Goal: Task Accomplishment & Management: Complete application form

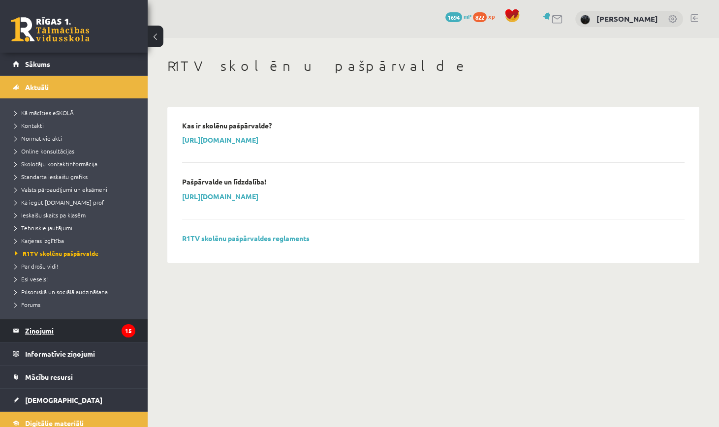
click at [85, 335] on legend "Ziņojumi 15" at bounding box center [80, 330] width 110 height 23
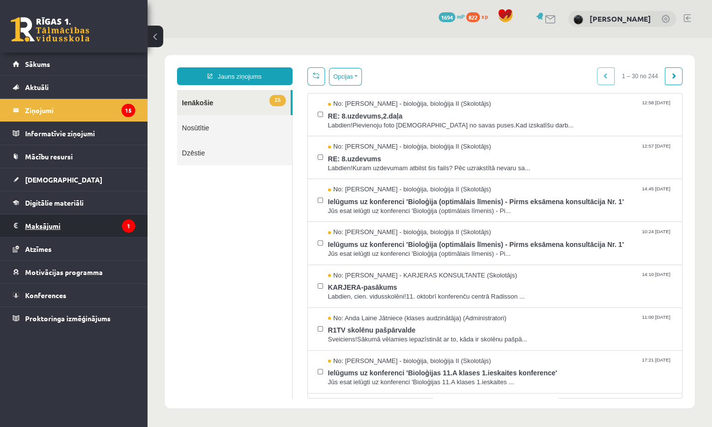
click at [102, 221] on legend "Maksājumi 1" at bounding box center [80, 226] width 110 height 23
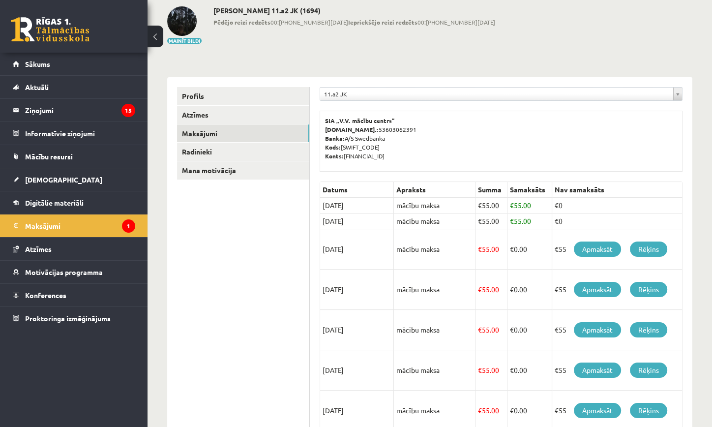
scroll to position [54, 0]
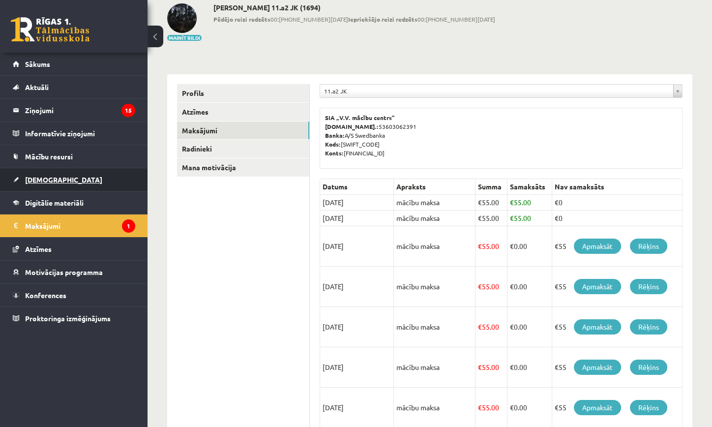
click at [77, 171] on link "[DEMOGRAPHIC_DATA]" at bounding box center [74, 179] width 123 height 23
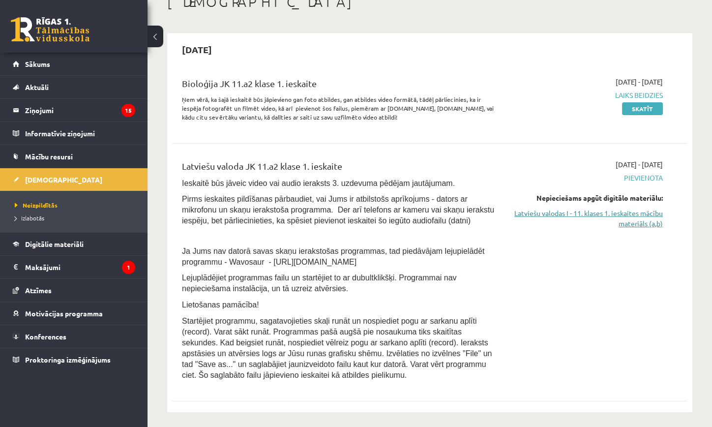
scroll to position [63, 0]
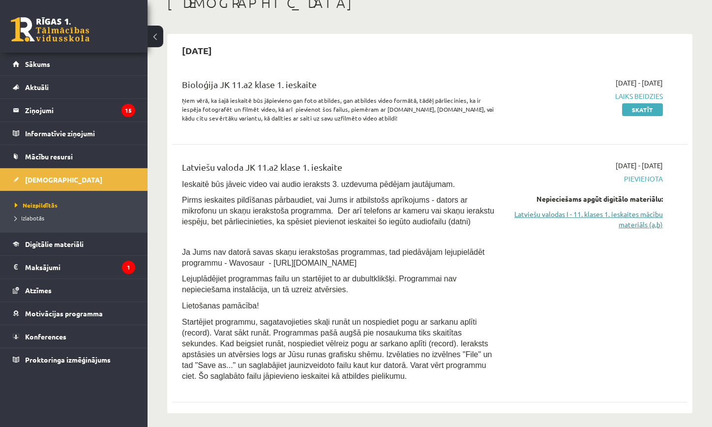
click at [630, 224] on link "Latviešu valodas I - 11. klases 1. ieskaites mācību materiāls (a,b)" at bounding box center [588, 219] width 151 height 21
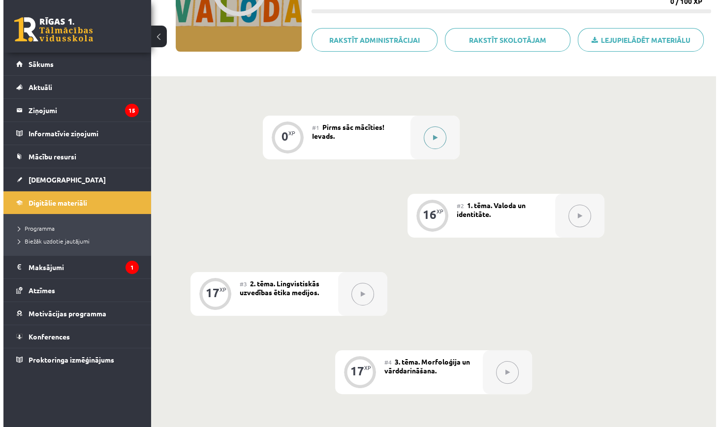
scroll to position [107, 0]
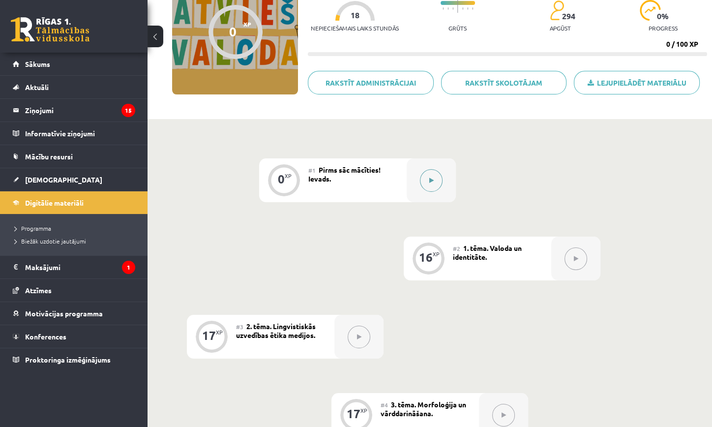
click at [434, 182] on button at bounding box center [431, 180] width 23 height 23
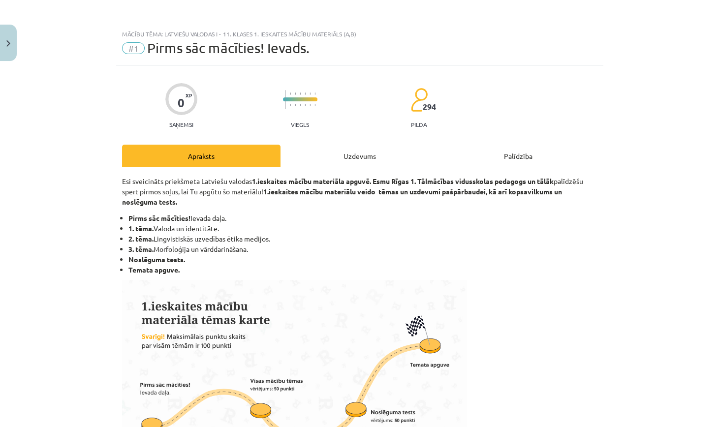
click at [395, 151] on div "Uzdevums" at bounding box center [359, 156] width 158 height 22
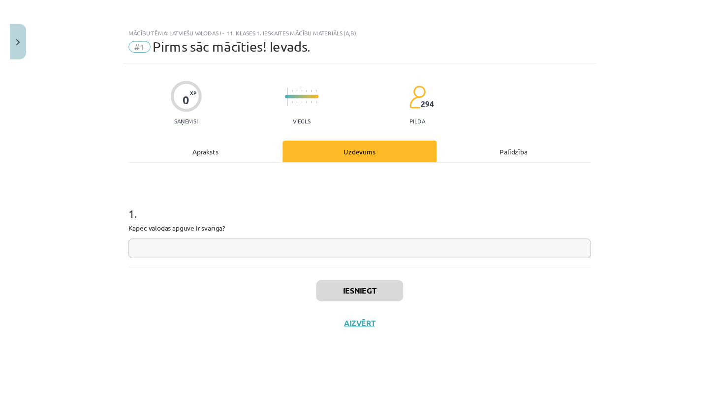
scroll to position [0, 0]
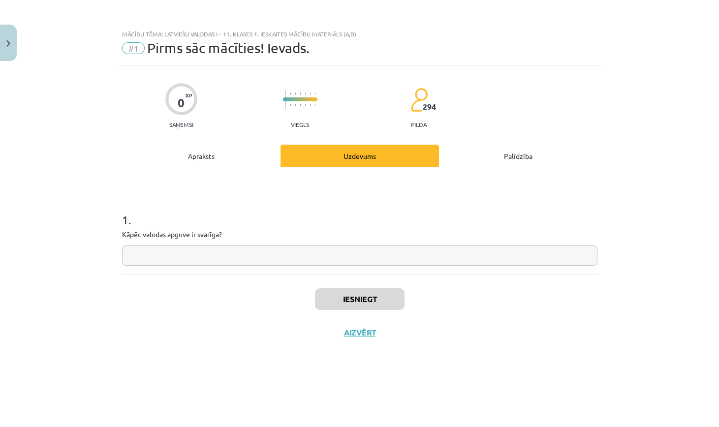
click at [190, 255] on input "text" at bounding box center [359, 255] width 475 height 20
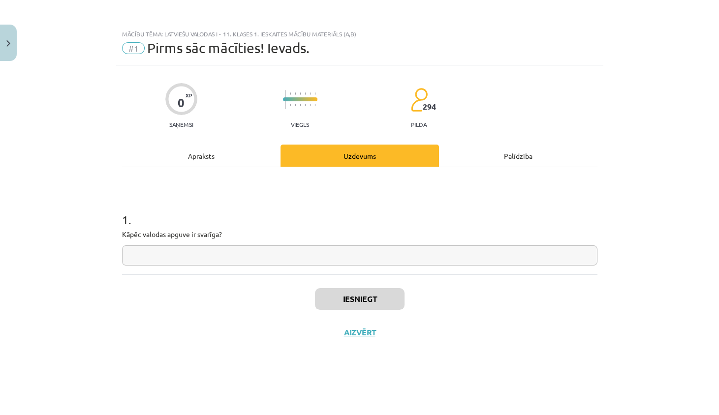
click at [167, 231] on p "Kāpēc valodas apguve ir svarīga?" at bounding box center [359, 234] width 475 height 10
copy p
click at [243, 258] on input "text" at bounding box center [359, 255] width 475 height 20
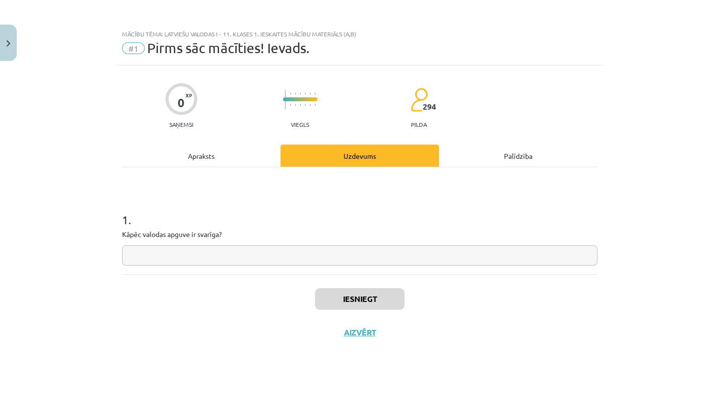
paste input "**********"
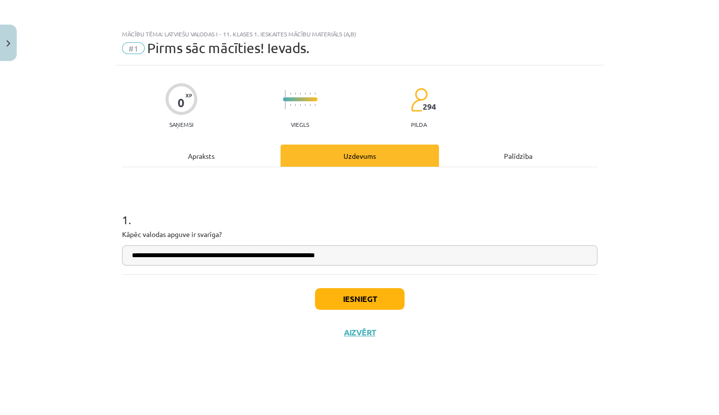
click at [137, 255] on input "**********" at bounding box center [359, 255] width 475 height 20
click at [385, 251] on input "**********" at bounding box center [359, 255] width 475 height 20
type input "**********"
click at [332, 298] on button "Iesniegt" at bounding box center [360, 299] width 90 height 22
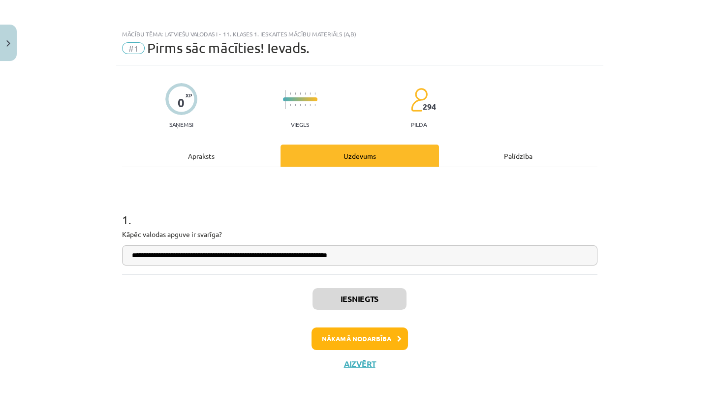
click at [327, 334] on button "Nākamā nodarbība" at bounding box center [359, 339] width 96 height 23
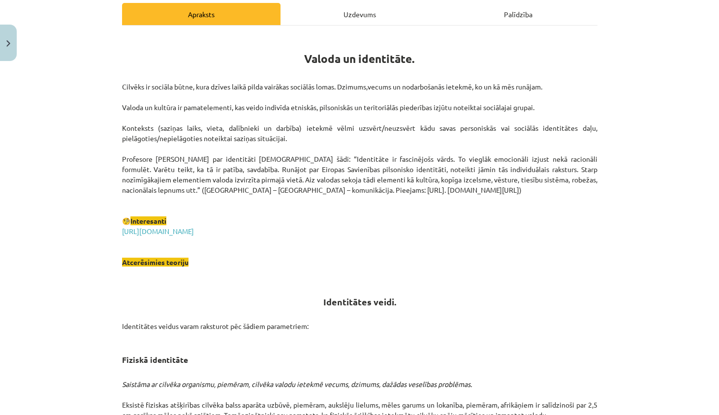
scroll to position [143, 0]
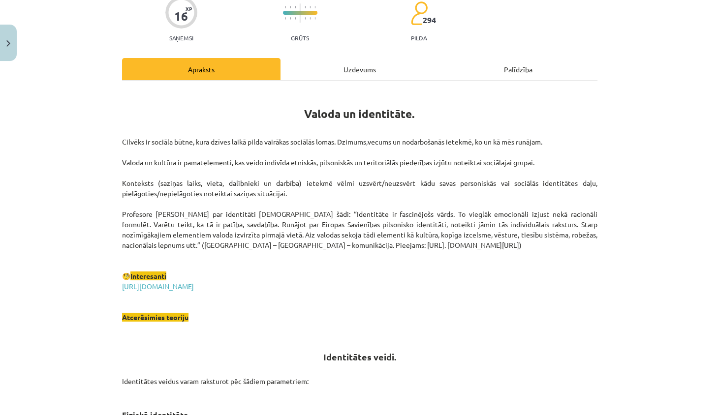
click at [346, 63] on div "Uzdevums" at bounding box center [359, 69] width 158 height 22
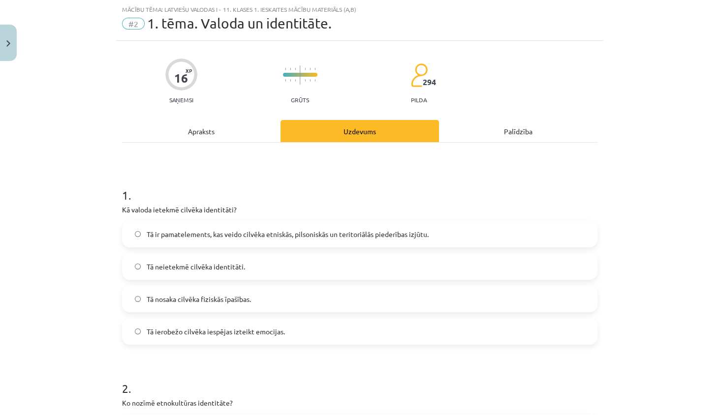
click at [222, 131] on div "Apraksts" at bounding box center [201, 131] width 158 height 22
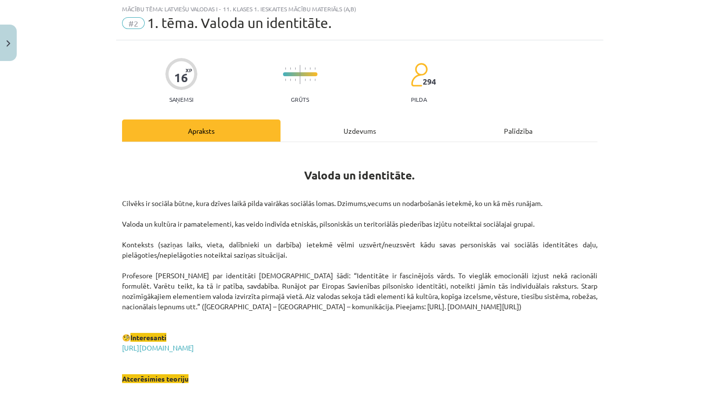
click at [304, 139] on div "Uzdevums" at bounding box center [359, 131] width 158 height 22
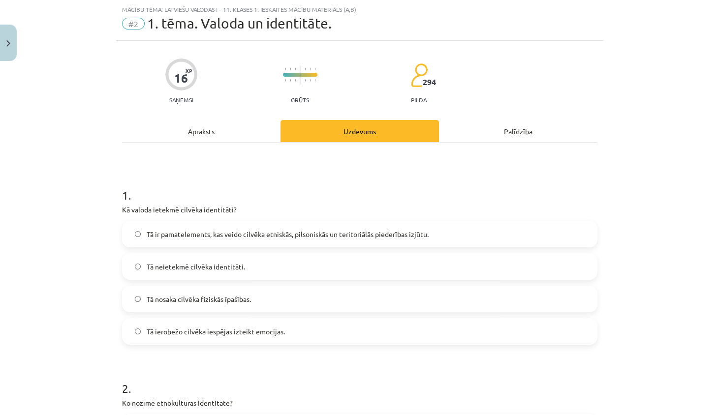
click at [218, 236] on span "Tā ir pamatelements, kas veido cilvēka etniskās, pilsoniskās un teritoriālās pi…" at bounding box center [288, 234] width 282 height 10
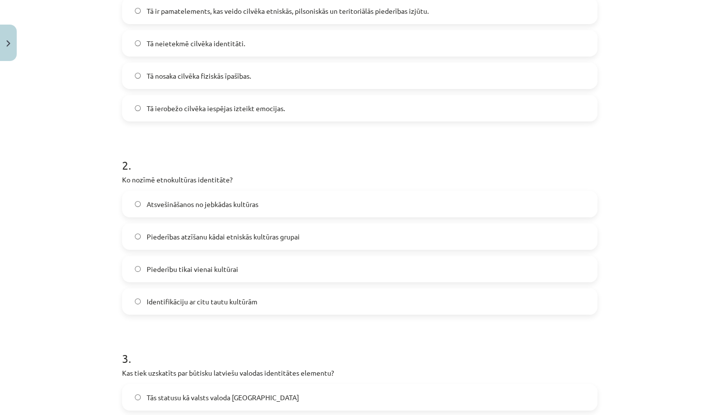
scroll to position [248, 0]
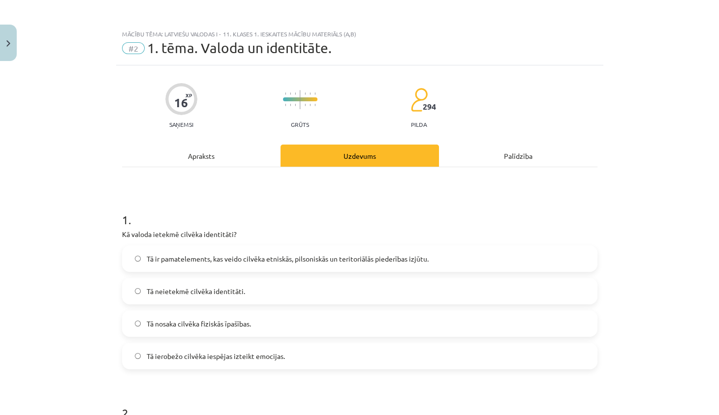
click at [217, 147] on div "Apraksts" at bounding box center [201, 156] width 158 height 22
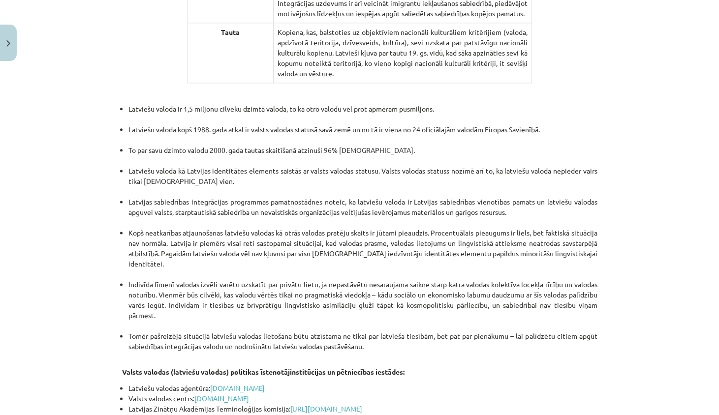
scroll to position [1904, 0]
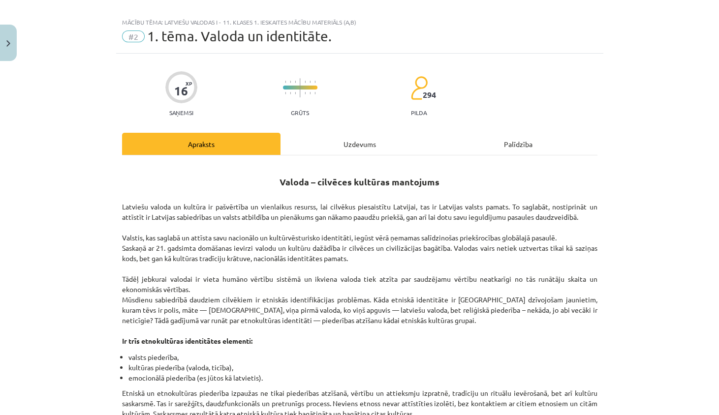
scroll to position [7, 0]
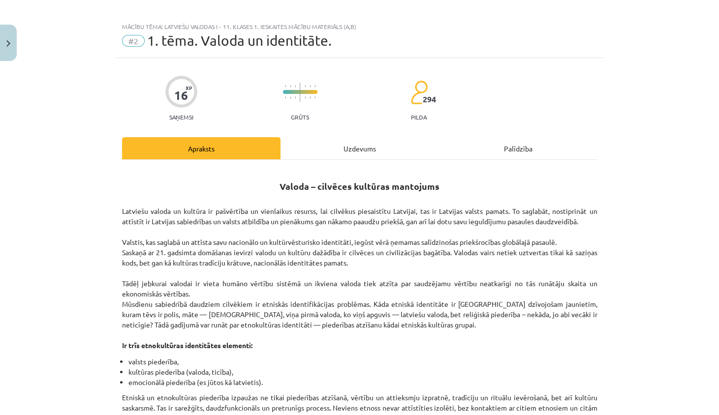
click at [370, 143] on div "Uzdevums" at bounding box center [359, 148] width 158 height 22
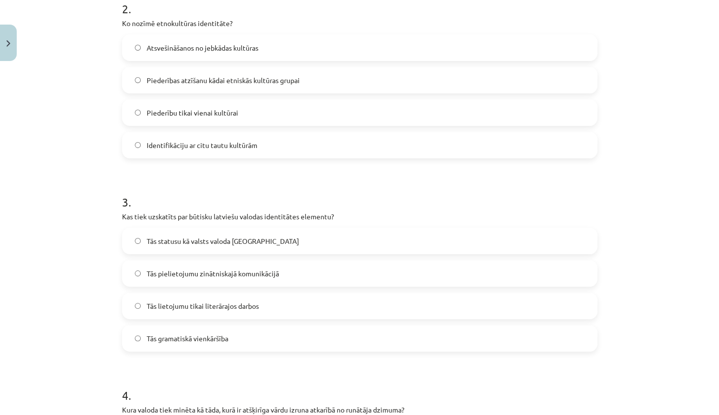
scroll to position [405, 0]
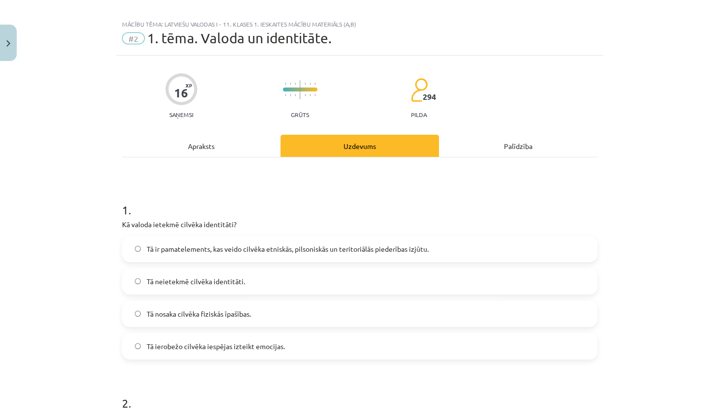
click at [247, 150] on div "Apraksts" at bounding box center [201, 146] width 158 height 22
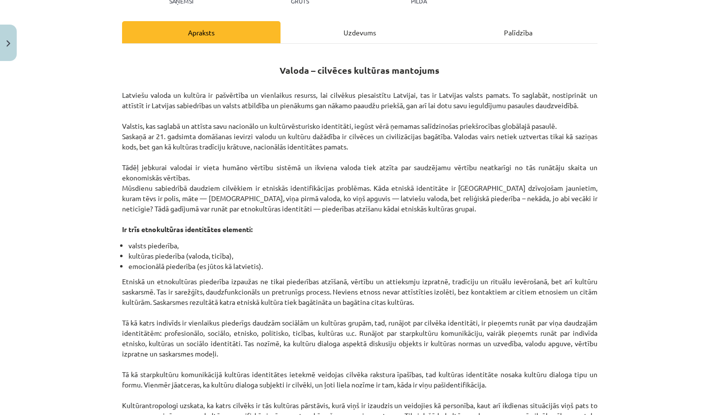
scroll to position [124, 0]
click at [346, 32] on div "Uzdevums" at bounding box center [359, 31] width 158 height 22
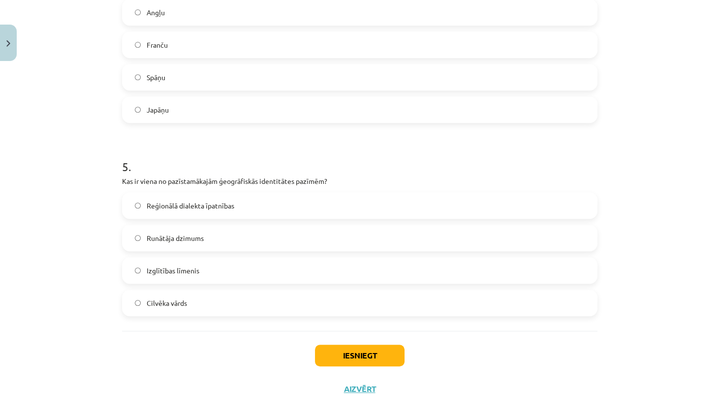
scroll to position [834, 0]
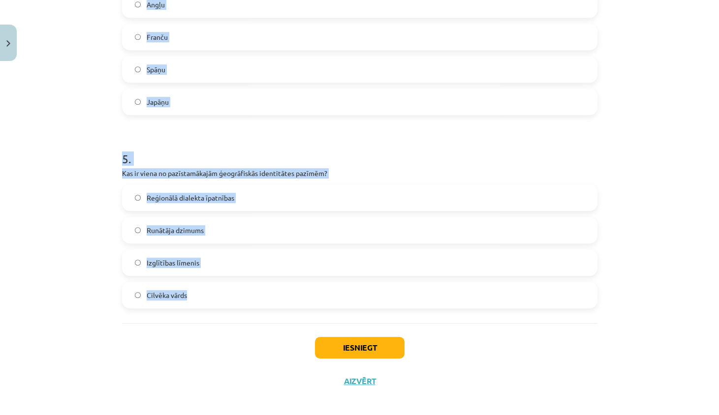
drag, startPoint x: 121, startPoint y: 52, endPoint x: 195, endPoint y: 299, distance: 257.9
copy form "Ko nozīmē etnokultūras identitāte? Atsvešināšanos no jebkādas kultūras Piederīb…"
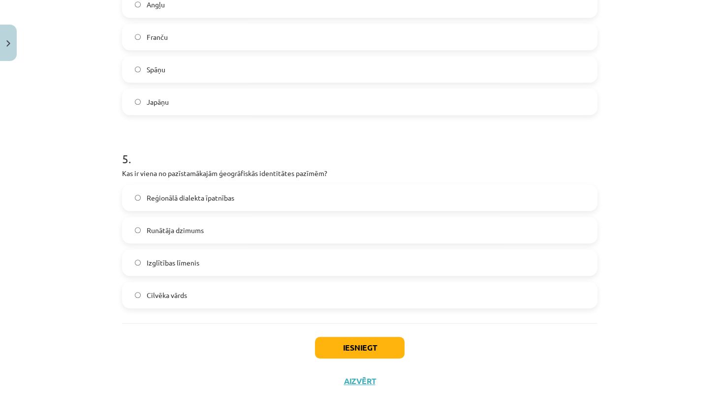
click at [88, 228] on div "Mācību tēma: Latviešu valodas i - 11. klases 1. ieskaites mācību materiāls (a,b…" at bounding box center [359, 207] width 719 height 415
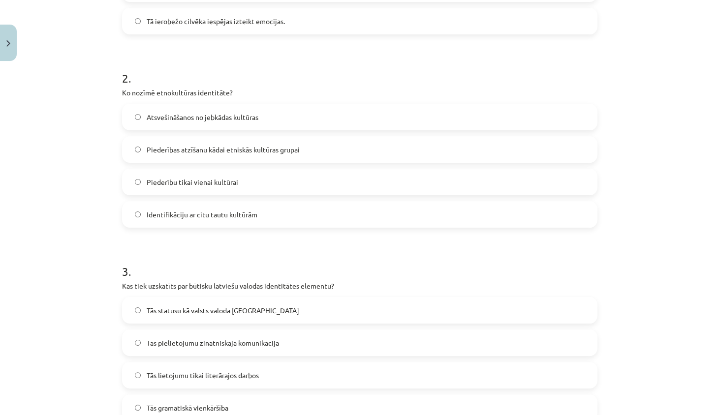
scroll to position [340, 0]
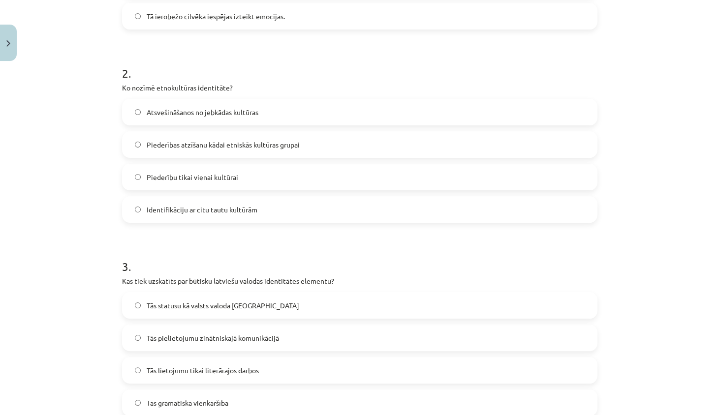
click at [194, 140] on span "Piederības atzīšanu kādai etniskās kultūras grupai" at bounding box center [223, 145] width 153 height 10
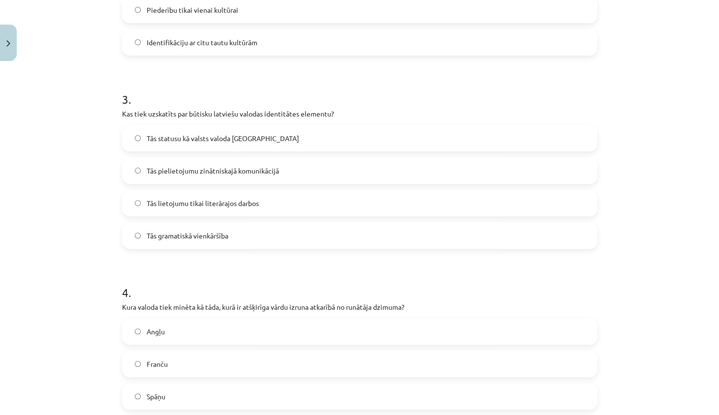
scroll to position [521, 0]
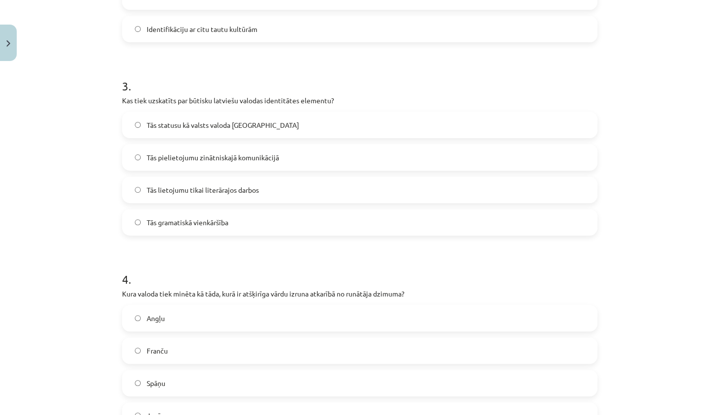
click at [219, 116] on label "Tās statusu kā valsts valoda Latvijā" at bounding box center [359, 125] width 473 height 25
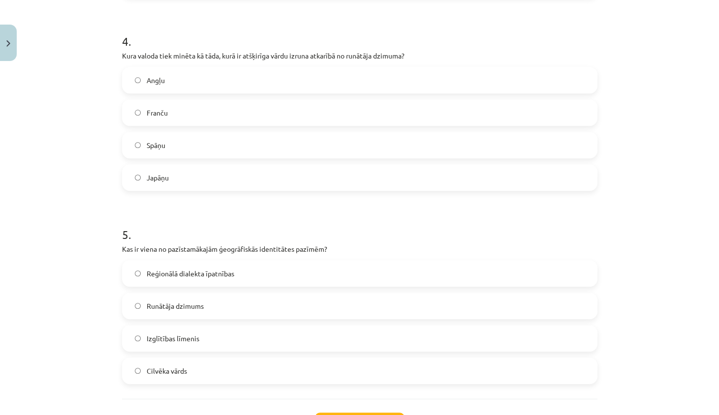
scroll to position [765, 0]
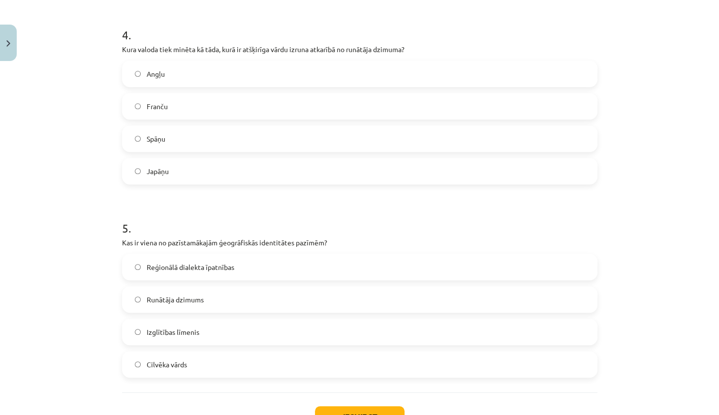
click at [190, 169] on label "Japāņu" at bounding box center [359, 171] width 473 height 25
click at [246, 258] on label "Reģionālā dialekta īpatnības" at bounding box center [359, 267] width 473 height 25
click at [333, 410] on button "Iesniegt" at bounding box center [360, 417] width 90 height 22
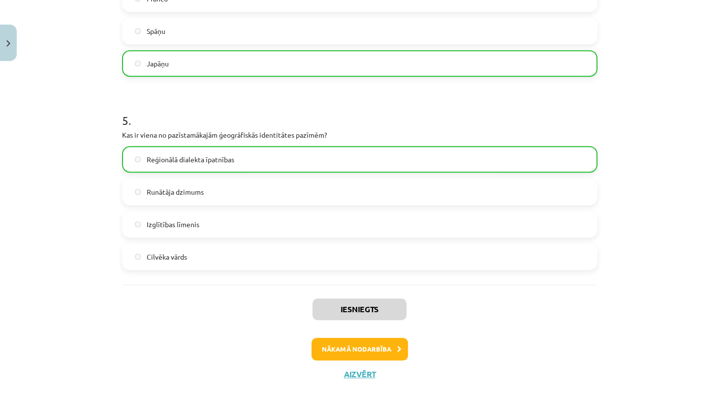
click at [363, 347] on button "Nākamā nodarbība" at bounding box center [359, 349] width 96 height 23
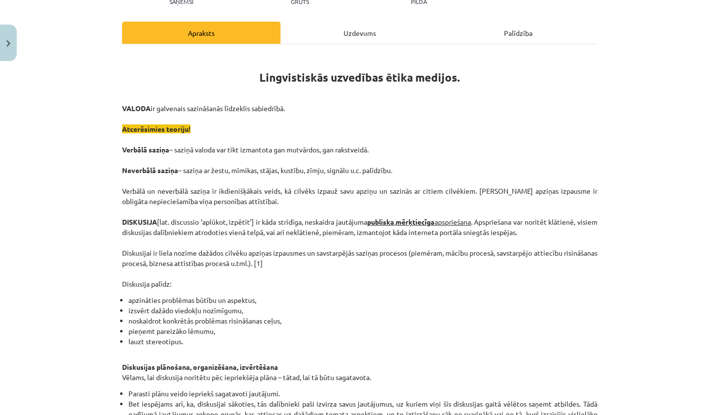
scroll to position [124, 0]
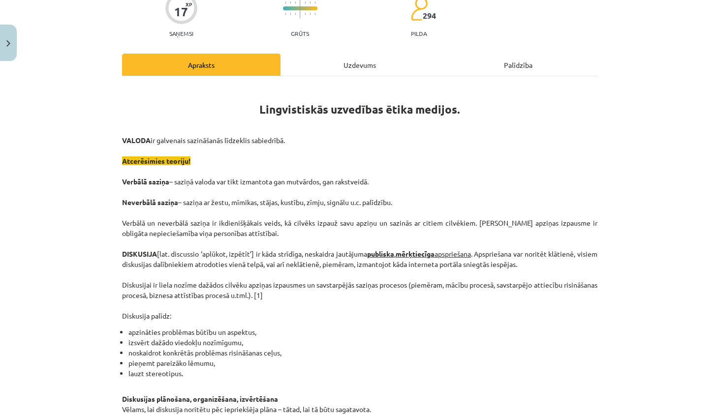
click at [372, 67] on div "Uzdevums" at bounding box center [359, 65] width 158 height 22
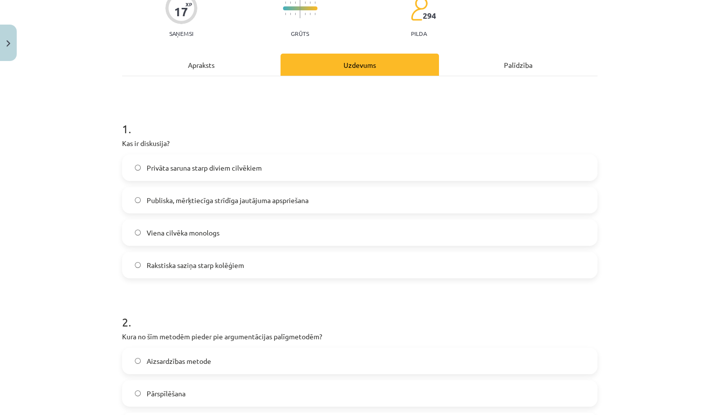
scroll to position [25, 0]
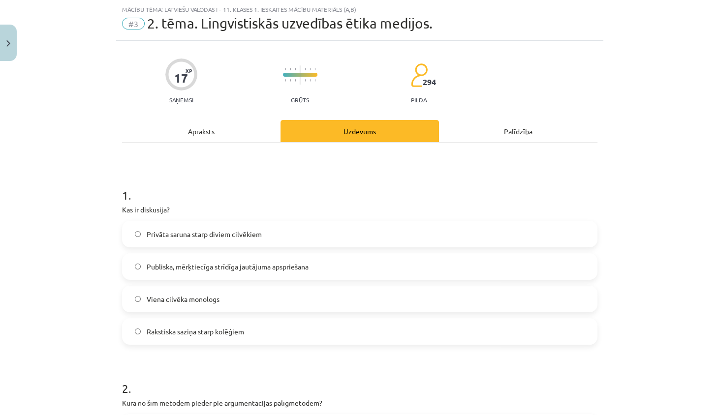
click at [229, 127] on div "Apraksts" at bounding box center [201, 131] width 158 height 22
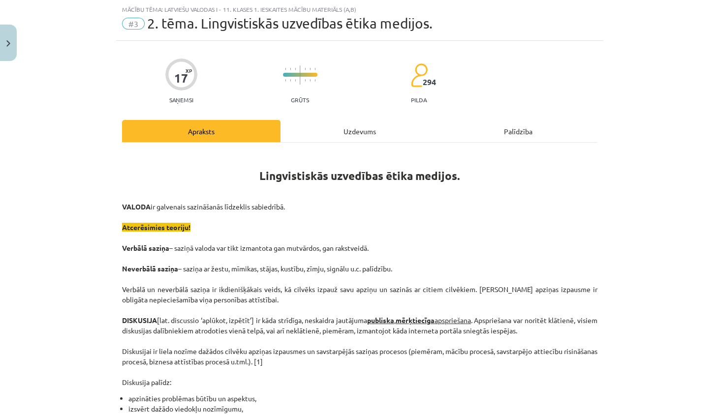
scroll to position [25, 0]
click at [316, 136] on div "Uzdevums" at bounding box center [359, 131] width 158 height 22
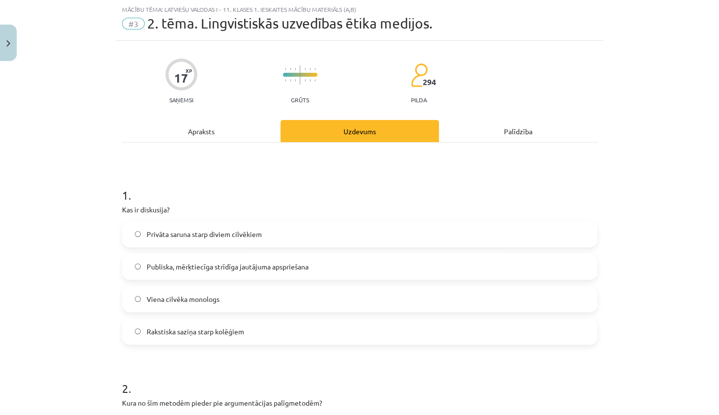
click at [246, 120] on div "Apraksts" at bounding box center [201, 131] width 158 height 22
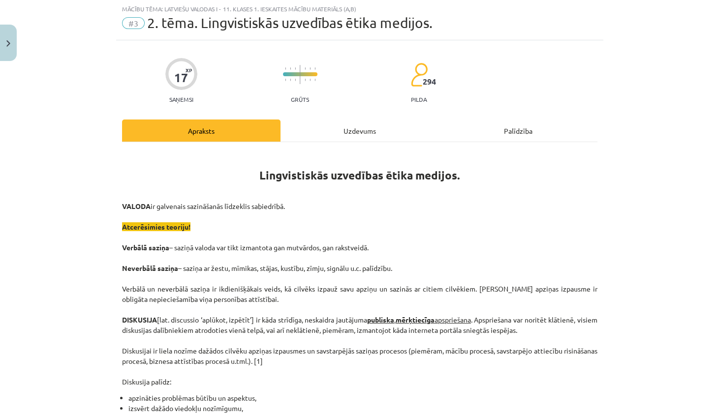
click at [370, 132] on div "Uzdevums" at bounding box center [359, 131] width 158 height 22
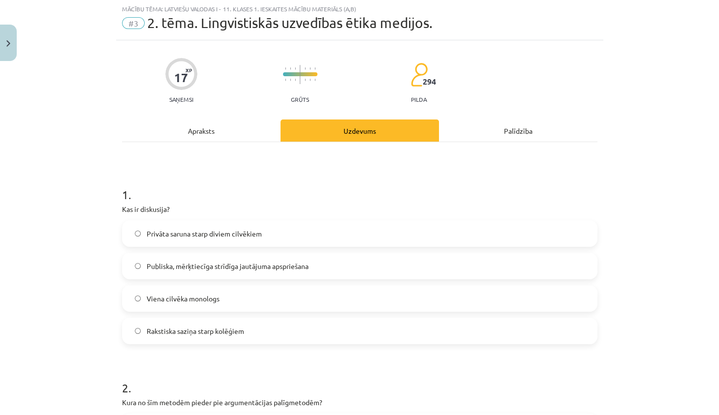
scroll to position [25, 0]
click at [232, 271] on span "Publiska, mērķtiecīga strīdīga jautājuma apspriešana" at bounding box center [228, 267] width 162 height 10
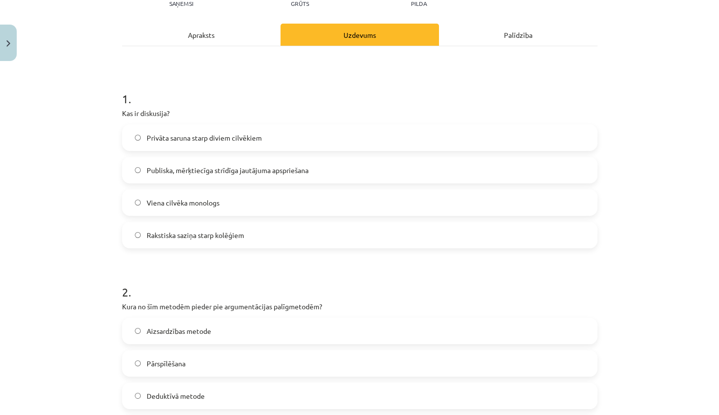
scroll to position [47, 0]
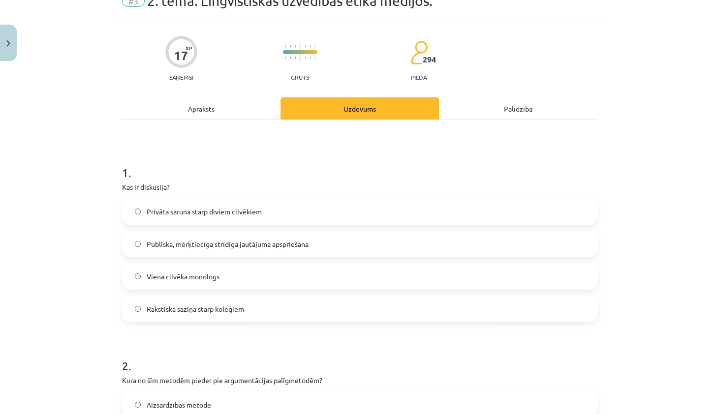
click at [209, 111] on div "Apraksts" at bounding box center [201, 108] width 158 height 22
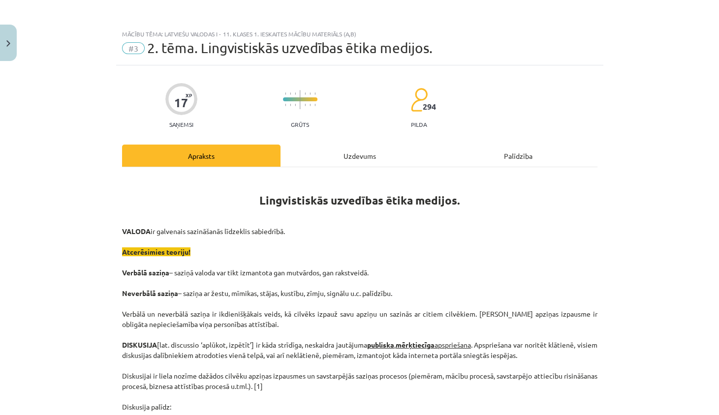
scroll to position [0, 0]
click at [310, 153] on div "Uzdevums" at bounding box center [359, 156] width 158 height 22
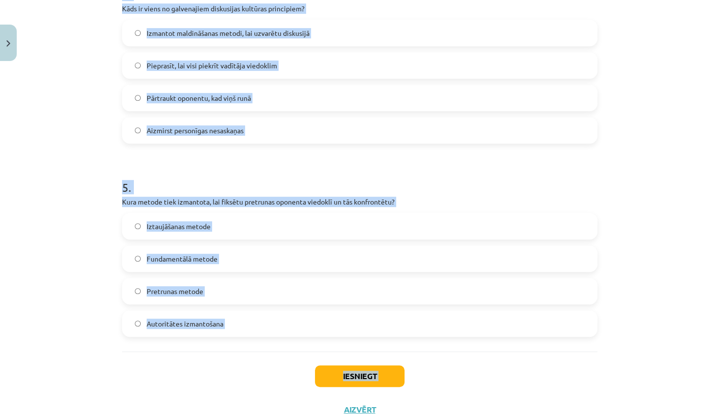
scroll to position [824, 0]
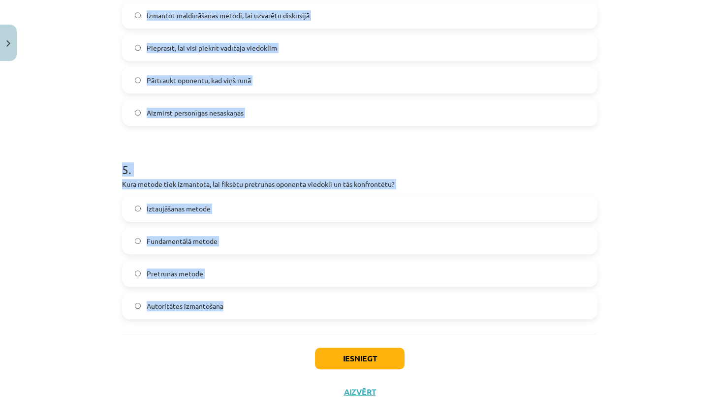
drag, startPoint x: 121, startPoint y: 164, endPoint x: 245, endPoint y: 320, distance: 199.5
copy form "Kura no šīm metodēm pieder pie argumentācijas palīgmetodēm? Aizsardzības metode…"
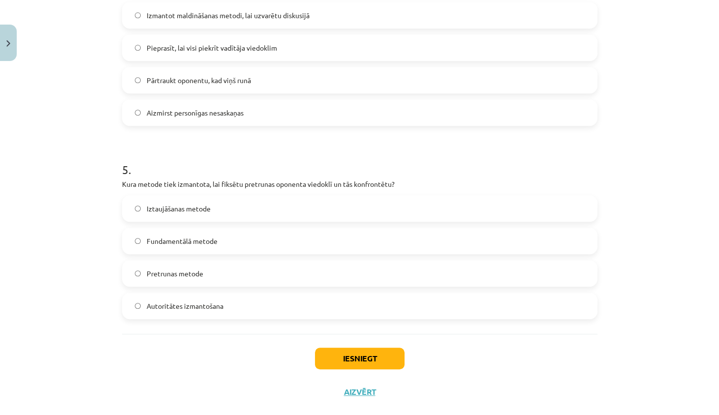
click at [96, 140] on div "Mācību tēma: Latviešu valodas i - 11. klases 1. ieskaites mācību materiāls (a,b…" at bounding box center [359, 207] width 719 height 415
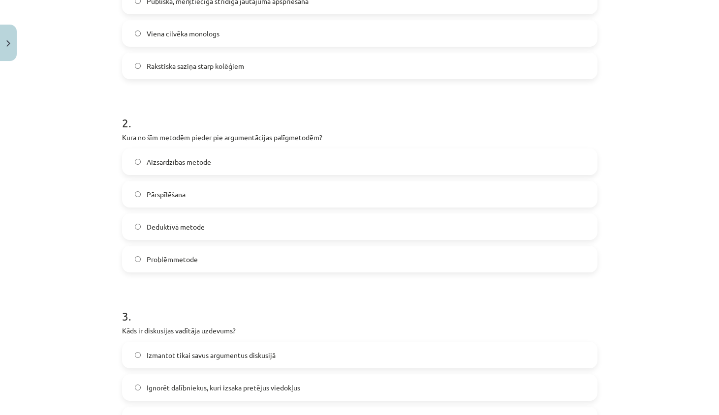
scroll to position [288, 0]
click at [203, 200] on label "Pārspīlēšana" at bounding box center [359, 196] width 473 height 25
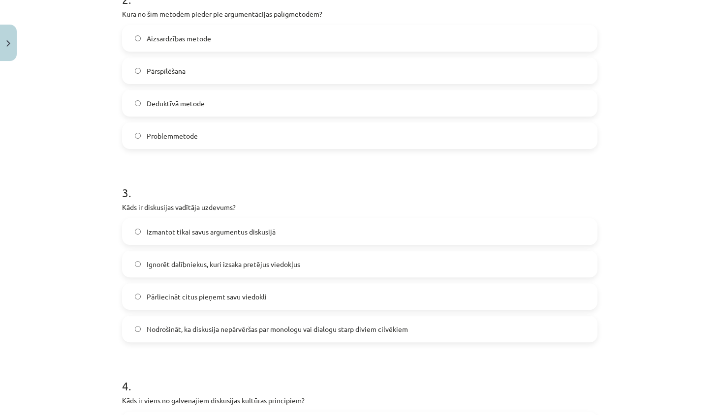
click at [172, 328] on span "Nodrošināt, ka diskusija nepārvēršas par monologu vai dialogu starp diviem cilv…" at bounding box center [277, 329] width 261 height 10
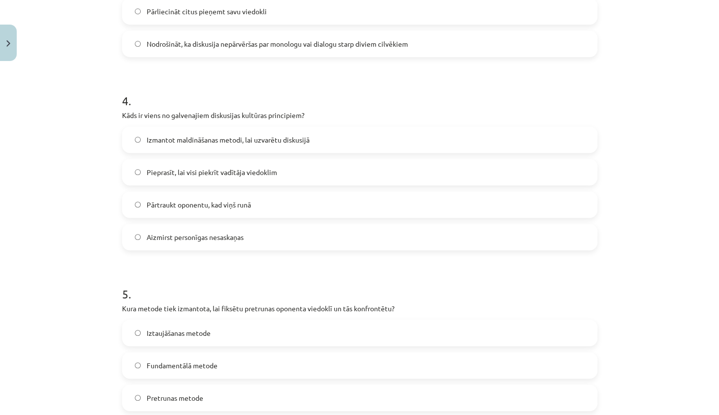
scroll to position [721, 0]
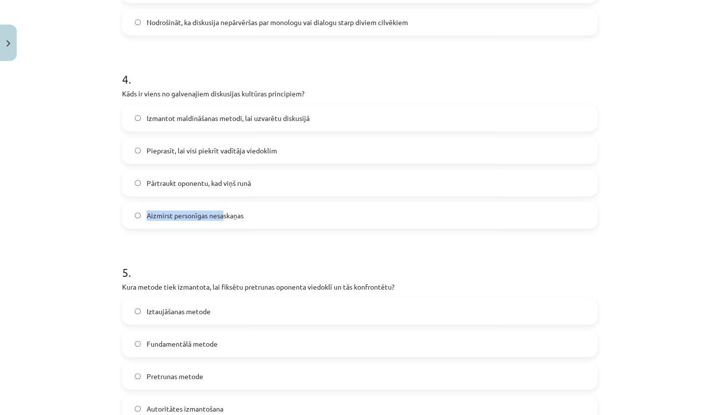
click at [224, 211] on span "Aizmirst personīgas nesaskaņas" at bounding box center [195, 216] width 97 height 10
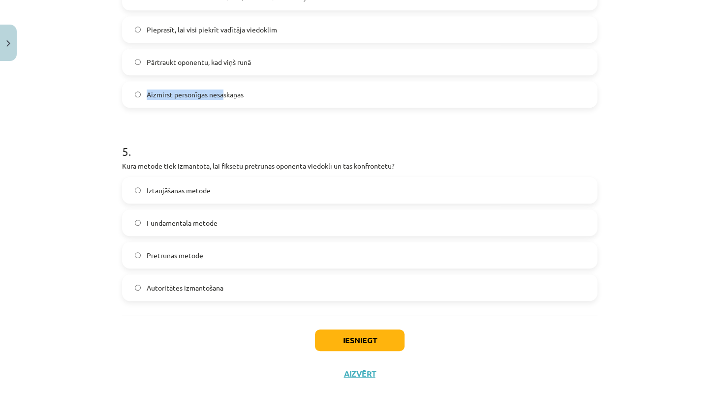
scroll to position [842, 0]
click at [164, 252] on span "Pretrunas metode" at bounding box center [175, 255] width 57 height 10
click at [363, 331] on button "Iesniegt" at bounding box center [360, 341] width 90 height 22
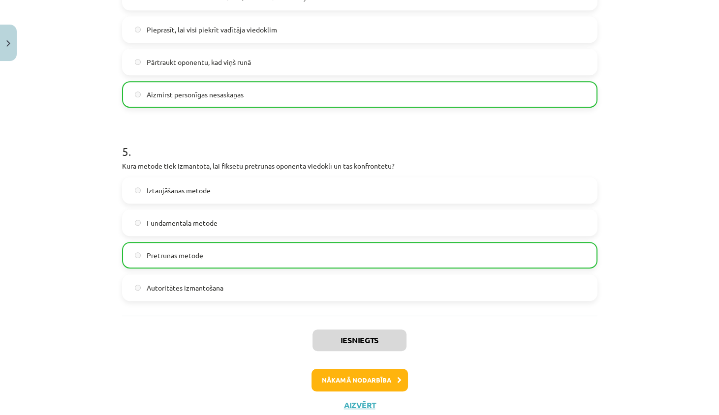
click at [374, 370] on button "Nākamā nodarbība" at bounding box center [359, 380] width 96 height 23
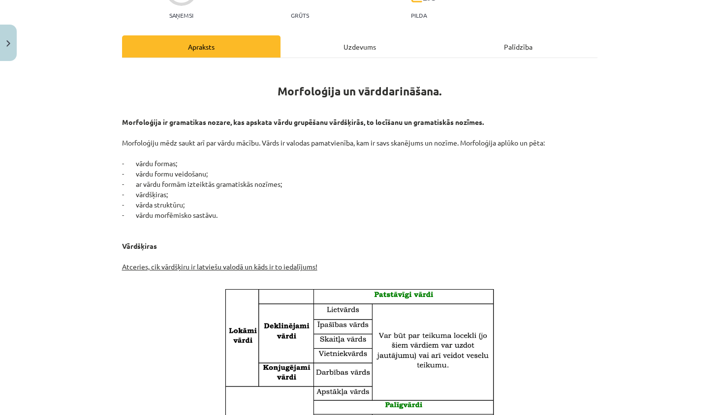
scroll to position [121, 0]
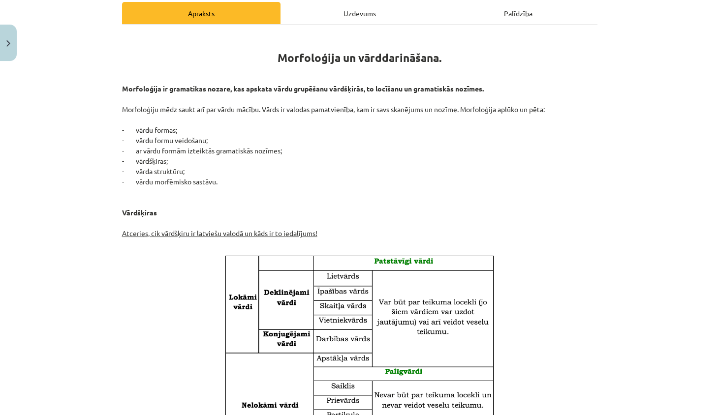
click at [377, 13] on div "Uzdevums" at bounding box center [359, 13] width 158 height 22
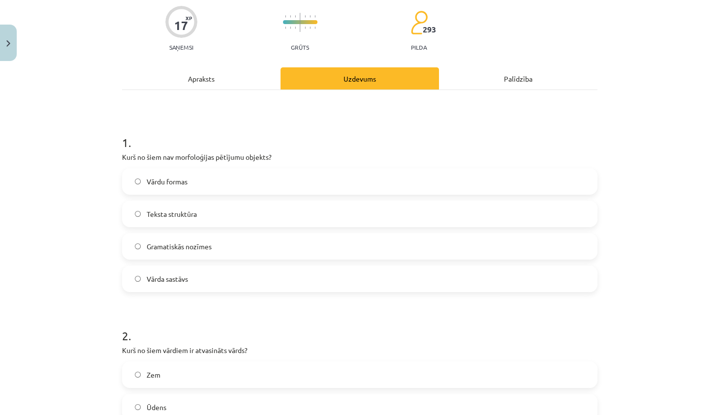
scroll to position [80, 0]
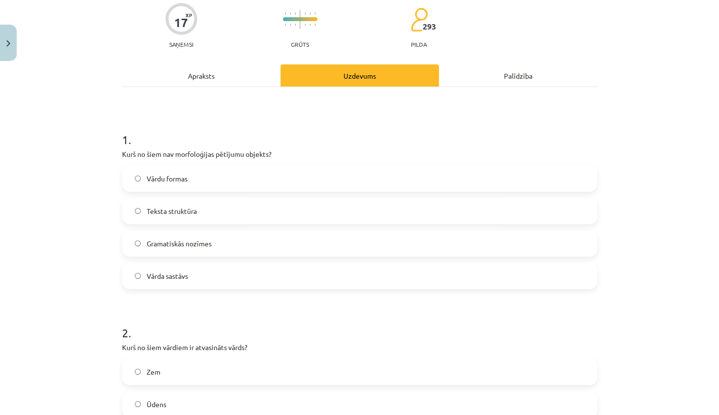
click at [233, 70] on div "Apraksts" at bounding box center [201, 75] width 158 height 22
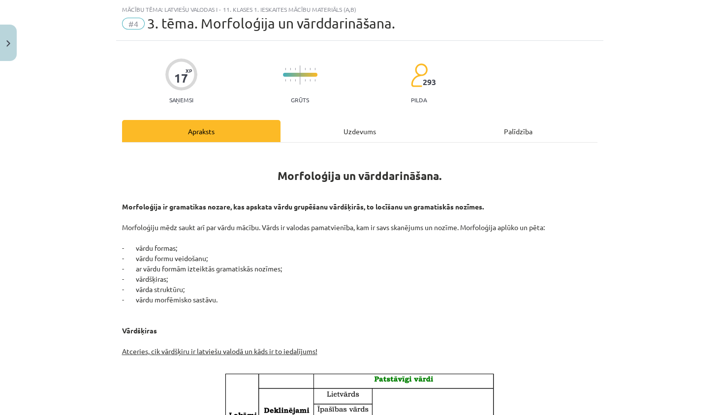
click at [319, 142] on hr at bounding box center [359, 142] width 475 height 0
click at [317, 132] on div "Uzdevums" at bounding box center [359, 131] width 158 height 22
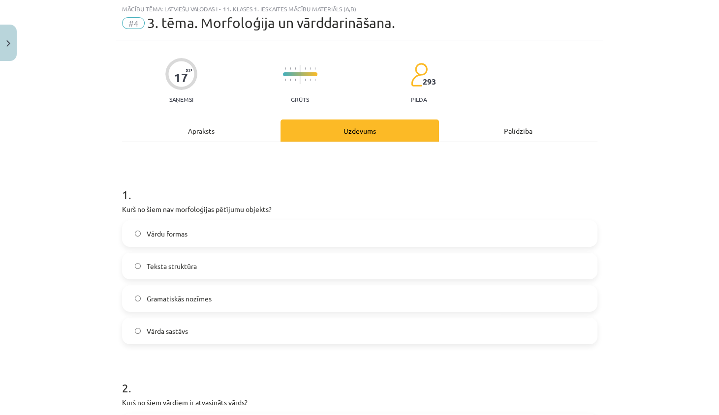
click at [240, 124] on div "Apraksts" at bounding box center [201, 131] width 158 height 22
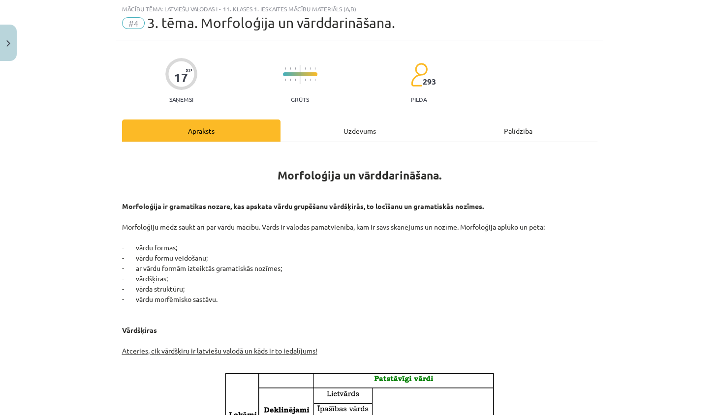
scroll to position [25, 0]
click at [336, 126] on div "Uzdevums" at bounding box center [359, 131] width 158 height 22
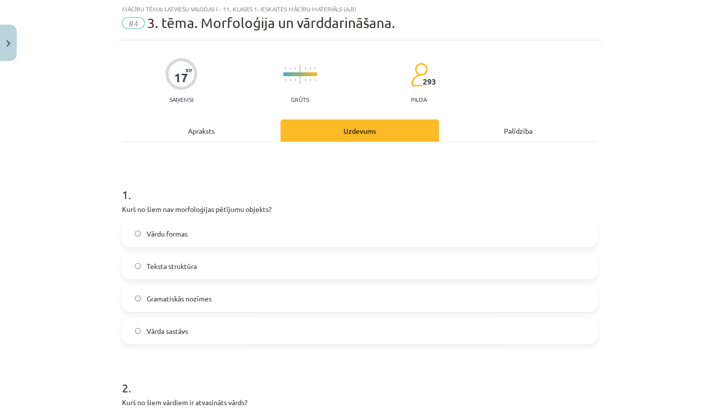
click at [232, 229] on label "Vārdu formas" at bounding box center [359, 233] width 473 height 25
click at [249, 138] on div "Apraksts" at bounding box center [201, 131] width 158 height 22
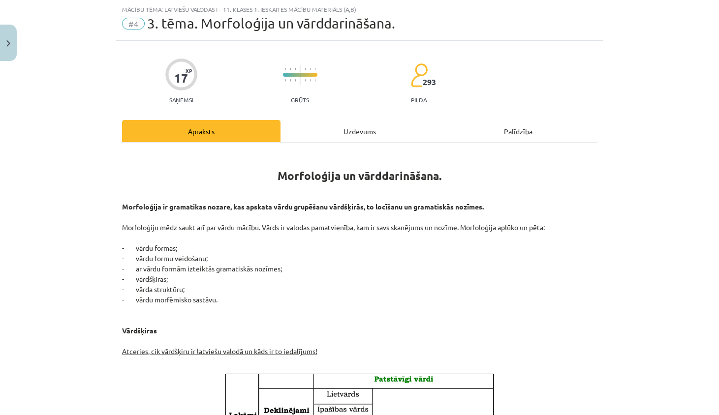
click at [338, 121] on div "Uzdevums" at bounding box center [359, 131] width 158 height 22
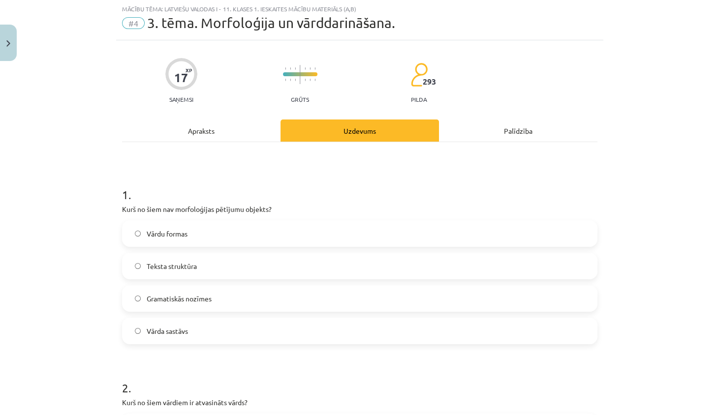
click at [220, 137] on div "Apraksts" at bounding box center [201, 131] width 158 height 22
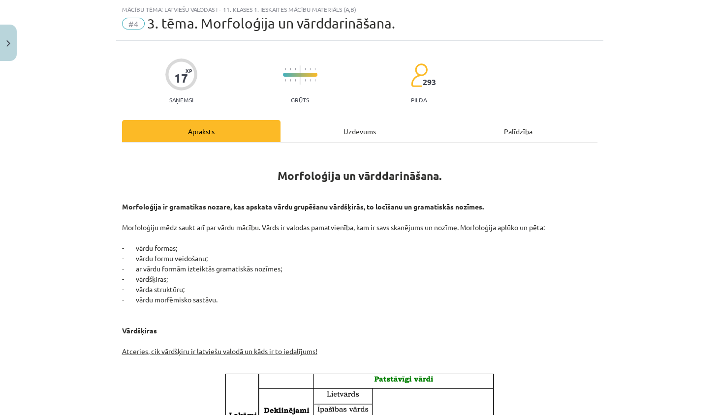
click at [351, 124] on div "Uzdevums" at bounding box center [359, 131] width 158 height 22
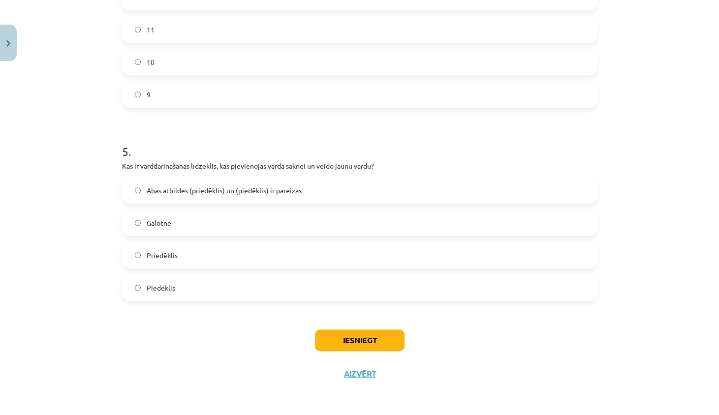
scroll to position [108, 0]
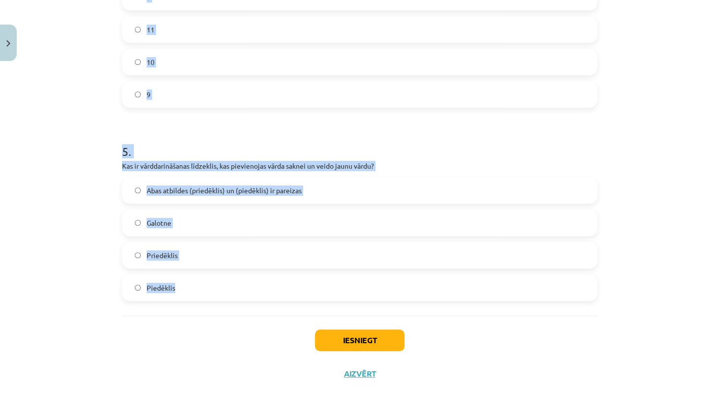
drag, startPoint x: 121, startPoint y: 142, endPoint x: 188, endPoint y: 284, distance: 157.1
copy form "Kurš no šiem vārdiem ir atvasināts vārds? Zem Ūdens Pārskrējiens Māja 3 . Kurš …"
click at [84, 125] on div "Mācību tēma: Latviešu valodas i - 11. klases 1. ieskaites mācību materiāls (a,b…" at bounding box center [359, 207] width 719 height 415
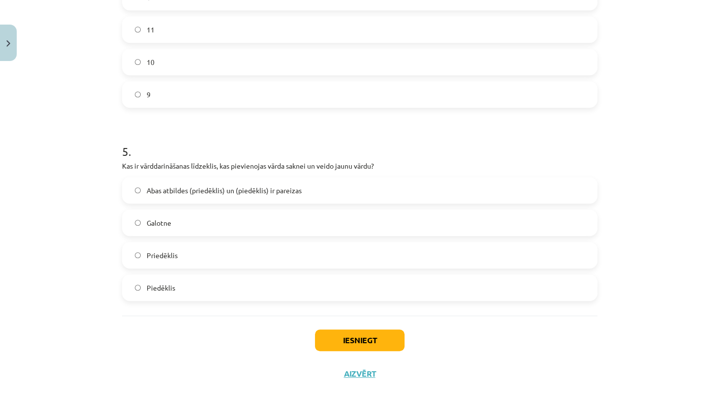
click at [84, 124] on div "Mācību tēma: Latviešu valodas i - 11. klases 1. ieskaites mācību materiāls (a,b…" at bounding box center [359, 207] width 719 height 415
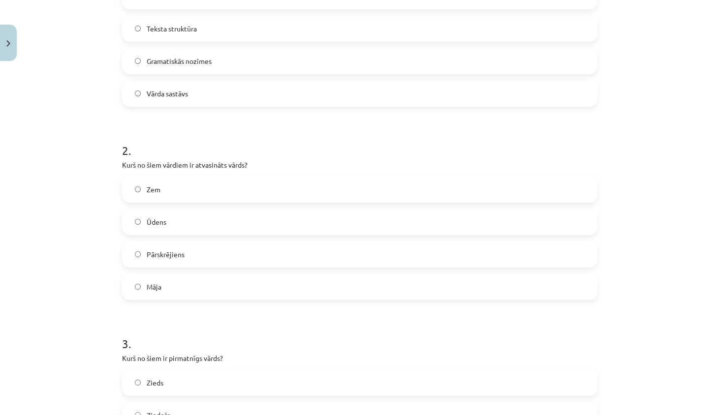
scroll to position [259, 0]
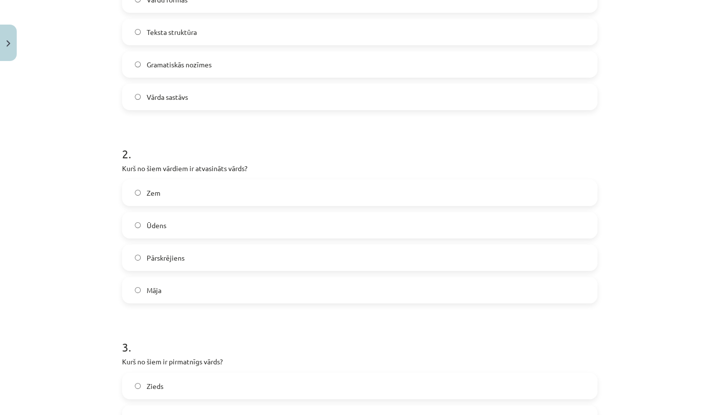
click at [173, 250] on label "Pārskrējiens" at bounding box center [359, 257] width 473 height 25
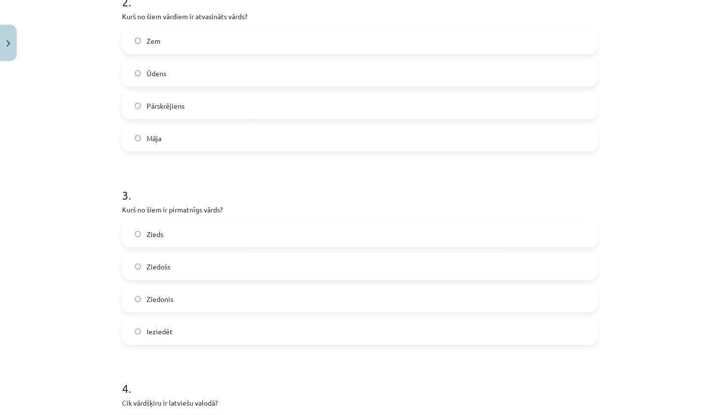
scroll to position [427, 0]
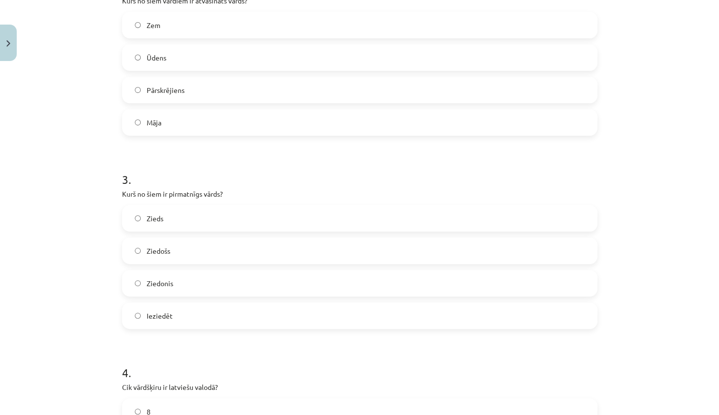
click at [180, 218] on label "Zieds" at bounding box center [359, 218] width 473 height 25
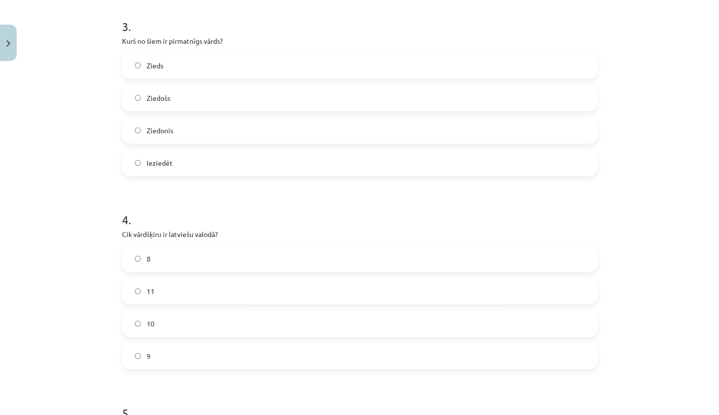
scroll to position [665, 0]
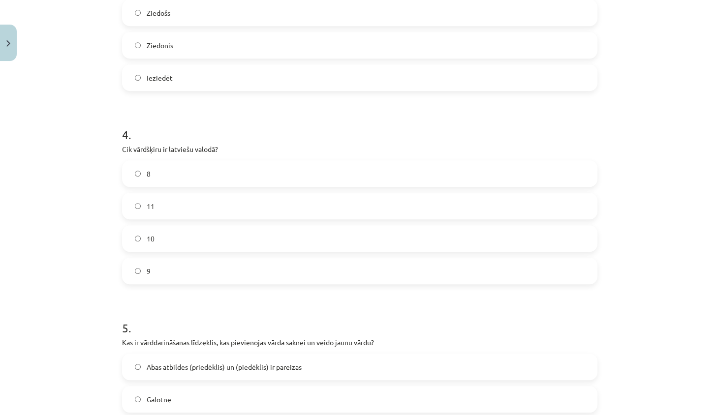
click at [147, 274] on span "9" at bounding box center [149, 271] width 4 height 10
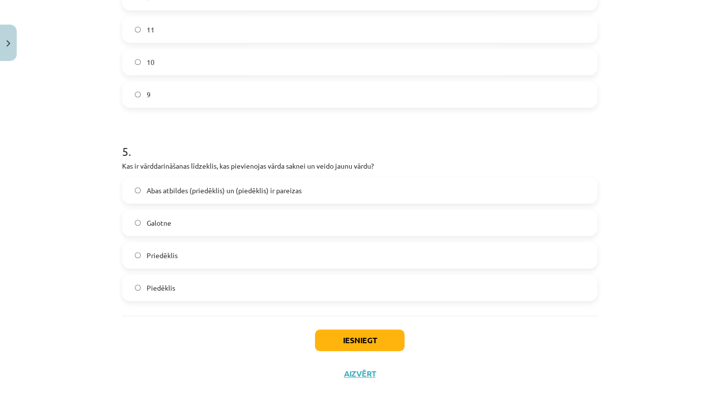
scroll to position [842, 0]
click at [216, 197] on label "Abas atbildes (priedēklis) un (piedēklis) ir pareizas" at bounding box center [359, 190] width 473 height 25
click at [353, 331] on button "Iesniegt" at bounding box center [360, 341] width 90 height 22
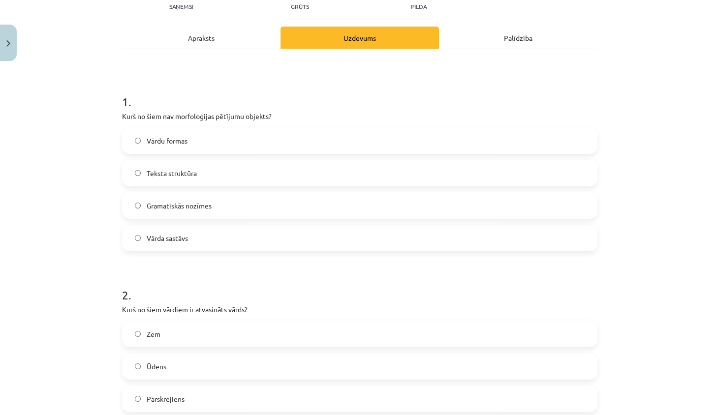
scroll to position [10, 0]
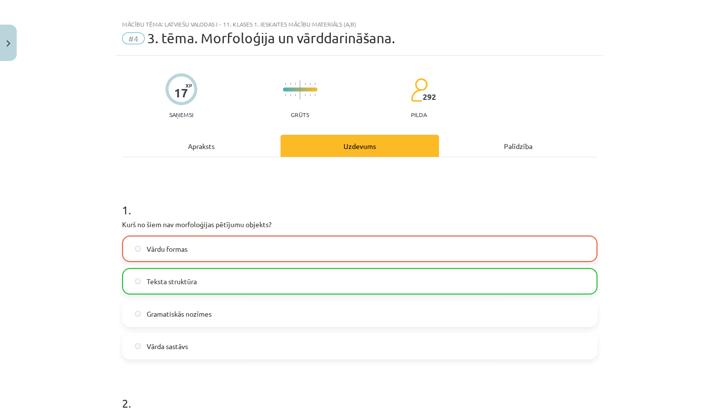
click at [238, 152] on div "Apraksts" at bounding box center [201, 146] width 158 height 22
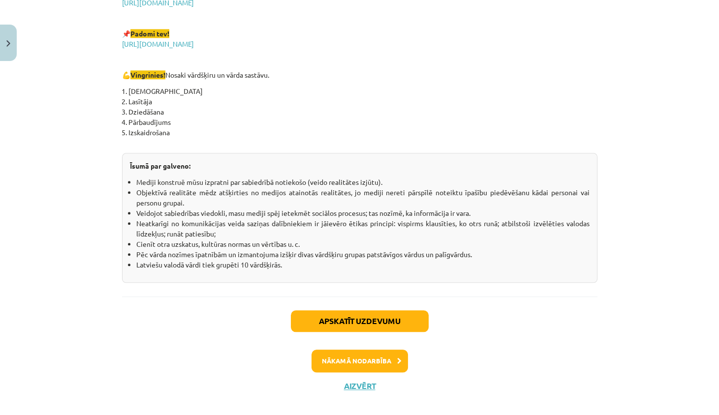
scroll to position [1705, 0]
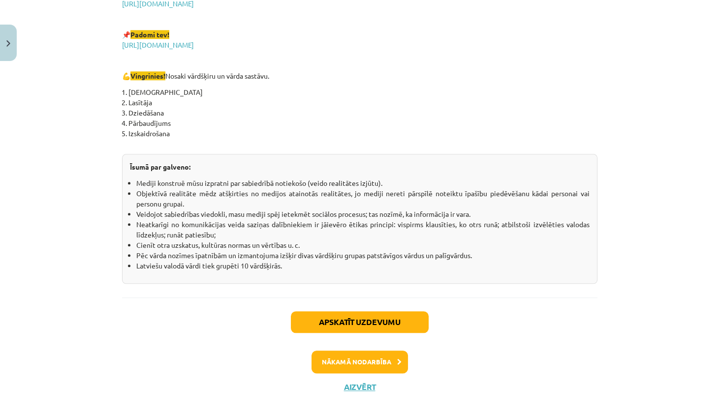
click at [357, 358] on button "Nākamā nodarbība" at bounding box center [359, 362] width 96 height 23
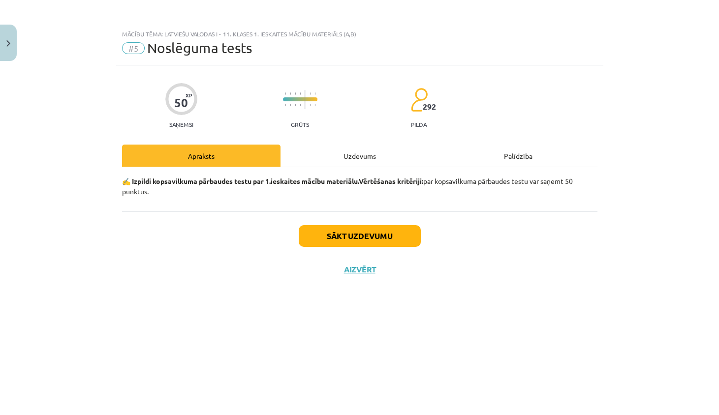
click at [0, 42] on button "Close" at bounding box center [8, 43] width 17 height 36
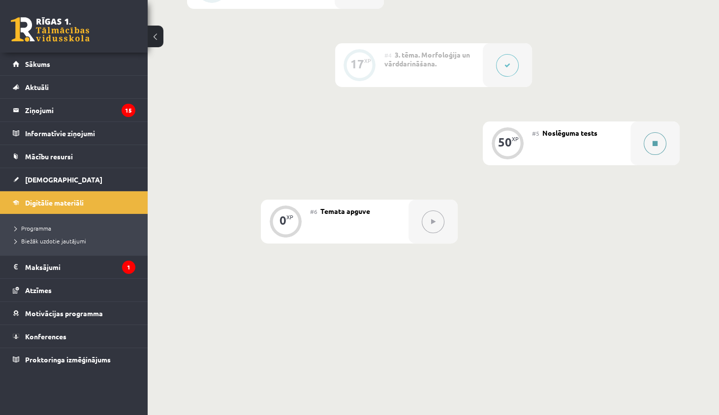
scroll to position [466, 0]
click at [663, 145] on button at bounding box center [655, 144] width 23 height 23
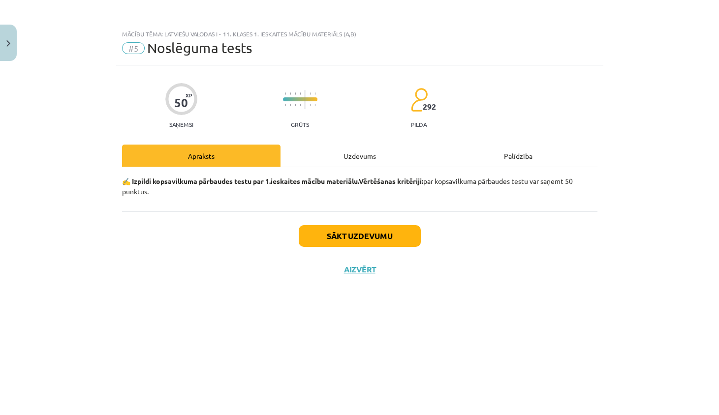
click at [402, 158] on div "Uzdevums" at bounding box center [359, 156] width 158 height 22
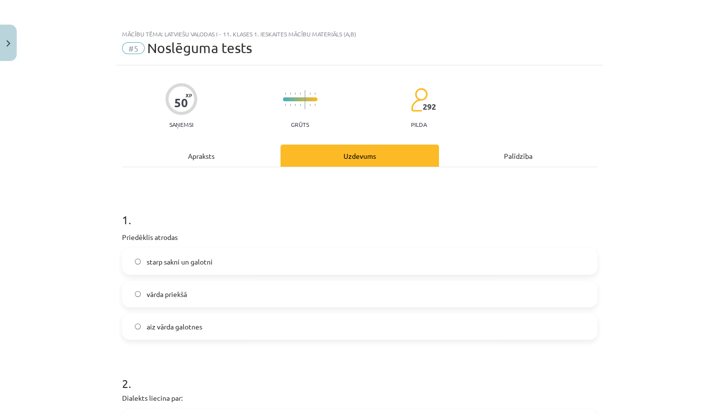
click at [166, 270] on label "starp sakni un galotni" at bounding box center [359, 261] width 473 height 25
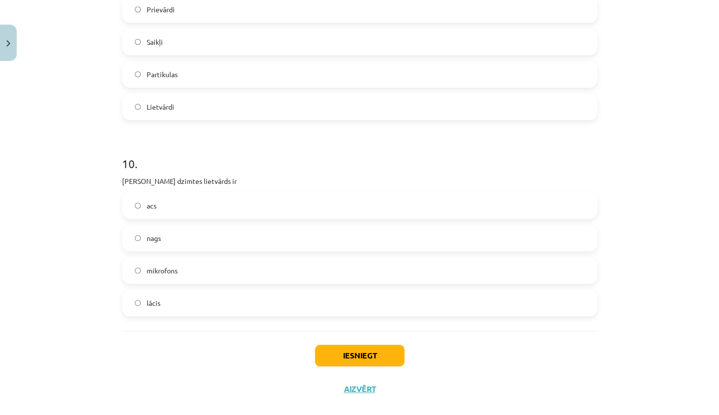
scroll to position [1648, 0]
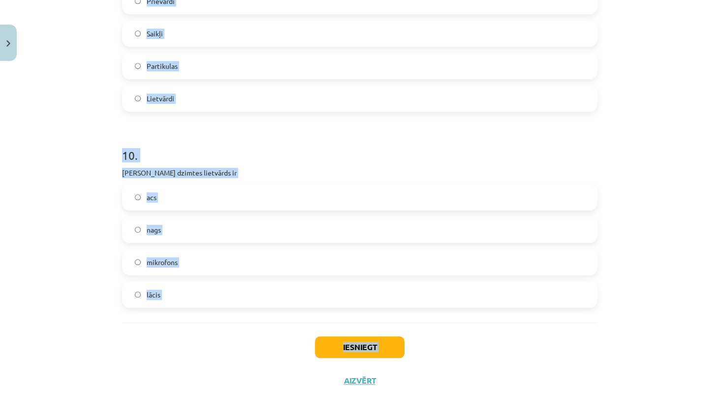
drag, startPoint x: 122, startPoint y: 243, endPoint x: 200, endPoint y: 362, distance: 142.7
copy div "Dialekts liecina par: nacionālo identitāti. ģeogrāfisko identitāti; sociālo ide…"
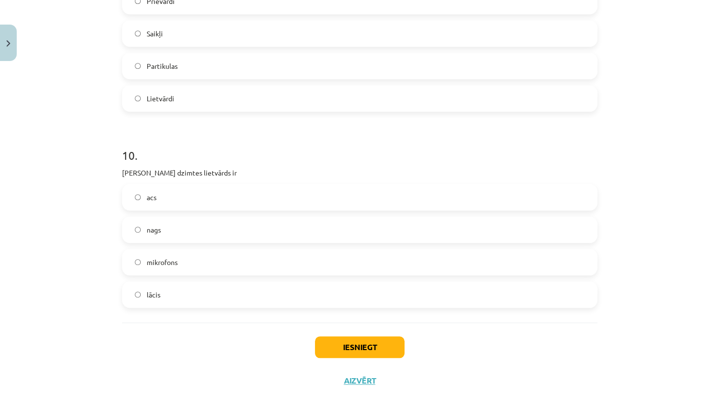
click at [110, 146] on div "Mācību tēma: Latviešu valodas i - 11. klases 1. ieskaites mācību materiāls (a,b…" at bounding box center [359, 207] width 719 height 415
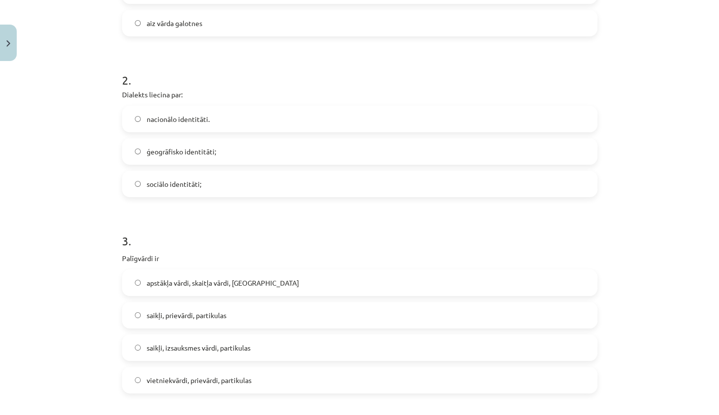
scroll to position [293, 0]
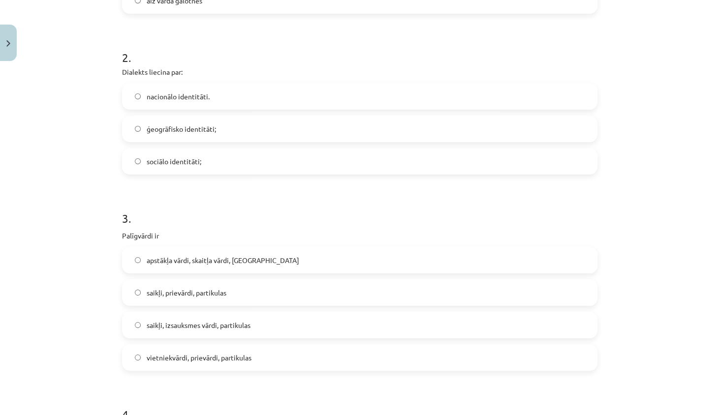
click at [193, 125] on span "ģeogrāfisko identitāti;" at bounding box center [181, 129] width 69 height 10
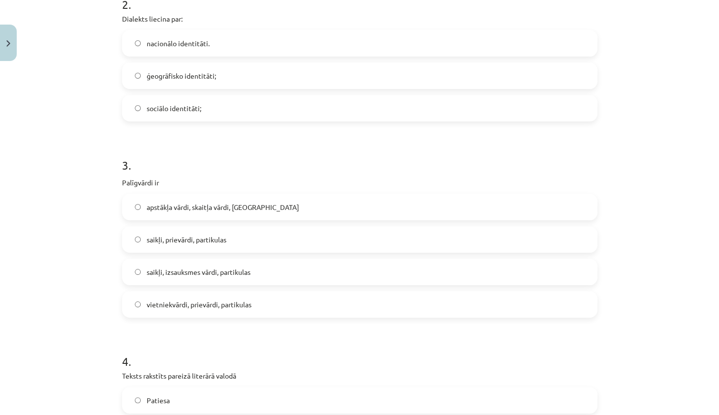
scroll to position [384, 0]
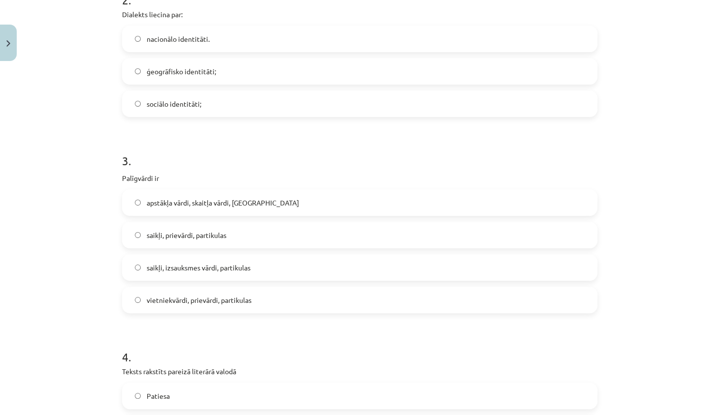
click at [219, 243] on label "saikļi, prievārdi, partikulas" at bounding box center [359, 235] width 473 height 25
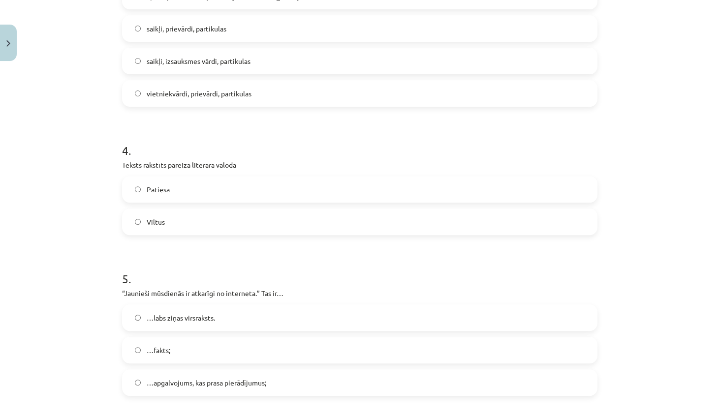
scroll to position [610, 0]
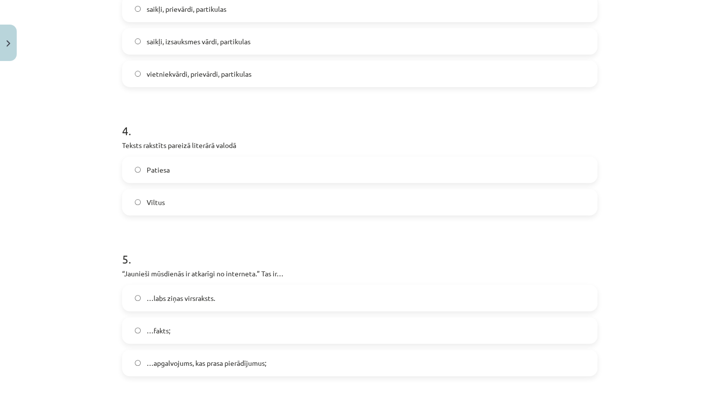
click at [246, 170] on label "Patiesa" at bounding box center [359, 169] width 473 height 25
click at [231, 365] on span "…apgalvojums, kas prasa pierādījumus;" at bounding box center [207, 363] width 120 height 10
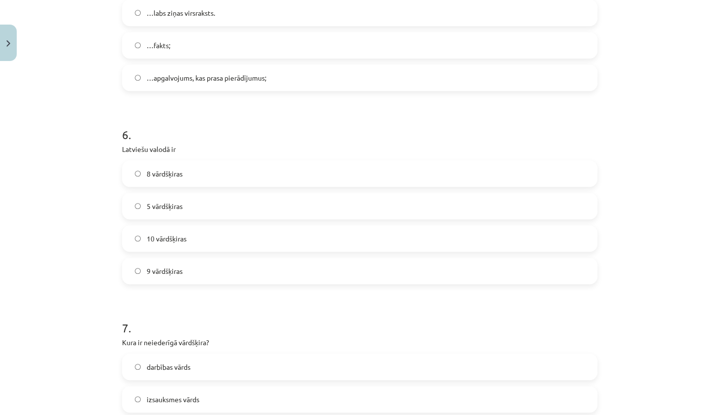
scroll to position [901, 0]
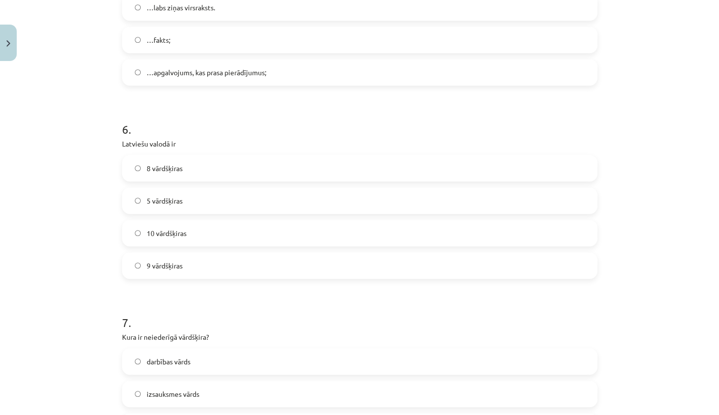
click at [170, 262] on span "9 vārdšķiras" at bounding box center [165, 266] width 36 height 10
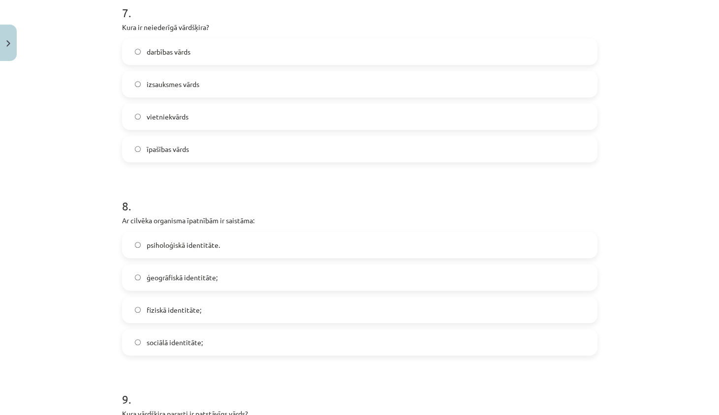
scroll to position [1210, 0]
click at [156, 308] on span "fiziskā identitāte;" at bounding box center [174, 311] width 55 height 10
click at [263, 86] on label "izsauksmes vārds" at bounding box center [359, 84] width 473 height 25
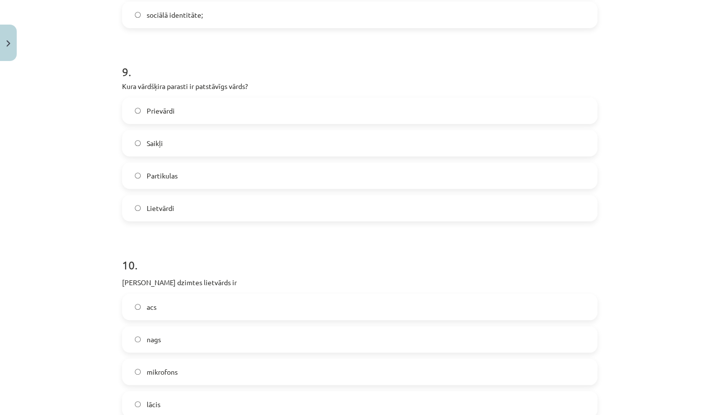
scroll to position [1539, 0]
click at [221, 114] on label "Prievārdi" at bounding box center [359, 110] width 473 height 25
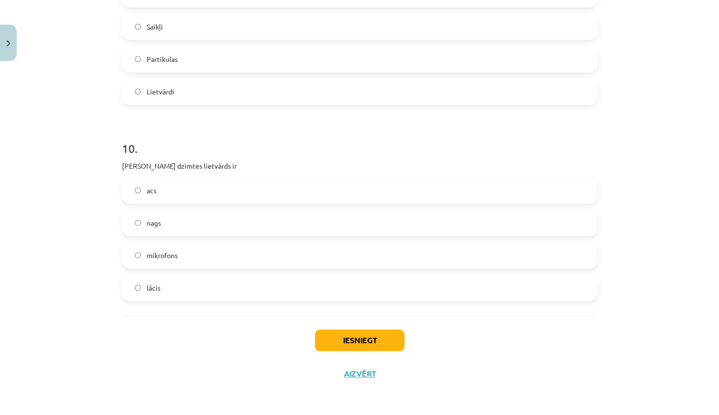
scroll to position [1655, 0]
click at [247, 180] on label "acs" at bounding box center [359, 191] width 473 height 25
click at [343, 344] on button "Iesniegt" at bounding box center [360, 341] width 90 height 22
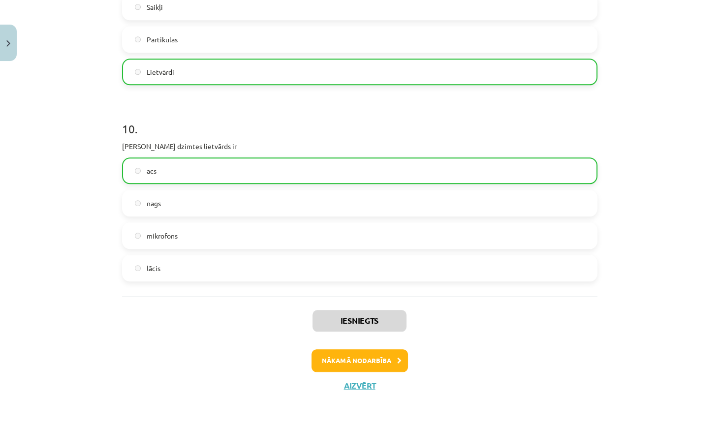
scroll to position [1674, 0]
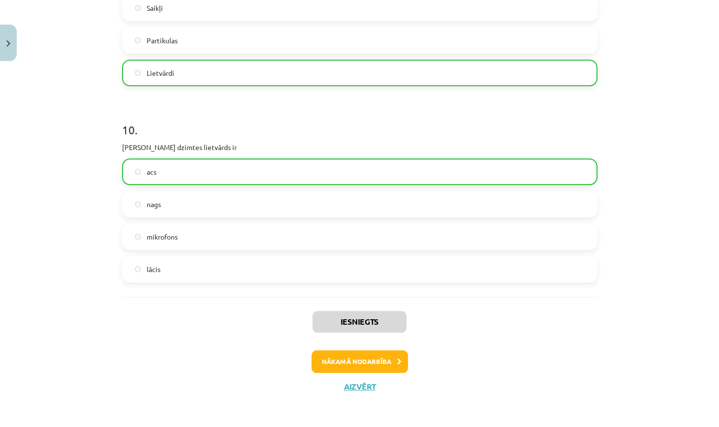
click at [334, 362] on button "Nākamā nodarbība" at bounding box center [359, 361] width 96 height 23
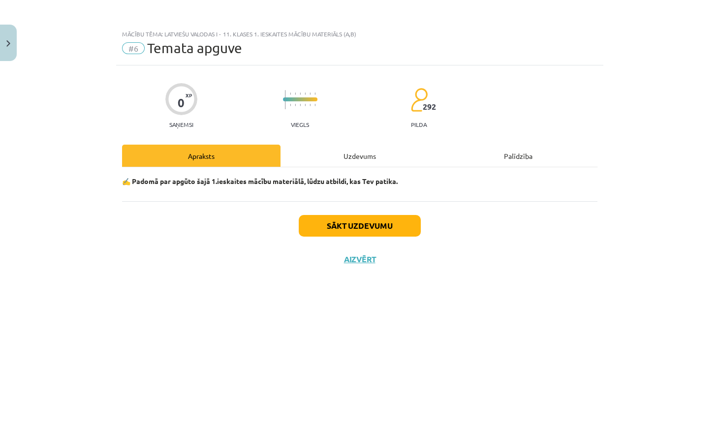
scroll to position [0, 0]
click at [384, 156] on div "Uzdevums" at bounding box center [359, 156] width 158 height 22
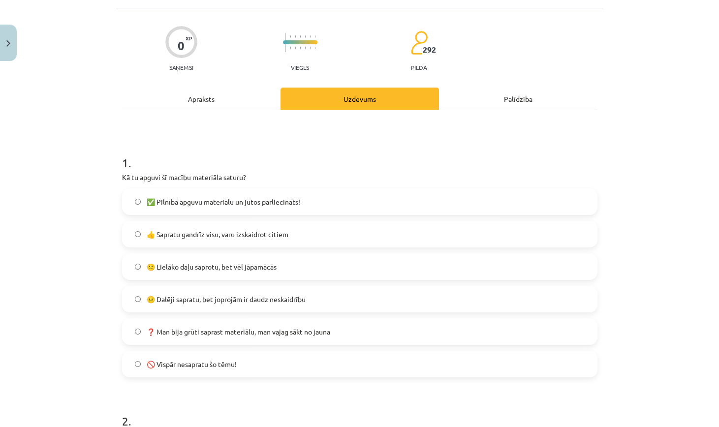
scroll to position [57, 0]
click at [280, 225] on label "👍 Sapratu gandrīz visu, varu izskaidrot citiem" at bounding box center [359, 234] width 473 height 25
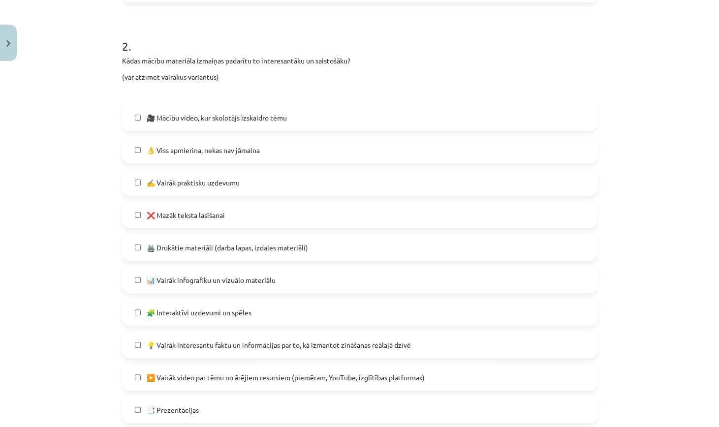
scroll to position [432, 0]
click at [285, 150] on label "👌 Viss apmierina, nekas nav jāmaina" at bounding box center [359, 149] width 473 height 25
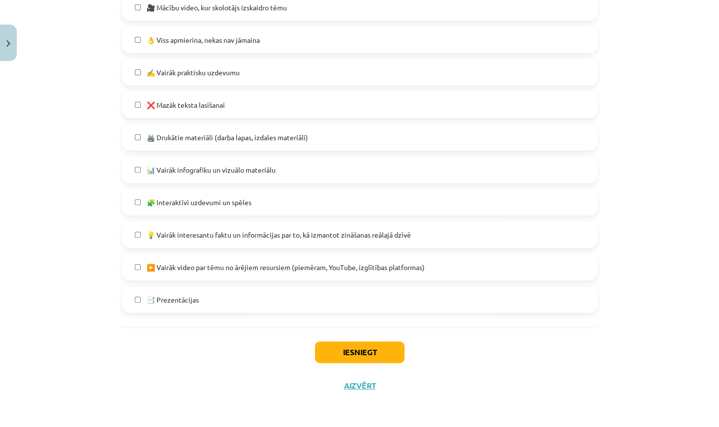
scroll to position [542, 0]
click at [335, 346] on button "Iesniegt" at bounding box center [360, 352] width 90 height 22
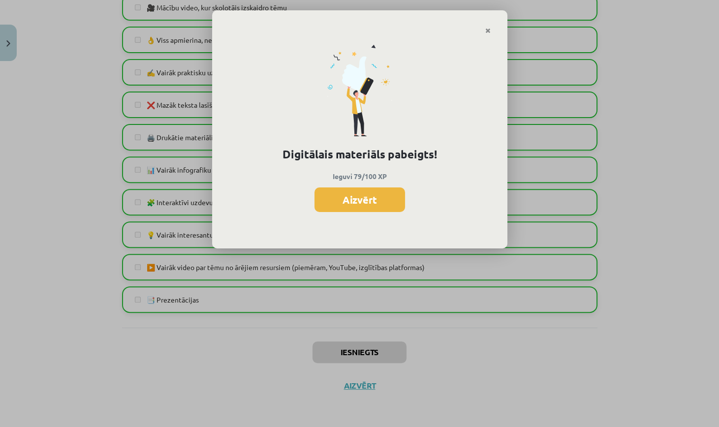
scroll to position [445, 0]
click at [387, 195] on button "Aizvērt" at bounding box center [359, 199] width 91 height 25
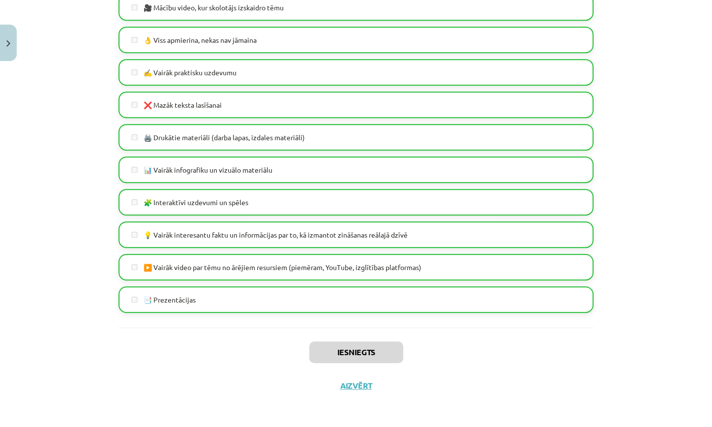
scroll to position [542, 0]
click at [353, 381] on button "Aizvērt" at bounding box center [355, 386] width 37 height 10
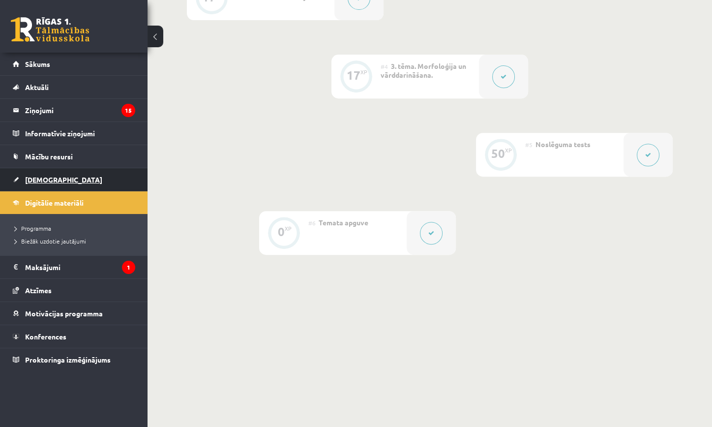
click at [95, 170] on link "[DEMOGRAPHIC_DATA]" at bounding box center [74, 179] width 123 height 23
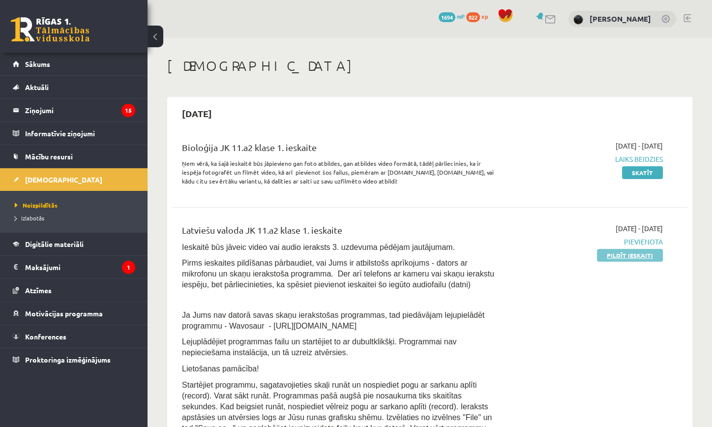
click at [620, 251] on link "Pildīt ieskaiti" at bounding box center [630, 255] width 66 height 13
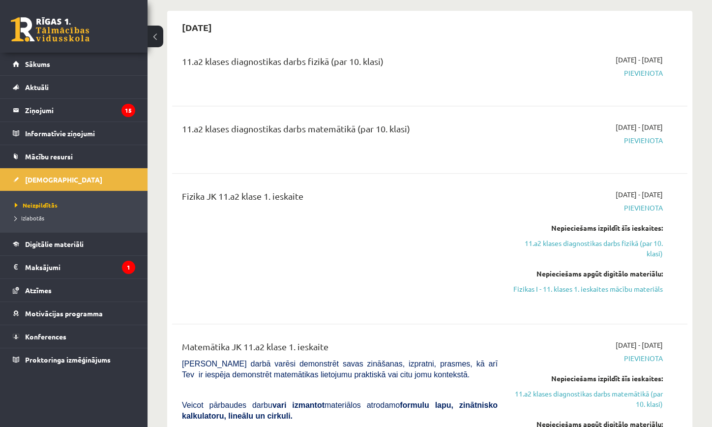
scroll to position [485, 0]
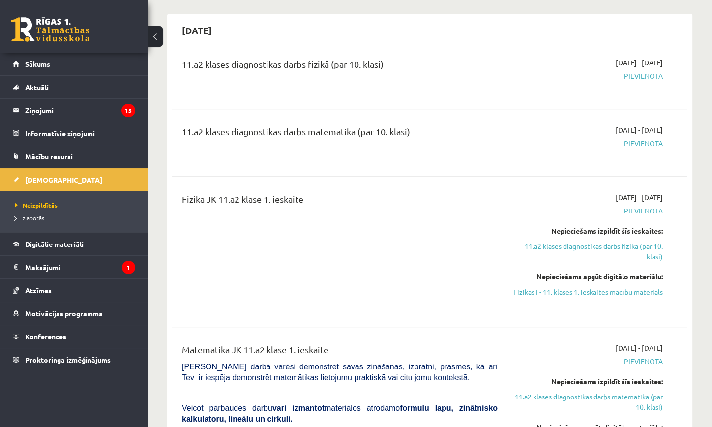
click at [502, 165] on div "11.a2 klases diagnostikas darbs matemātikā (par 10. klasi) 2025-10-16 - 2025-10…" at bounding box center [430, 142] width 516 height 55
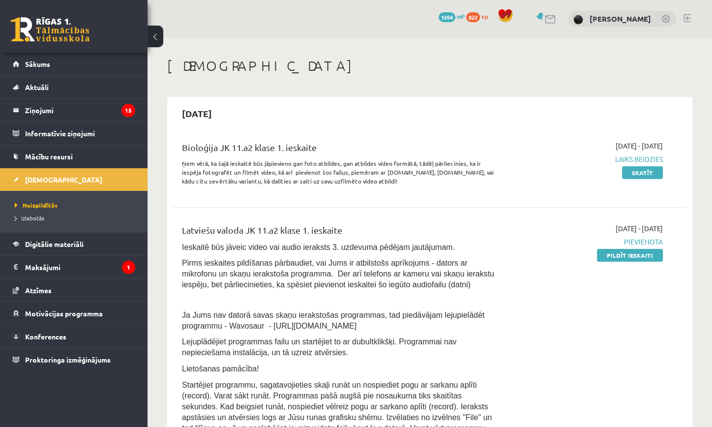
scroll to position [0, 0]
click at [614, 266] on div "2025-10-01 - 2025-10-15 Pievienota Pildīt ieskaiti" at bounding box center [587, 336] width 165 height 226
click at [614, 261] on link "Pildīt ieskaiti" at bounding box center [630, 255] width 66 height 13
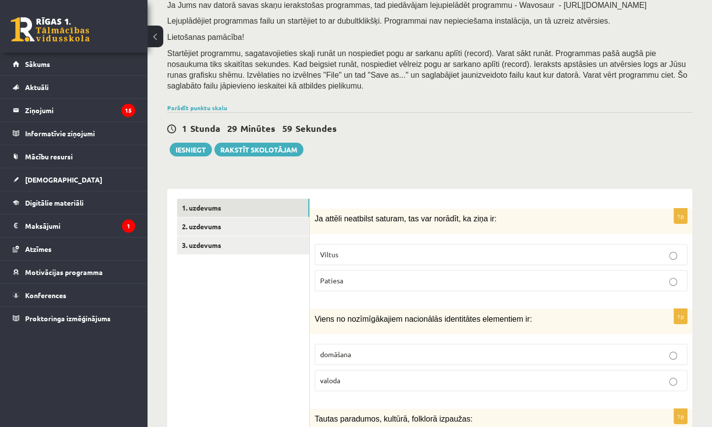
scroll to position [132, 0]
click at [256, 224] on link "2. uzdevums" at bounding box center [243, 226] width 132 height 18
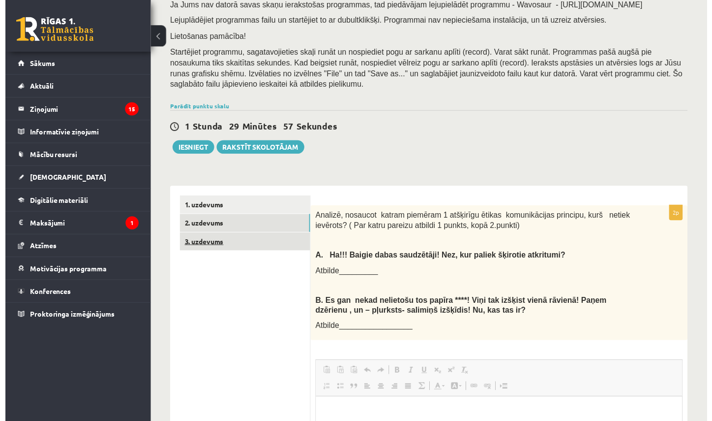
scroll to position [0, 0]
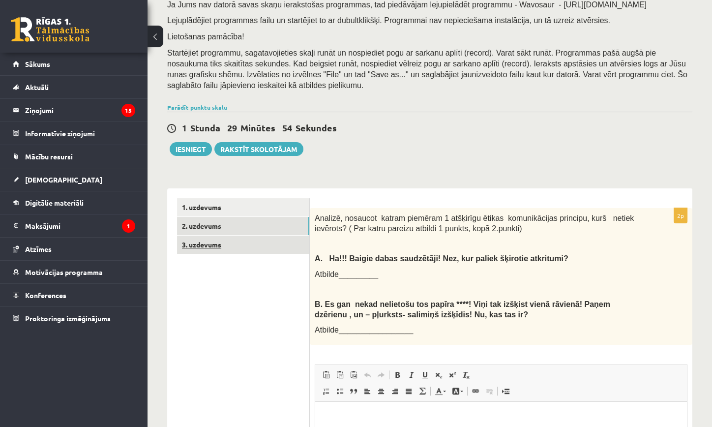
click at [260, 247] on link "3. uzdevums" at bounding box center [243, 245] width 132 height 18
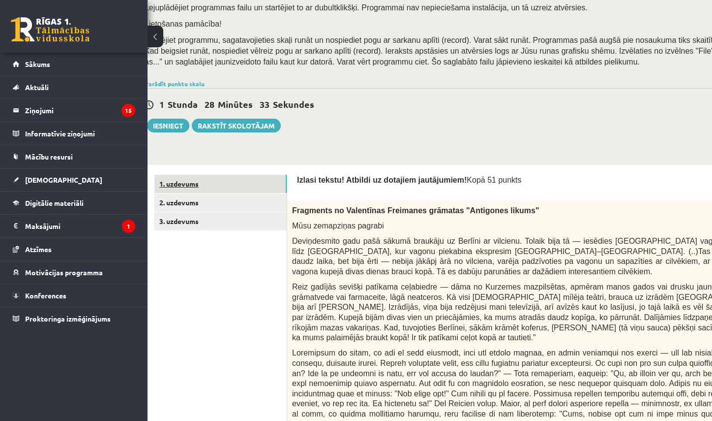
click at [210, 188] on link "1. uzdevums" at bounding box center [220, 184] width 132 height 18
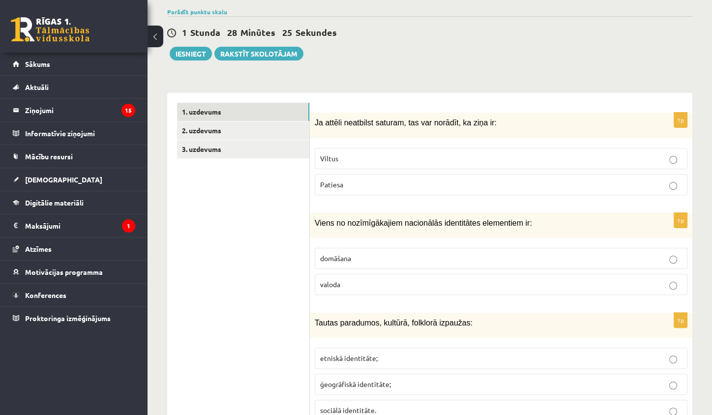
scroll to position [228, 0]
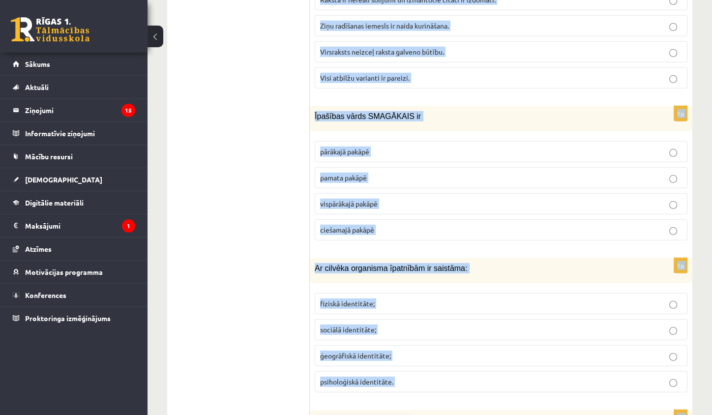
drag, startPoint x: 315, startPoint y: 121, endPoint x: 414, endPoint y: 414, distance: 310.1
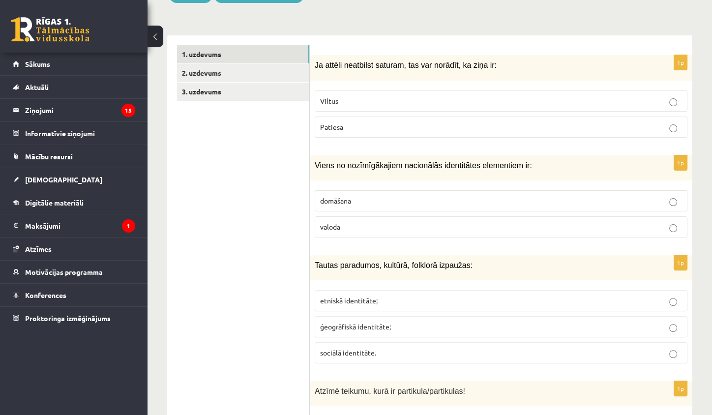
scroll to position [282, 0]
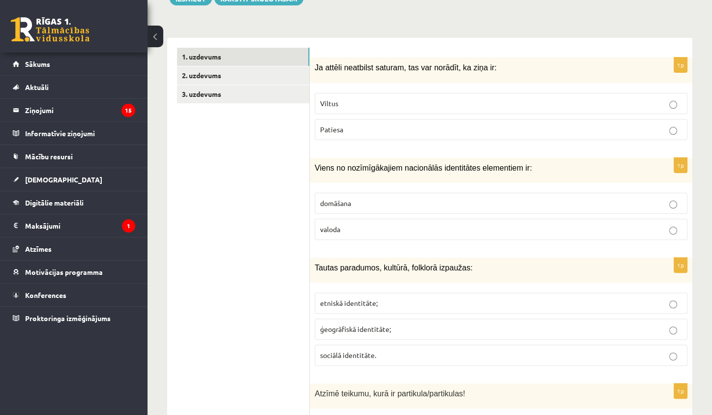
click at [473, 104] on p "Viltus" at bounding box center [501, 103] width 362 height 10
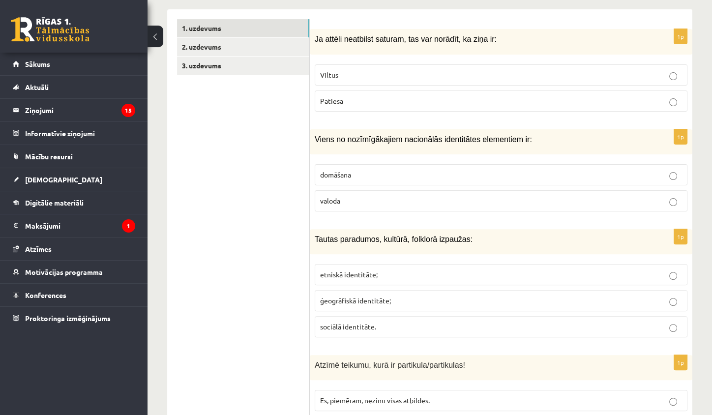
scroll to position [315, 0]
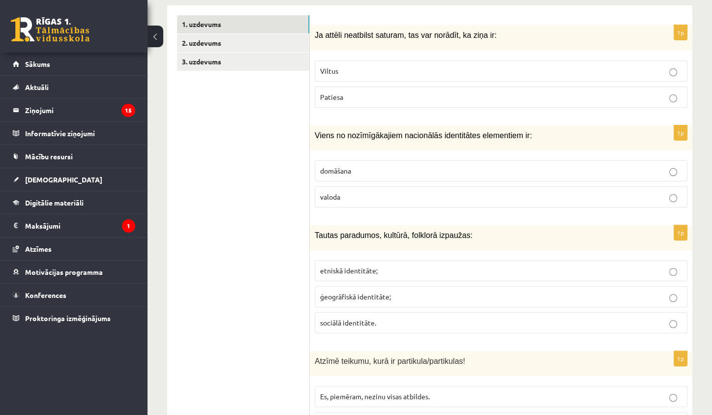
click at [400, 199] on p "valoda" at bounding box center [501, 197] width 362 height 10
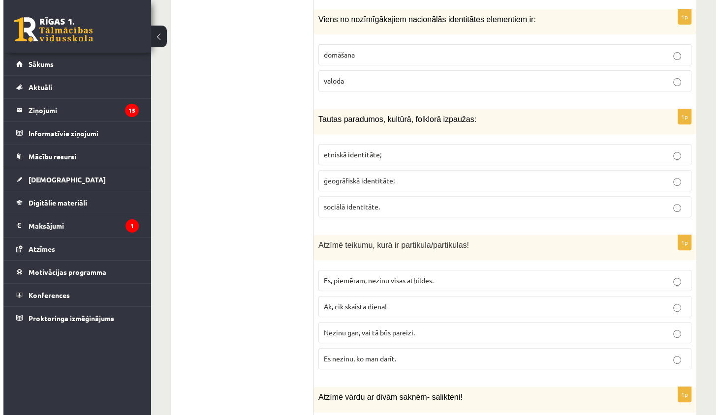
scroll to position [446, 0]
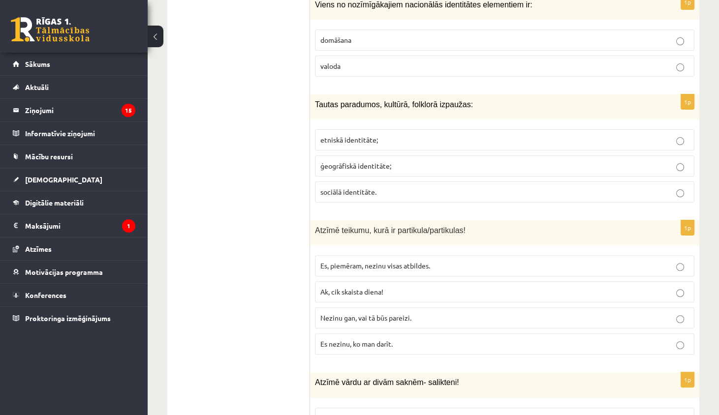
click at [456, 135] on p "etniskā identitāte;" at bounding box center [504, 140] width 368 height 10
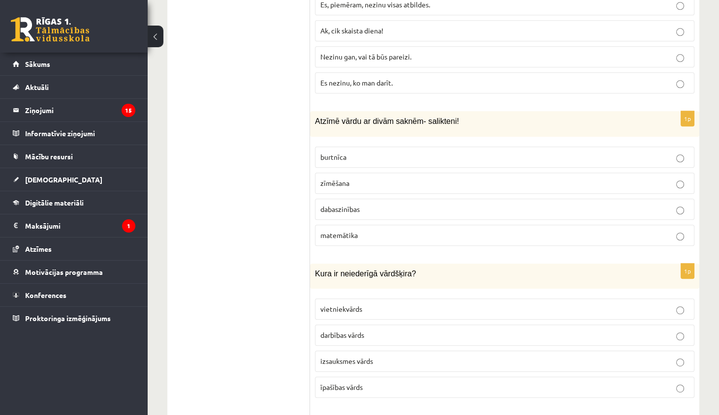
scroll to position [712, 0]
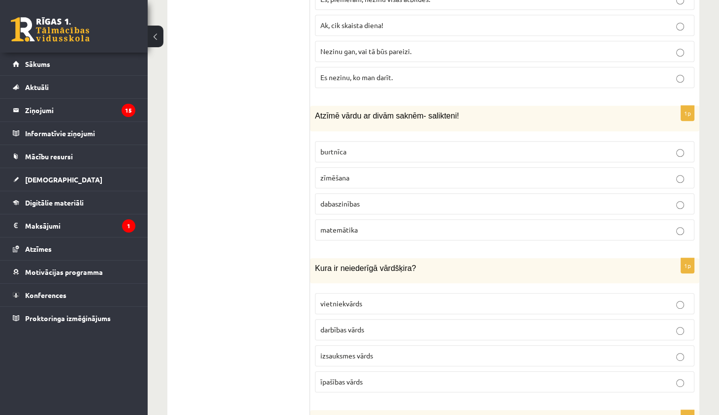
click at [397, 199] on p "dabaszinības" at bounding box center [504, 204] width 368 height 10
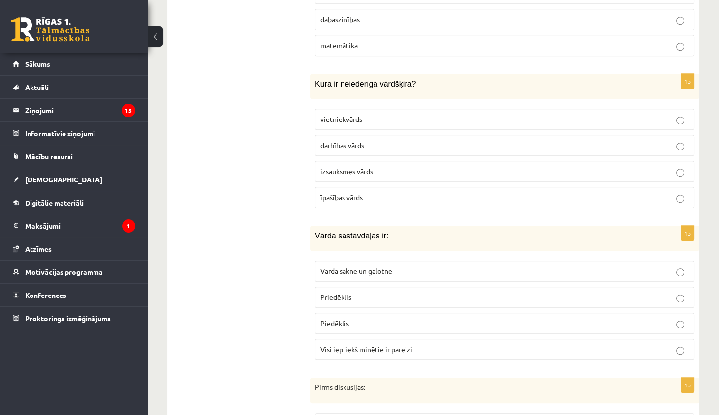
scroll to position [895, 0]
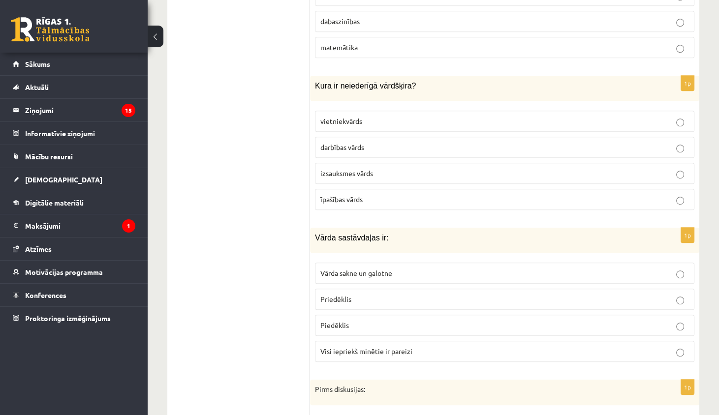
click at [332, 350] on p "Visi iepriekš minētie ir pareizi" at bounding box center [504, 351] width 368 height 10
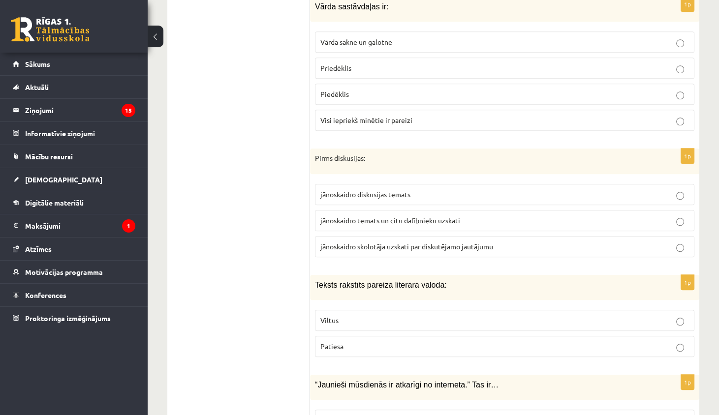
scroll to position [1134, 0]
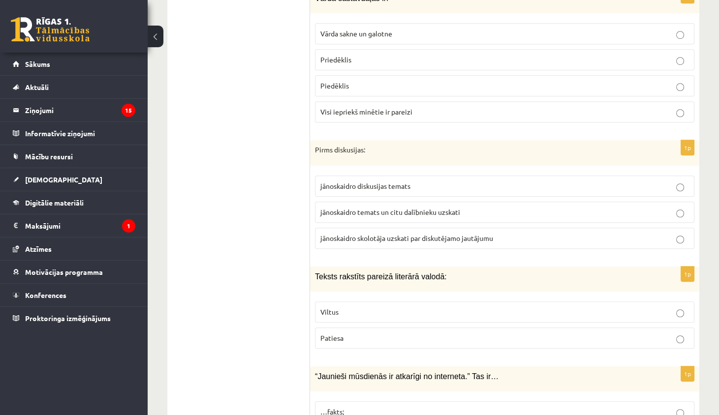
click at [498, 207] on p "jānoskaidro temats un citu dalībnieku uzskati" at bounding box center [504, 212] width 368 height 10
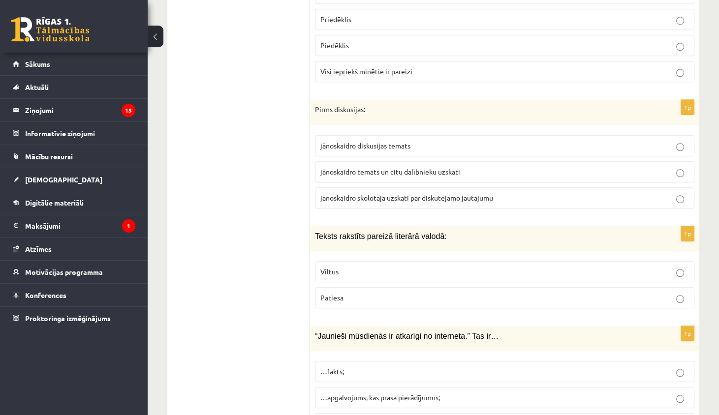
scroll to position [1177, 0]
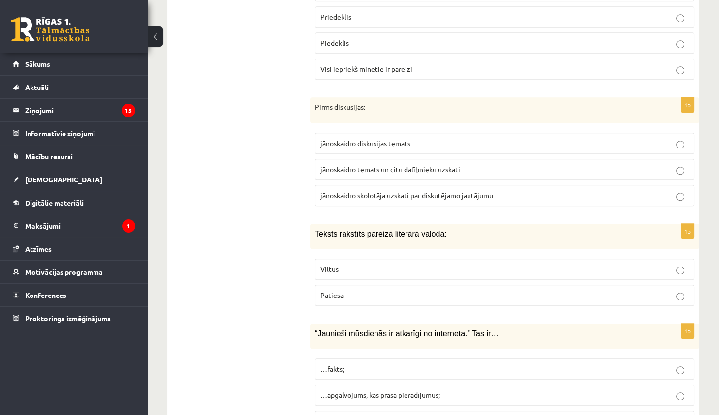
click at [377, 290] on p "Patiesa" at bounding box center [504, 295] width 368 height 10
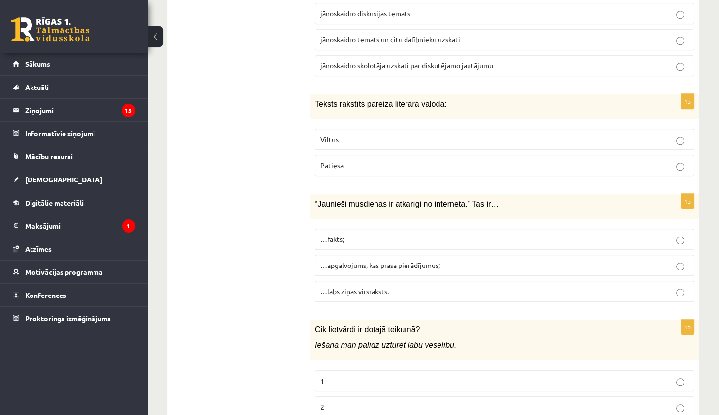
scroll to position [1307, 0]
click at [419, 261] on span "…apgalvojums, kas prasa pierādījumus;" at bounding box center [380, 265] width 120 height 9
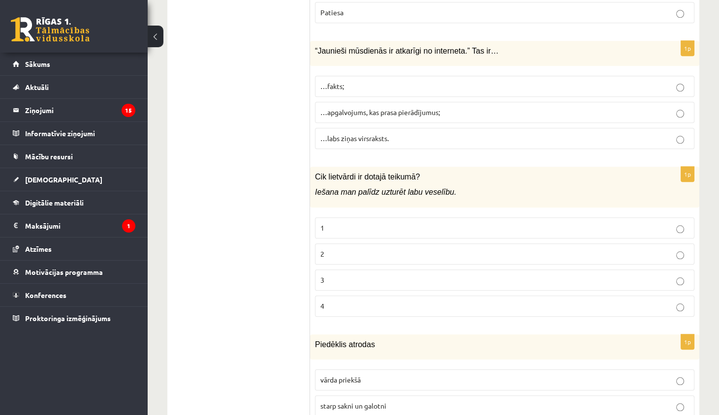
scroll to position [1461, 0]
click at [390, 269] on label "3" at bounding box center [504, 279] width 379 height 21
click at [411, 243] on label "2" at bounding box center [504, 253] width 379 height 21
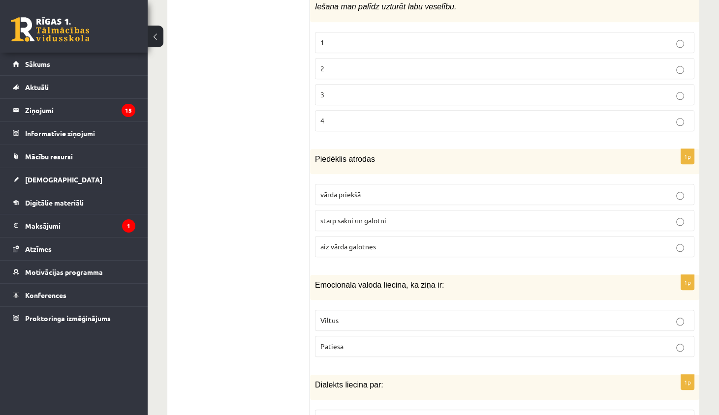
scroll to position [1646, 0]
click at [423, 216] on label "starp sakni un galotni" at bounding box center [504, 220] width 379 height 21
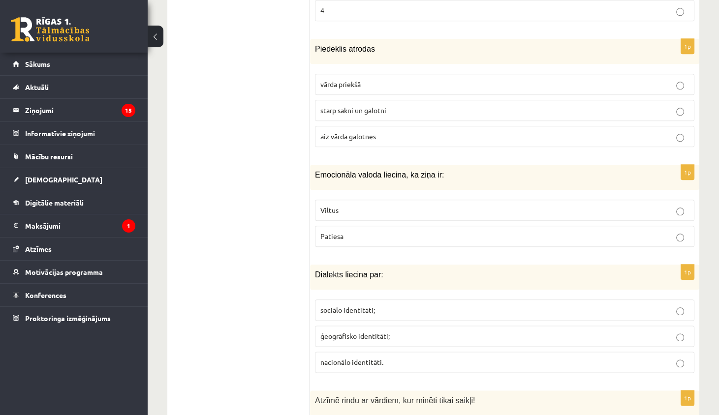
scroll to position [1757, 0]
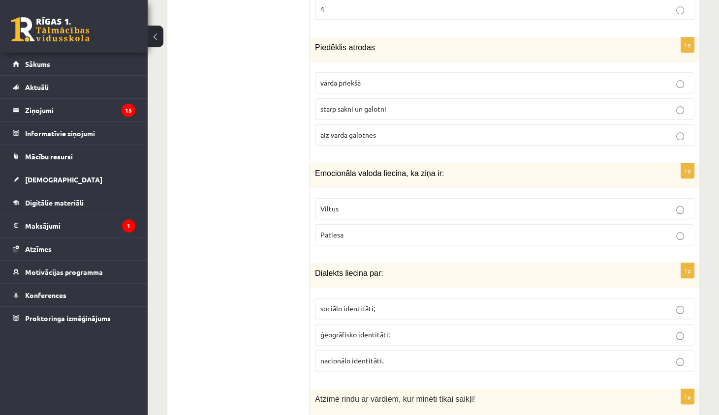
click at [403, 232] on label "Patiesa" at bounding box center [504, 234] width 379 height 21
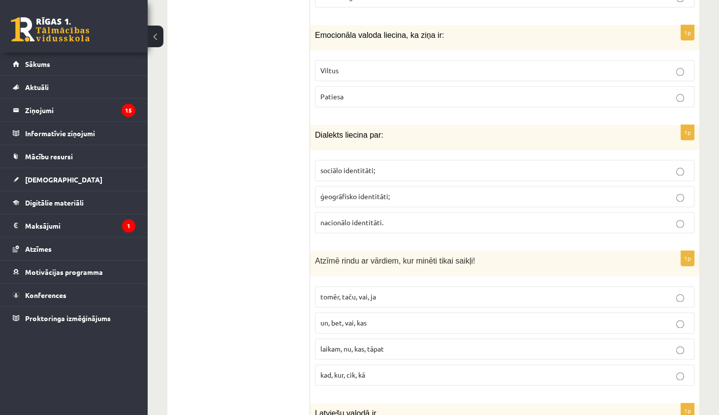
scroll to position [1898, 0]
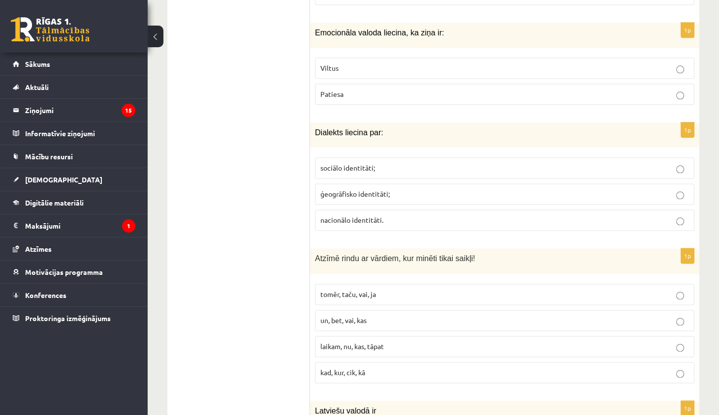
click at [426, 189] on label "ģeogrāfisko identitāti;" at bounding box center [504, 194] width 379 height 21
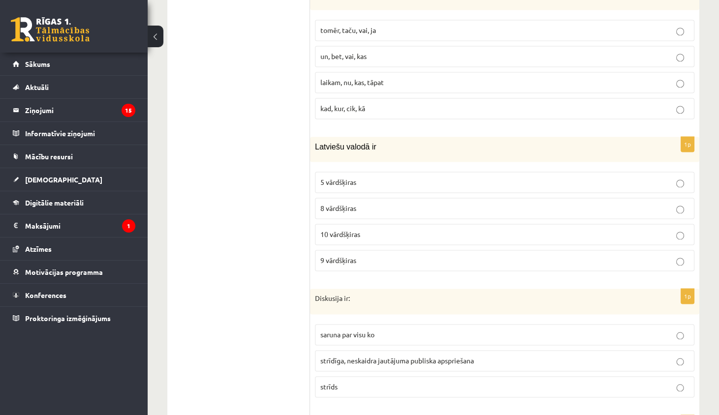
scroll to position [2183, 0]
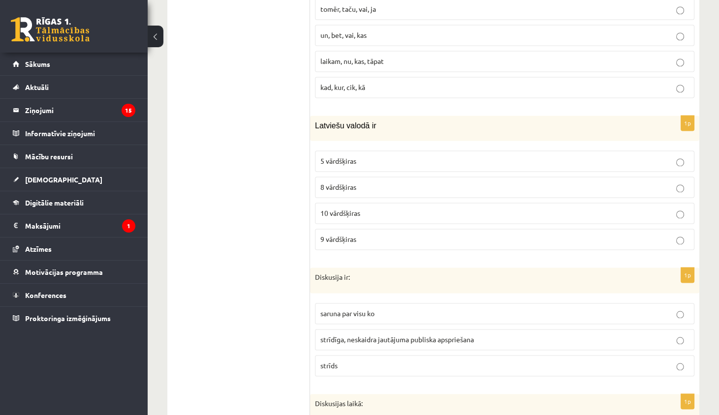
click at [405, 208] on p "10 vārdšķiras" at bounding box center [504, 213] width 368 height 10
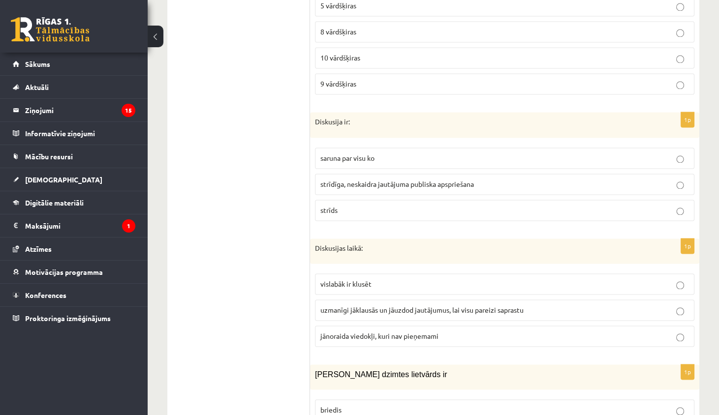
scroll to position [2353, 0]
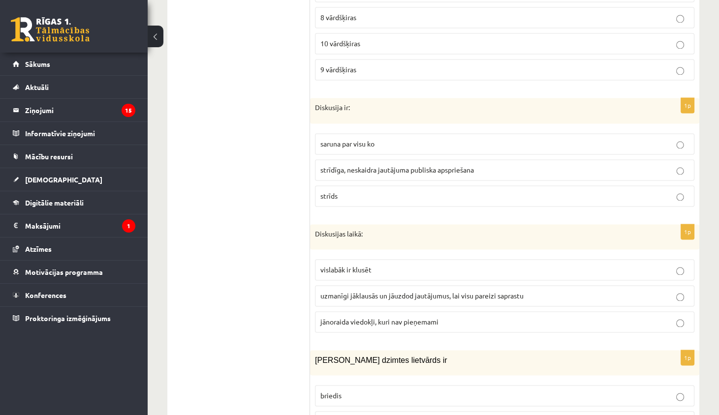
click at [420, 165] on label "strīdīga, neskaidra jautājuma publiska apspriešana" at bounding box center [504, 169] width 379 height 21
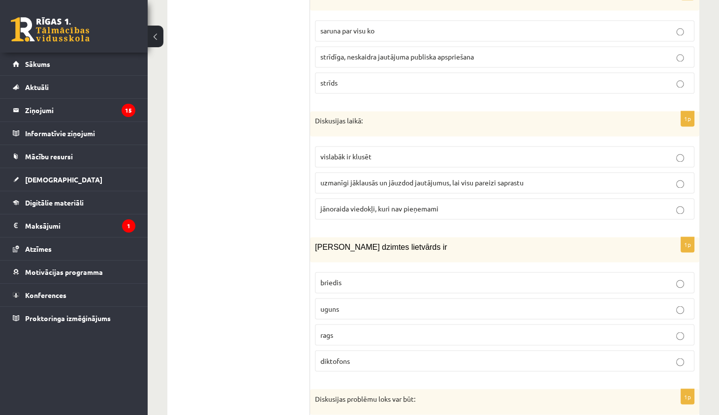
scroll to position [2476, 0]
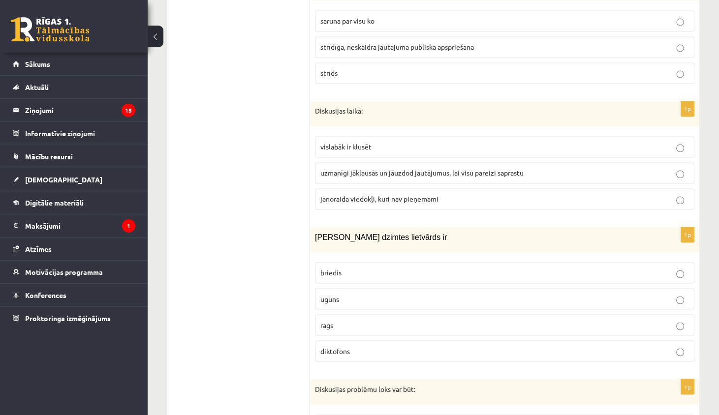
click at [422, 168] on p "uzmanīgi jāklausās un jāuzdod jautājumus, lai visu pareizi saprastu" at bounding box center [504, 173] width 368 height 10
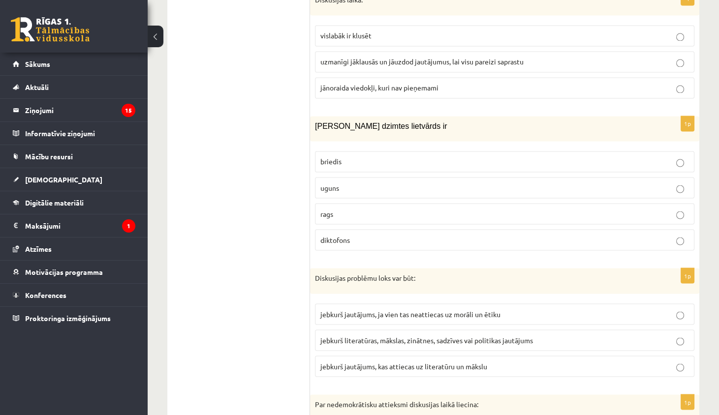
scroll to position [2588, 0]
click at [376, 205] on label "rags" at bounding box center [504, 213] width 379 height 21
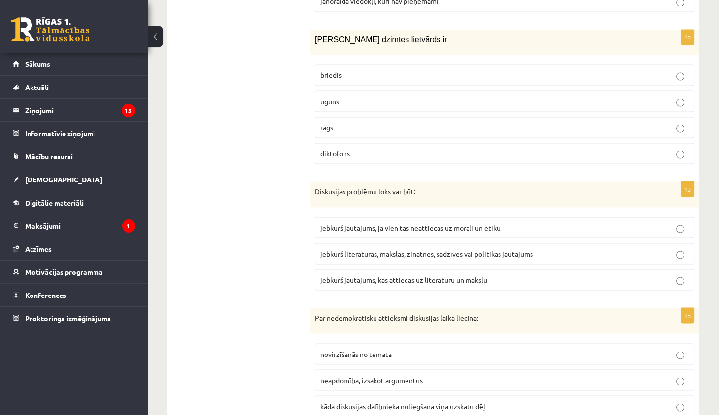
scroll to position [2676, 0]
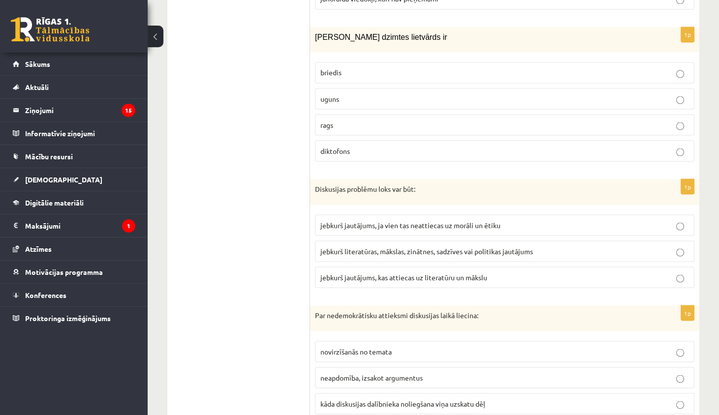
click at [352, 241] on label "jebkurš literatūras, mākslas, zinātnes, sadzīves vai politikas jautājums" at bounding box center [504, 251] width 379 height 21
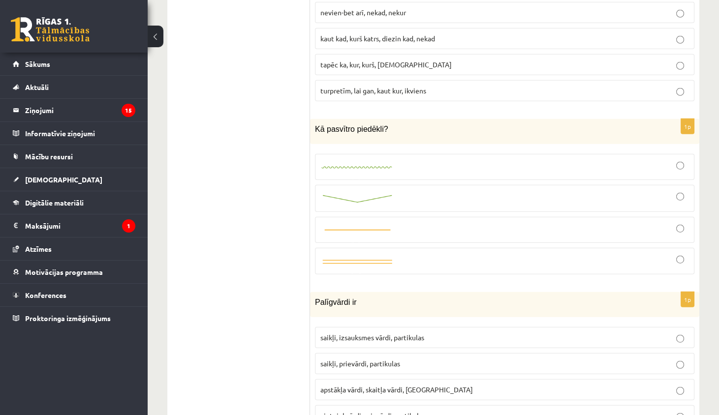
scroll to position [3600, 0]
drag, startPoint x: 357, startPoint y: 108, endPoint x: 383, endPoint y: 108, distance: 25.6
click at [383, 124] on span "Kā pasvītro piedēkli?" at bounding box center [351, 128] width 73 height 8
click at [379, 124] on span "Kā pasvītro piedēkli?" at bounding box center [351, 128] width 73 height 8
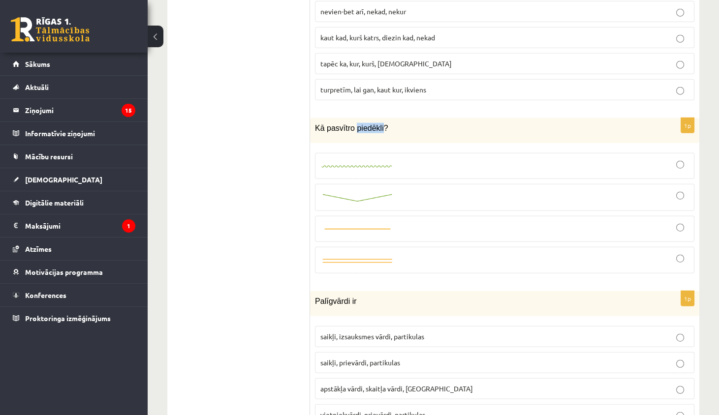
click at [379, 124] on span "Kā pasvītro piedēkli?" at bounding box center [351, 128] width 73 height 8
copy div "Kā pasvītro piedēkli?"
click at [370, 189] on div at bounding box center [504, 197] width 368 height 16
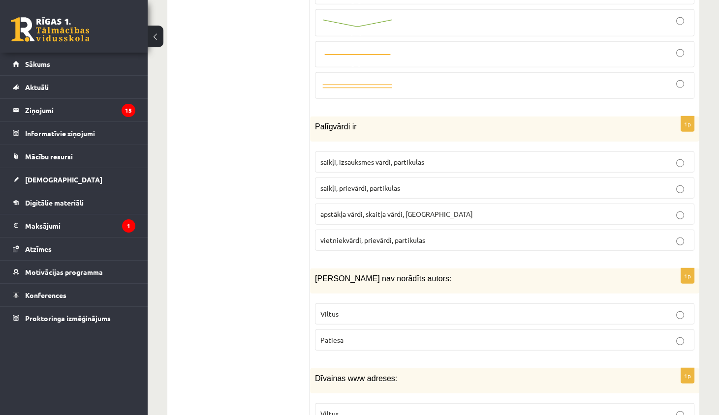
scroll to position [3775, 0]
click at [406, 183] on p "saikļi, prievārdi, partikulas" at bounding box center [504, 188] width 368 height 10
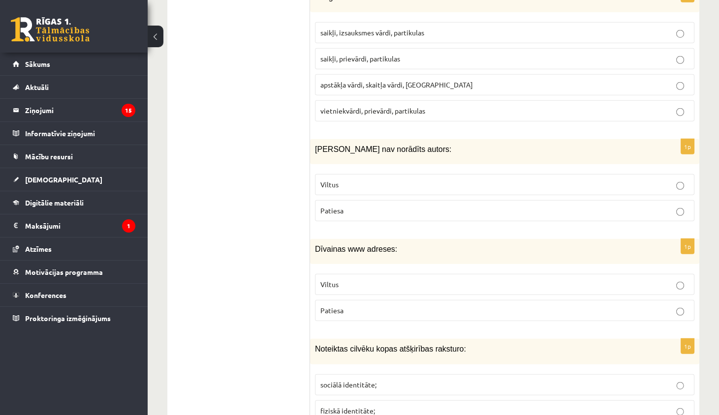
scroll to position [3905, 0]
click at [398, 179] on p "Viltus" at bounding box center [504, 184] width 368 height 10
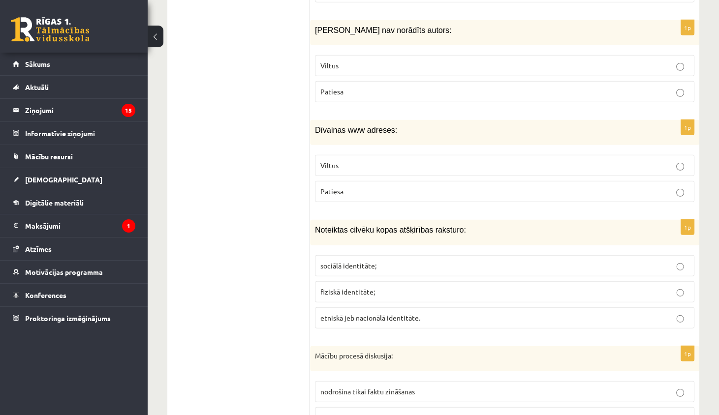
scroll to position [4024, 0]
click at [398, 185] on p "Patiesa" at bounding box center [504, 190] width 368 height 10
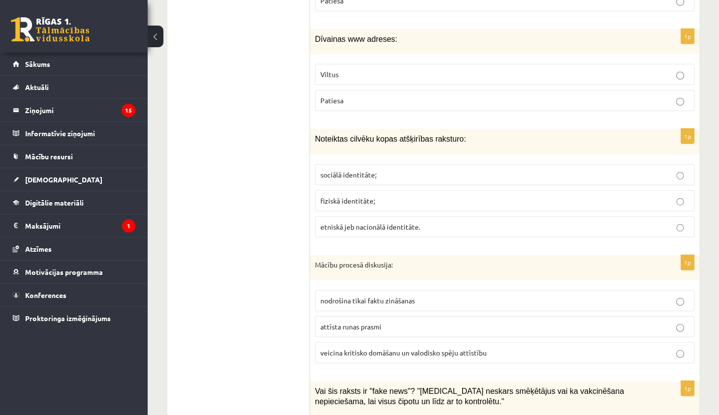
scroll to position [4115, 0]
click at [376, 221] on span "etniskā jeb nacionālā identitāte." at bounding box center [370, 225] width 100 height 9
click at [329, 163] on label "sociālā identitāte;" at bounding box center [504, 173] width 379 height 21
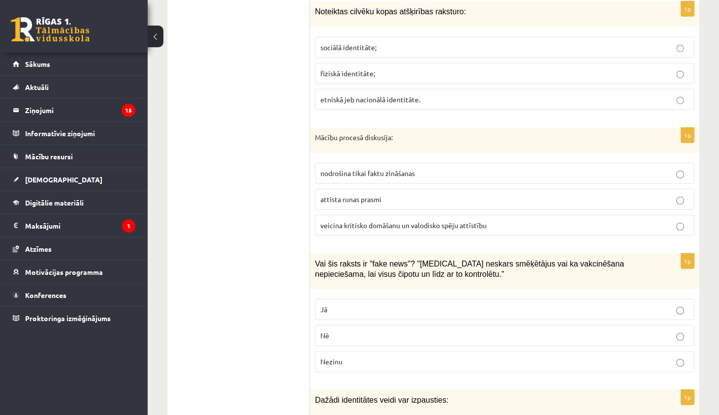
scroll to position [4243, 0]
click at [333, 214] on label "veicina kritisko domāšanu un valodisko spēju attīstību" at bounding box center [504, 224] width 379 height 21
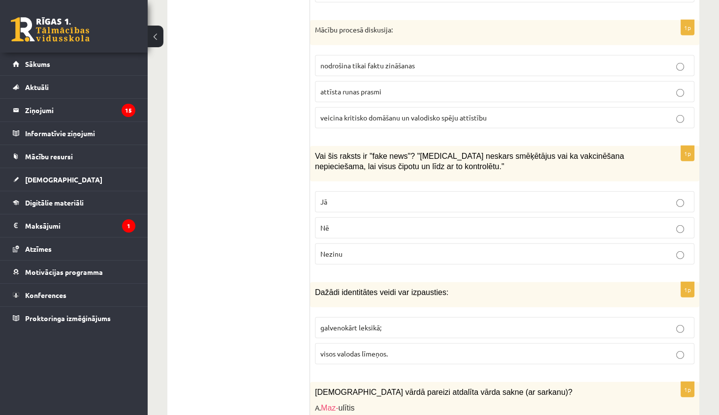
scroll to position [4354, 0]
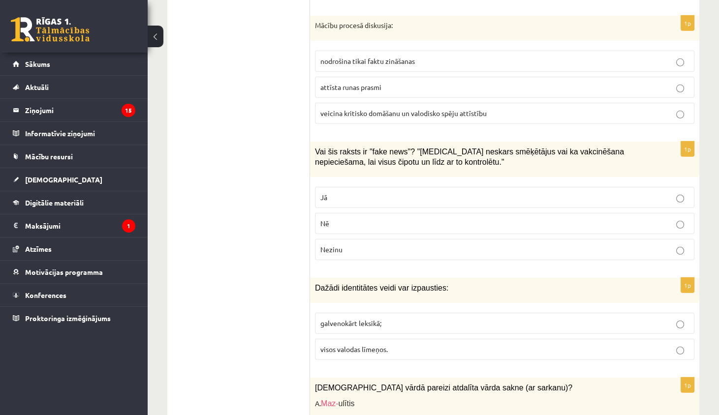
click at [352, 192] on p "Jā" at bounding box center [504, 197] width 368 height 10
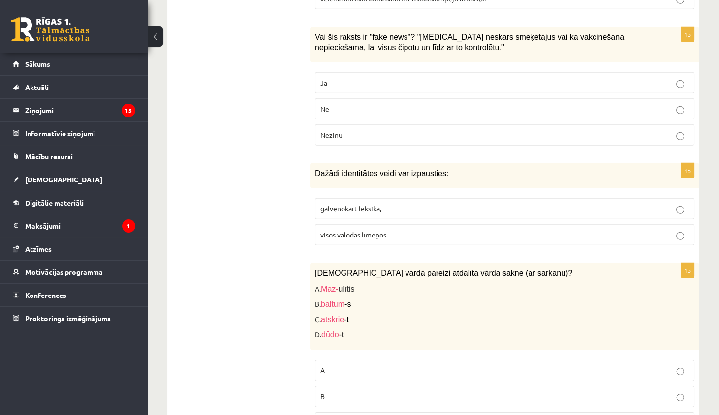
scroll to position [4469, 0]
click at [346, 230] on span "visos valodas līmeņos." at bounding box center [353, 234] width 67 height 9
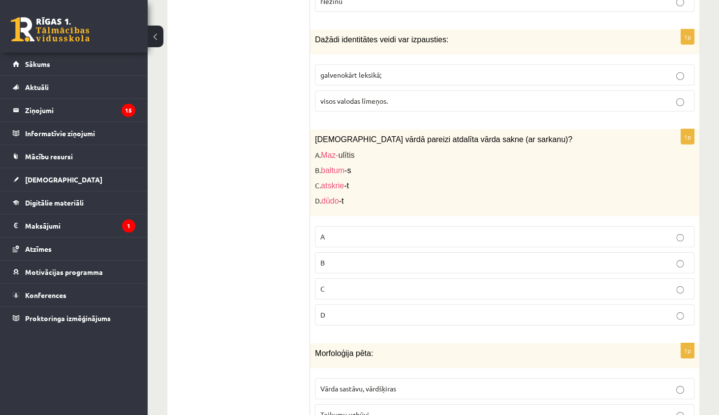
scroll to position [4603, 0]
click at [346, 231] on p "A" at bounding box center [504, 236] width 368 height 10
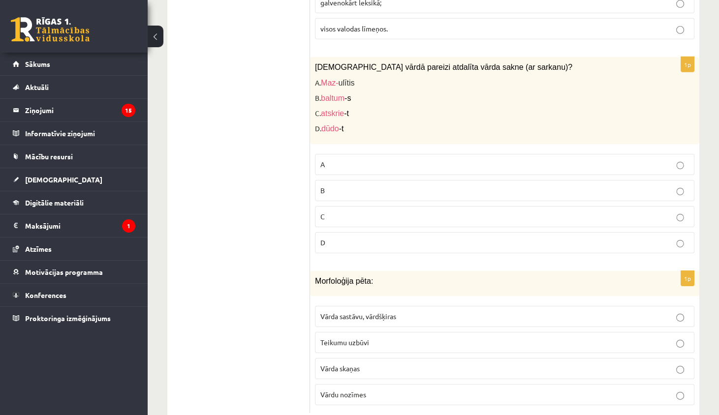
scroll to position [4674, 0]
click at [340, 312] on span "Vārda sastāvu, vārdšķiras" at bounding box center [358, 316] width 76 height 9
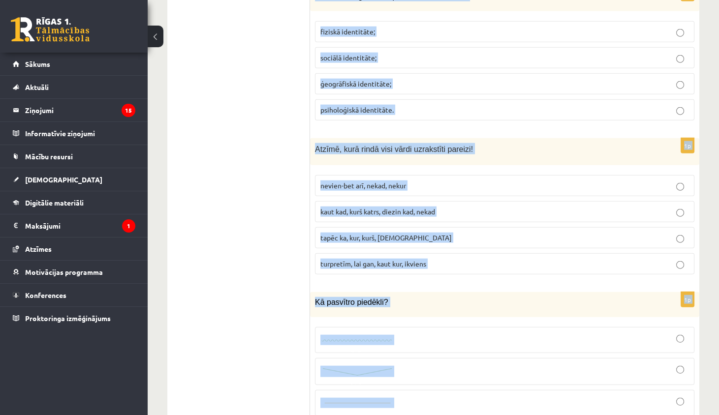
scroll to position [3442, 0]
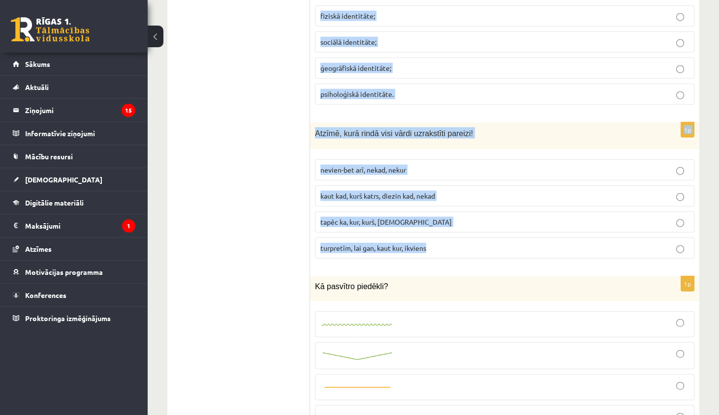
drag, startPoint x: 315, startPoint y: 88, endPoint x: 442, endPoint y: 233, distance: 192.8
copy form "Par nedemokrātisku attieksmi diskusijas laikā liecina: novirzīšanās no temata n…"
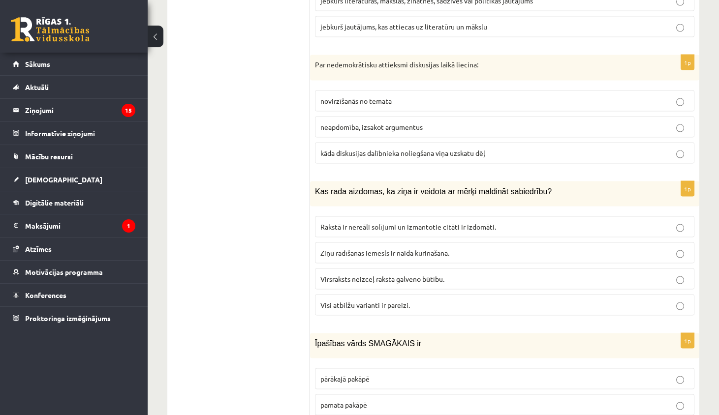
scroll to position [2938, 0]
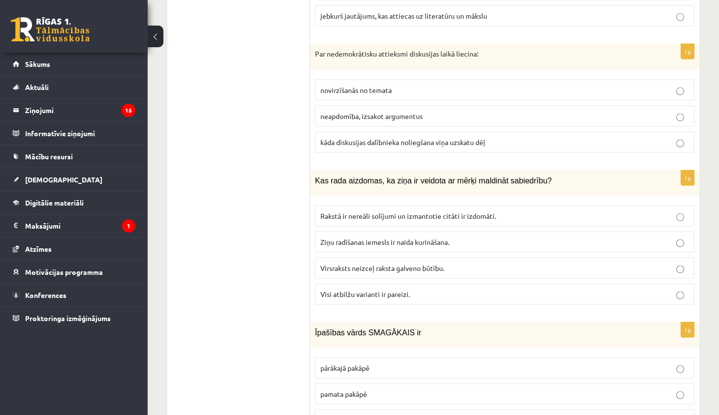
click at [347, 132] on label "kāda diskusijas dalībnieka noliegšana viņa uzskatu dēļ" at bounding box center [504, 142] width 379 height 21
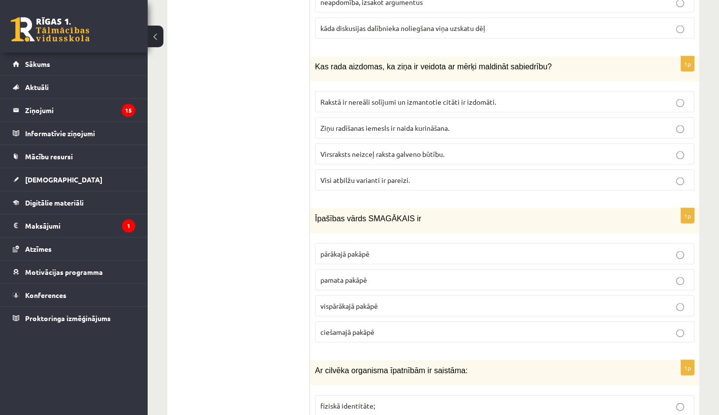
scroll to position [3057, 0]
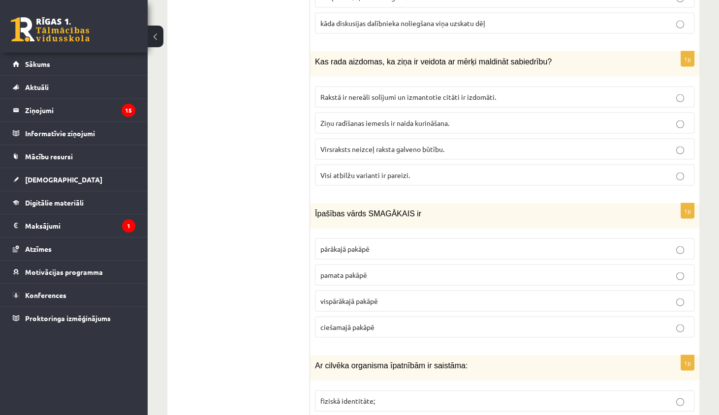
click at [338, 165] on label "Visi atbilžu varianti ir pareizi." at bounding box center [504, 175] width 379 height 21
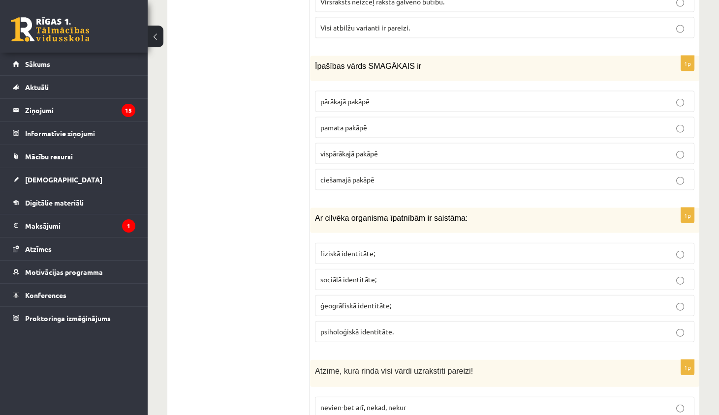
scroll to position [3205, 0]
click at [379, 142] on label "vispārākajā pakāpē" at bounding box center [504, 152] width 379 height 21
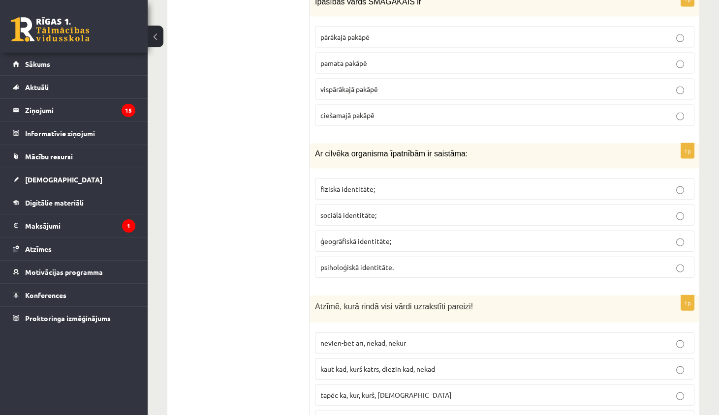
scroll to position [3312, 0]
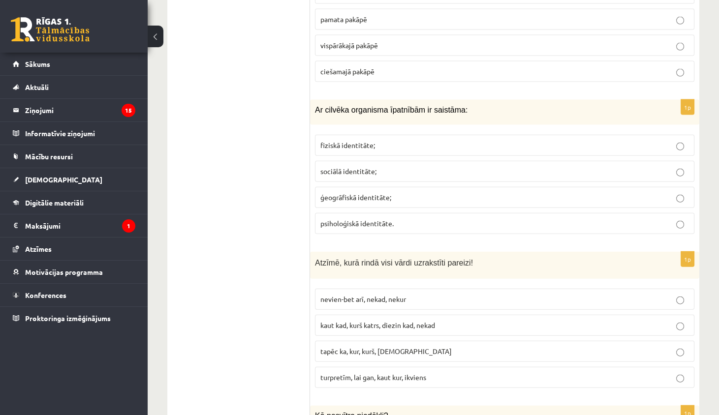
click at [344, 320] on p "kaut kad, kurš katrs, diezin kad, nekad" at bounding box center [504, 325] width 368 height 10
click at [369, 135] on label "fiziskā identitāte;" at bounding box center [504, 145] width 379 height 21
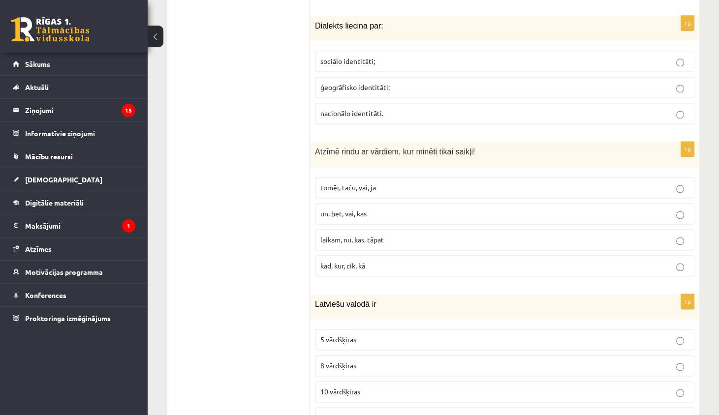
scroll to position [2005, 0]
click at [367, 261] on p "kad, kur, cik, kā" at bounding box center [504, 266] width 368 height 10
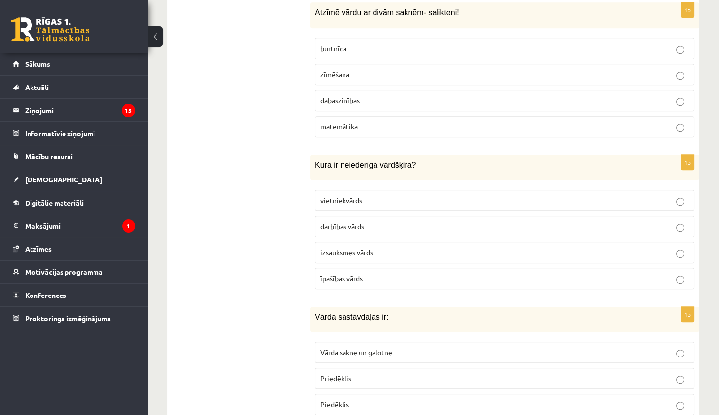
scroll to position [823, 0]
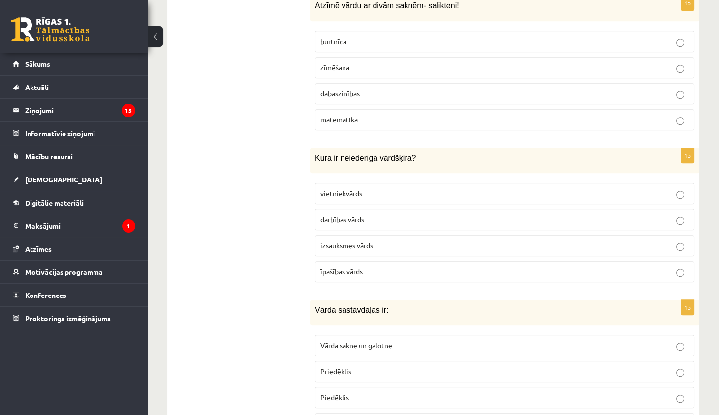
click at [379, 241] on p "izsauksmes vārds" at bounding box center [504, 246] width 368 height 10
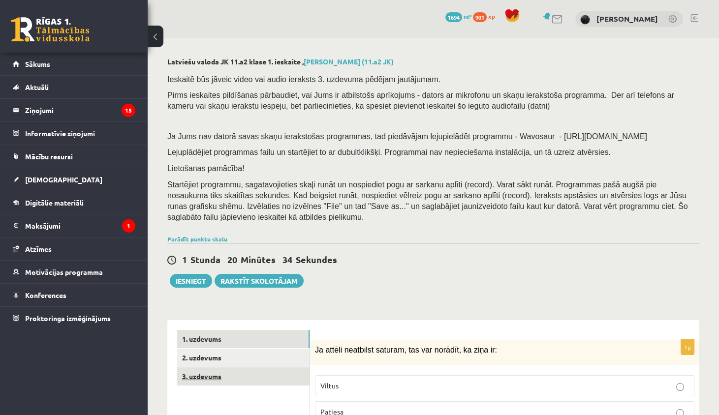
scroll to position [0, 0]
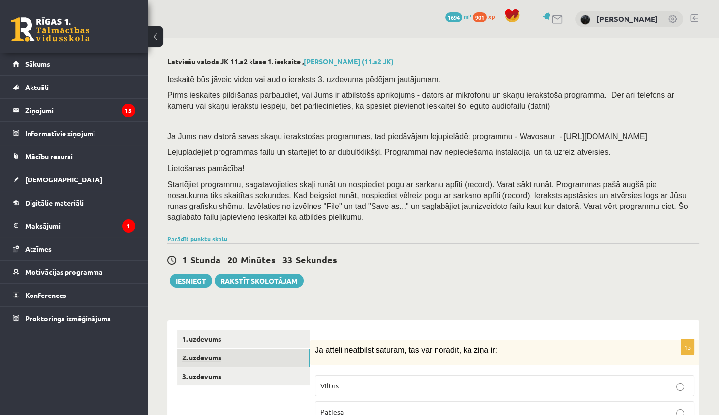
click at [250, 358] on link "2. uzdevums" at bounding box center [243, 358] width 132 height 18
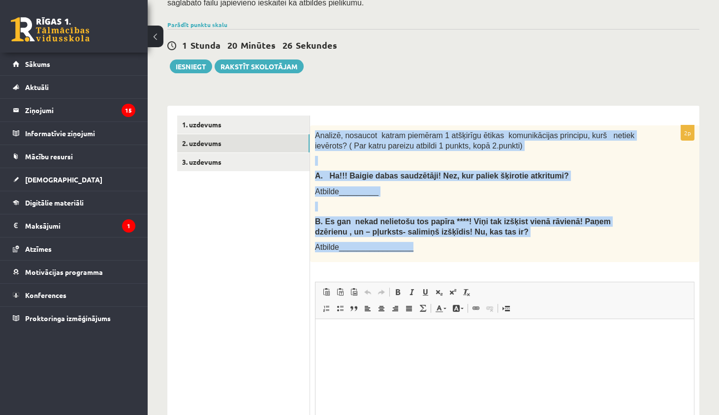
drag, startPoint x: 315, startPoint y: 134, endPoint x: 498, endPoint y: 249, distance: 216.2
click at [498, 251] on div "Analizē, nosaucot katram piemēram 1 atšķirīgu ētikas komunikācijas principu, ku…" at bounding box center [504, 193] width 389 height 137
copy div "Analizē, nosaucot katram piemēram 1 atšķirīgu ētikas komunikācijas principu, ku…"
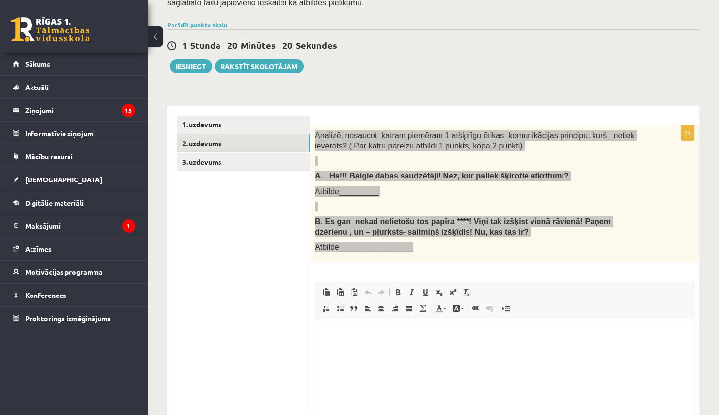
click at [333, 337] on p "Визуальный текстовый редактор, wiswyg-editor-user-answer-47433980852700" at bounding box center [504, 334] width 359 height 10
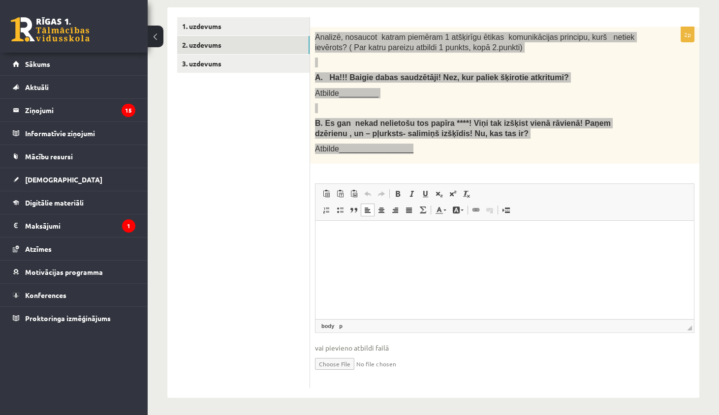
scroll to position [312, 0]
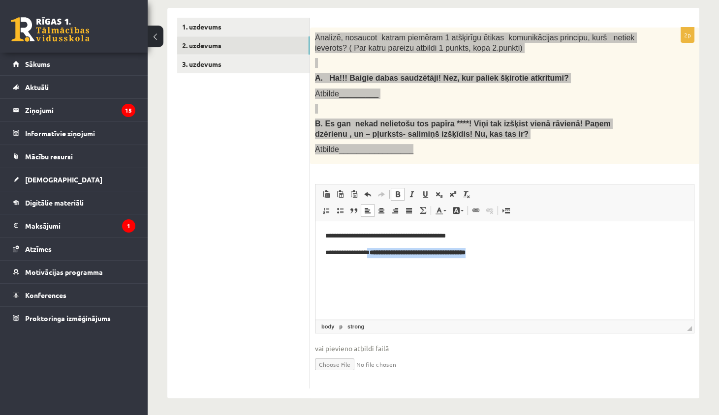
drag, startPoint x: 374, startPoint y: 254, endPoint x: 517, endPoint y: 253, distance: 142.7
click at [519, 253] on p "**********" at bounding box center [504, 253] width 359 height 10
click at [396, 192] on span at bounding box center [398, 194] width 8 height 8
click at [397, 192] on span at bounding box center [398, 194] width 8 height 8
click at [509, 266] on html "**********" at bounding box center [504, 244] width 378 height 47
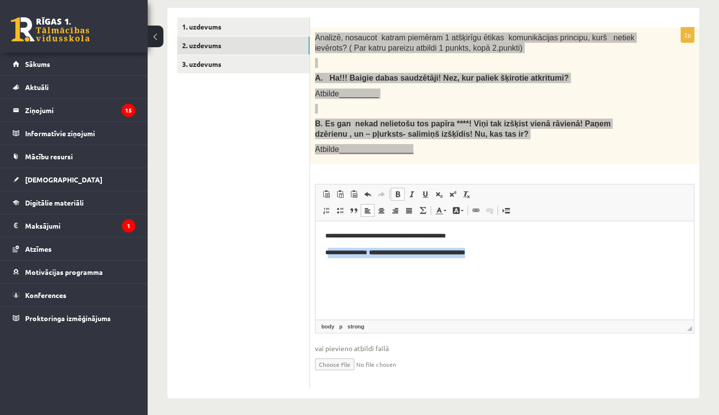
drag, startPoint x: 504, startPoint y: 254, endPoint x: 330, endPoint y: 252, distance: 174.7
click at [329, 253] on p "**********" at bounding box center [504, 253] width 359 height 10
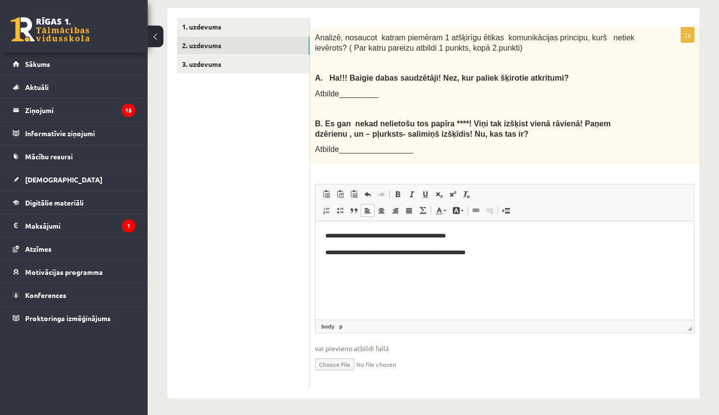
click at [280, 139] on ul "1. uzdevums 2. uzdevums 3. uzdevums" at bounding box center [243, 203] width 133 height 371
click at [510, 254] on p "**********" at bounding box center [504, 253] width 359 height 10
click at [264, 66] on link "3. uzdevums" at bounding box center [243, 64] width 132 height 18
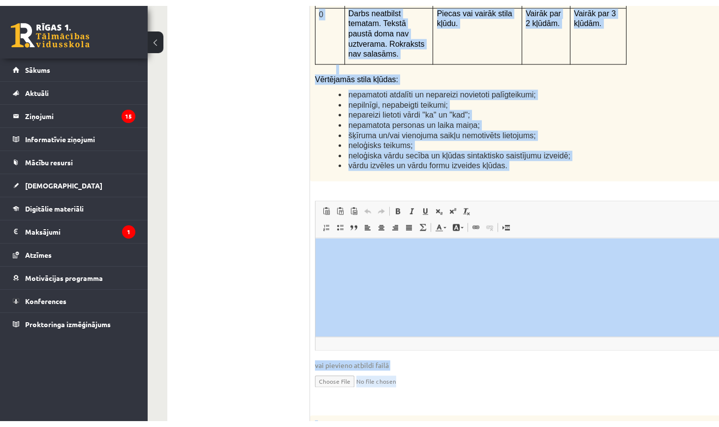
scroll to position [2417, 0]
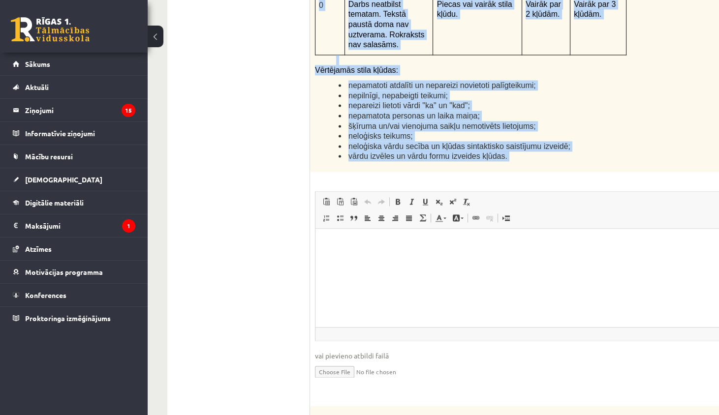
drag, startPoint x: 320, startPoint y: 6, endPoint x: 509, endPoint y: 132, distance: 226.6
copy form "Izlasi tekstu! Atbildi uz dotajiem jautājumiem! Kopā 51 punkts 0p Fragments no …"
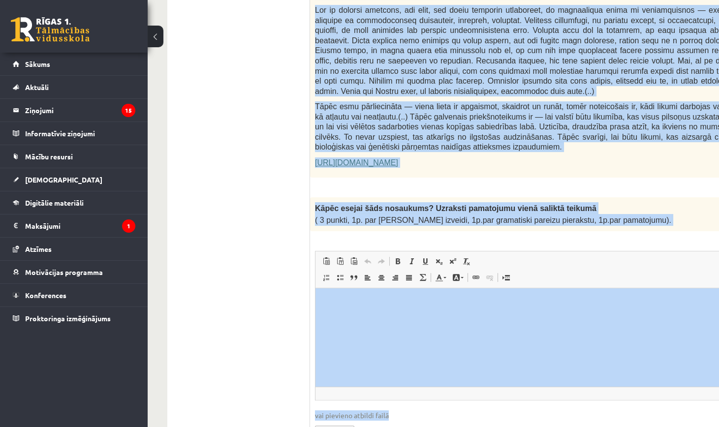
scroll to position [661, 0]
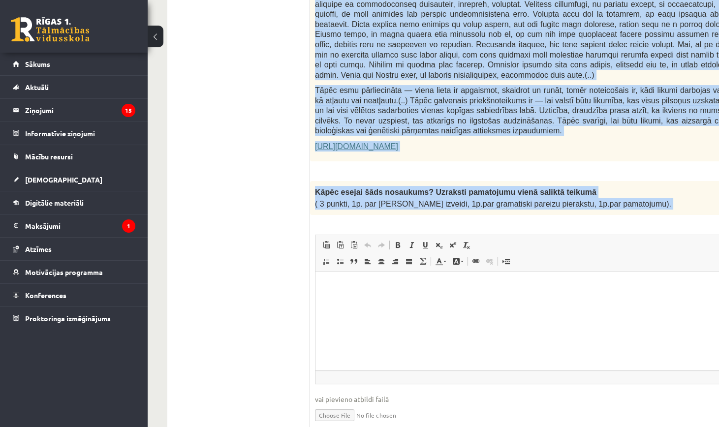
drag, startPoint x: 316, startPoint y: 41, endPoint x: 700, endPoint y: 214, distance: 421.0
copy form "Fragments no Valentīnas Freimanes grāmatas "Antigones likums" Mūsu zemapziņas p…"
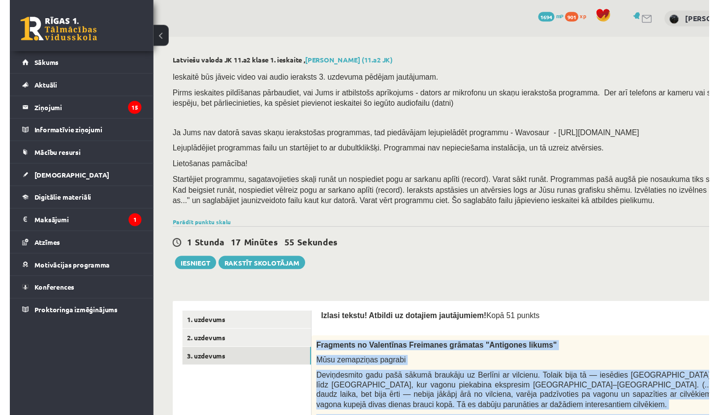
scroll to position [0, 0]
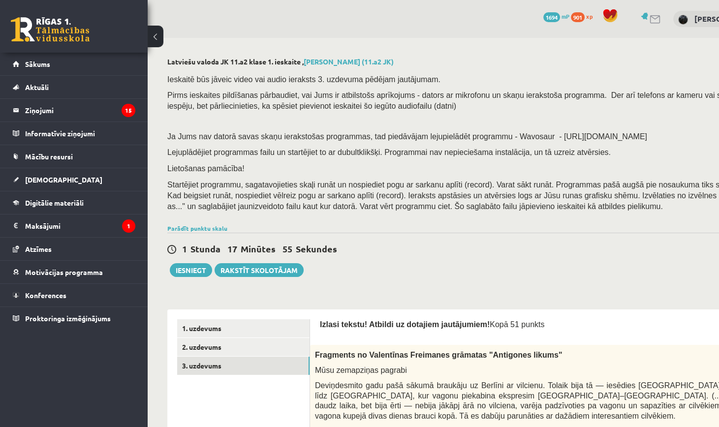
click at [423, 34] on div "0 Dāvanas 1694 mP 901 xp Karolina Rogalika" at bounding box center [482, 19] width 669 height 38
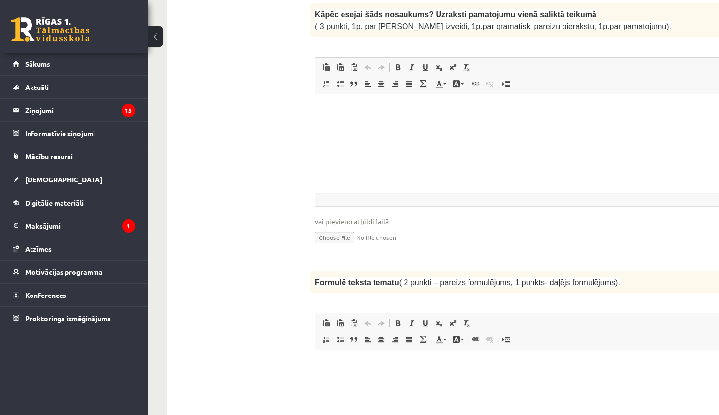
scroll to position [819, 0]
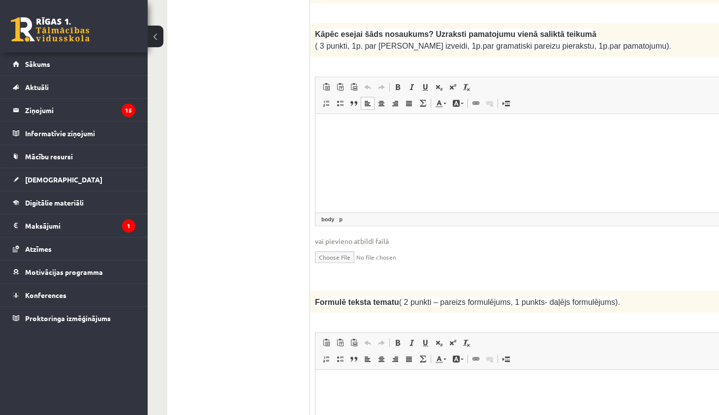
click at [443, 144] on html at bounding box center [573, 129] width 517 height 30
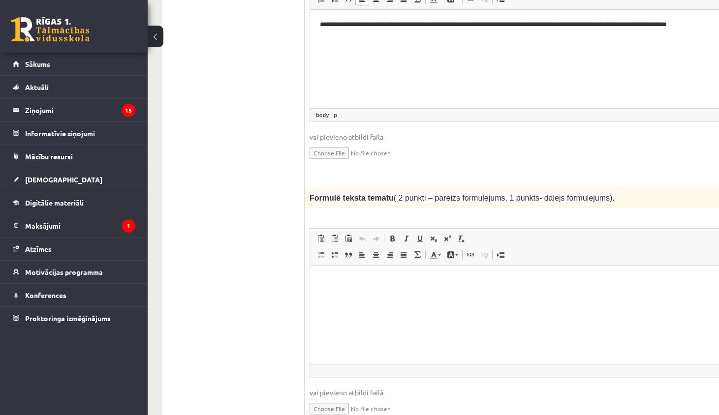
scroll to position [928, 5]
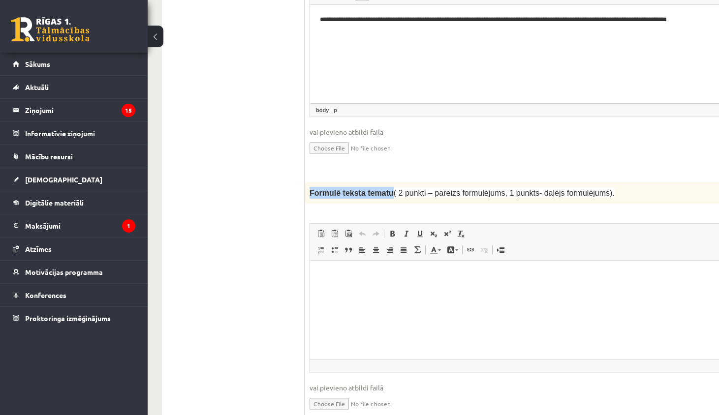
drag, startPoint x: 309, startPoint y: 177, endPoint x: 389, endPoint y: 177, distance: 79.7
click at [390, 189] on span "Formulē teksta tematu" at bounding box center [351, 193] width 84 height 8
copy span "Formulē teksta tematu"
click at [386, 291] on html at bounding box center [568, 276] width 517 height 30
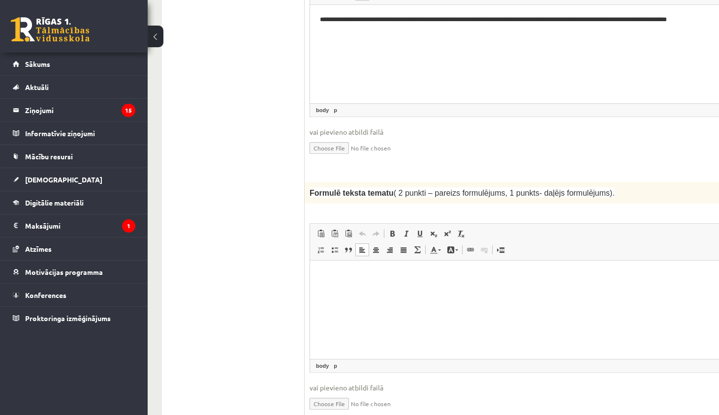
paste body "Визуальный текстовый редактор, wiswyg-editor-user-answer-47433961686680"
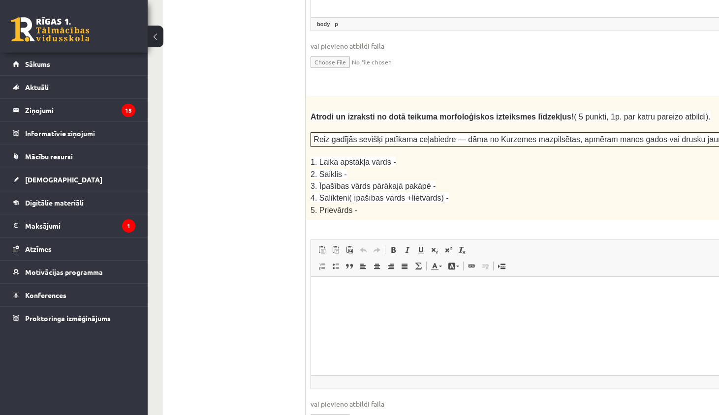
scroll to position [1276, 4]
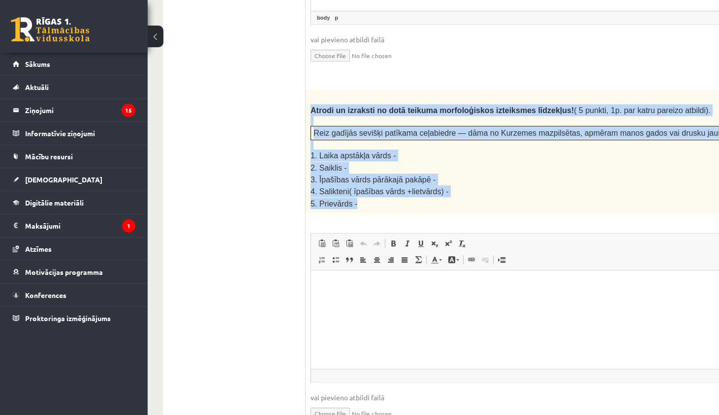
drag, startPoint x: 308, startPoint y: 94, endPoint x: 382, endPoint y: 183, distance: 115.3
click at [384, 184] on div "Atrodi un izraksti no dotā teikuma morfoloģiskos izteiksmes līdzekļus! ( 5 punk…" at bounding box center [569, 152] width 527 height 124
copy div "Atrodi un izraksti no dotā teikuma morfoloģiskos izteiksmes līdzekļus! ( 5 punk…"
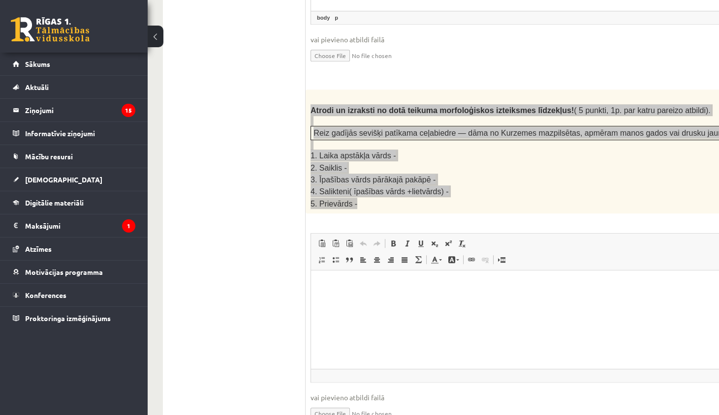
click at [353, 280] on html at bounding box center [569, 286] width 517 height 30
click at [331, 306] on p "*****" at bounding box center [565, 302] width 489 height 10
click at [347, 332] on p "**" at bounding box center [565, 335] width 489 height 10
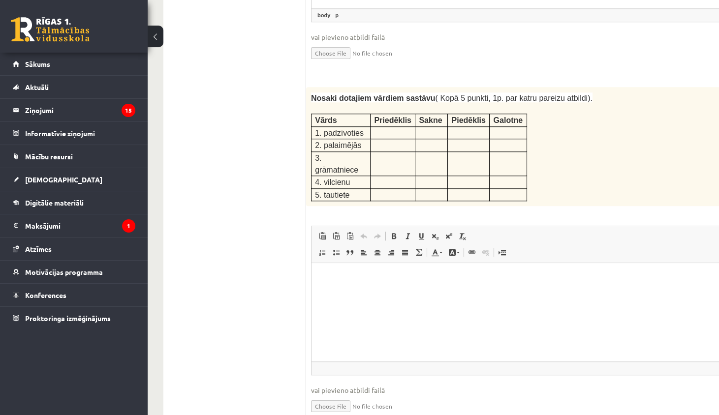
scroll to position [1639, 4]
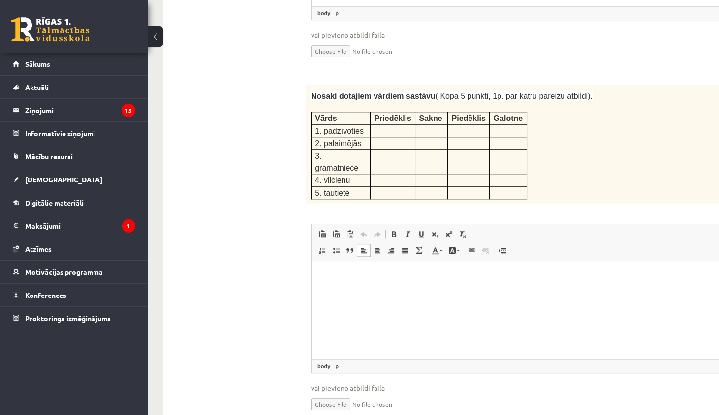
click at [364, 281] on html at bounding box center [569, 276] width 517 height 30
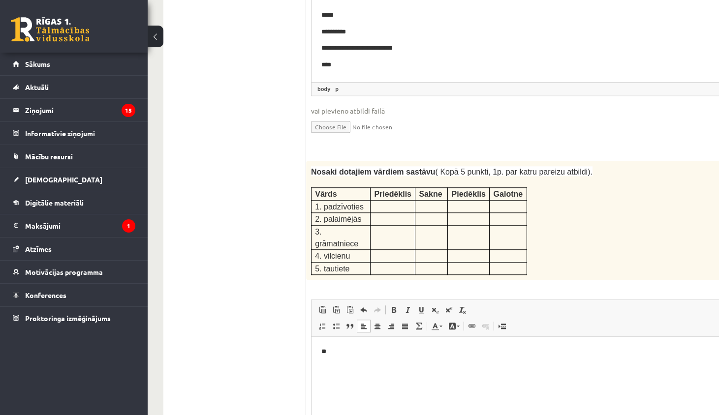
scroll to position [1605, 4]
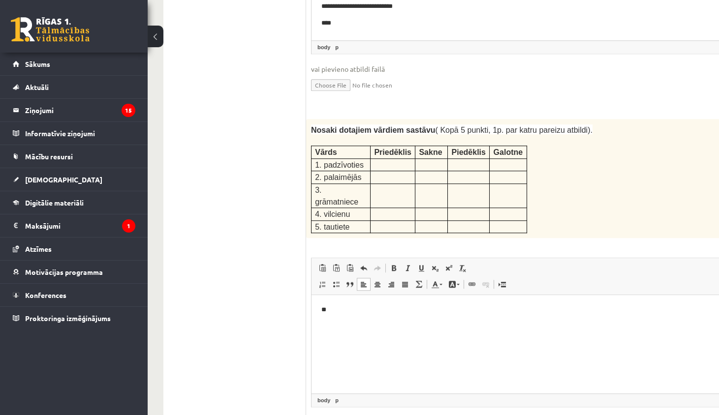
click at [337, 308] on p "**" at bounding box center [565, 310] width 489 height 10
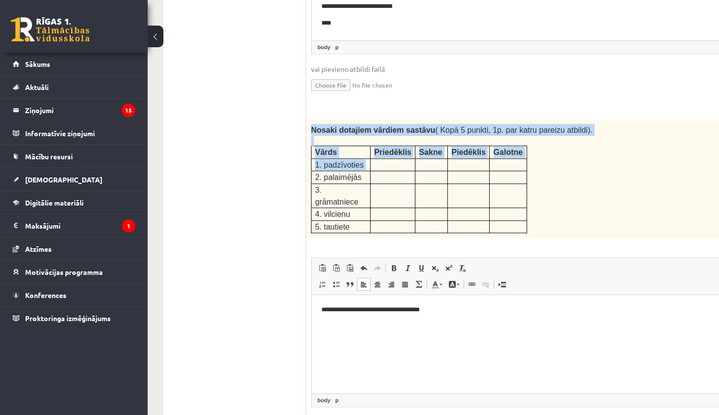
drag, startPoint x: 311, startPoint y: 107, endPoint x: 371, endPoint y: 141, distance: 69.0
click at [373, 141] on div "Nosaki dotajiem vārdiem sastāvu ( Kopā 5 punkti, 1p. par katru pareizu atbildi)…" at bounding box center [569, 178] width 527 height 119
copy div "Nosaki dotajiem vārdiem sastāvu ( Kopā 5 punkti, 1p. par katru pareizu atbildi)…"
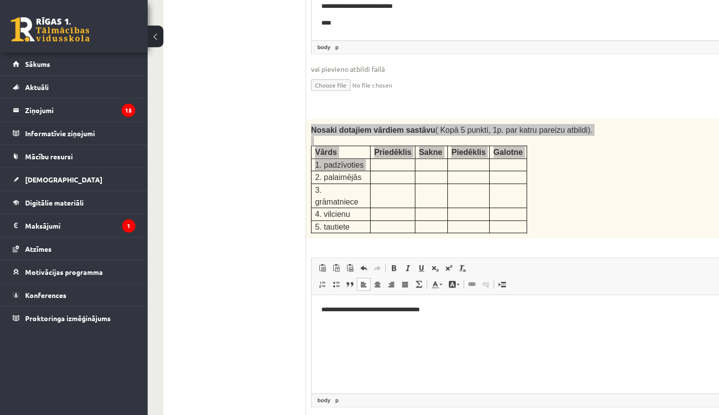
click at [431, 311] on p "**********" at bounding box center [565, 310] width 489 height 10
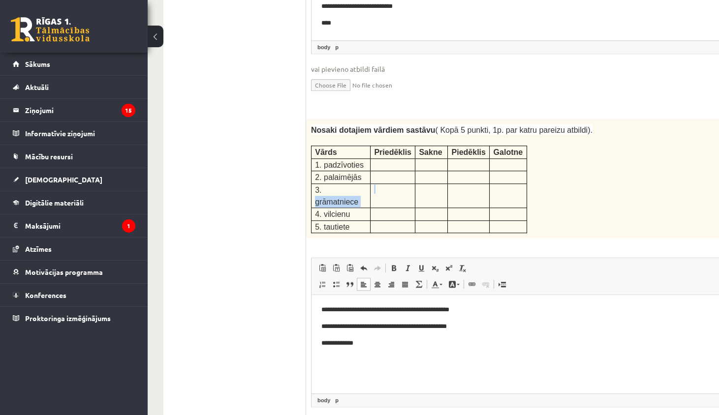
drag, startPoint x: 324, startPoint y: 165, endPoint x: 376, endPoint y: 167, distance: 51.7
click at [377, 184] on tr "3. grāmatniece" at bounding box center [418, 196] width 215 height 25
copy tr "grāmatniece"
click at [424, 23] on p "****" at bounding box center [565, 24] width 489 height 10
click at [370, 341] on p "**********" at bounding box center [565, 343] width 489 height 10
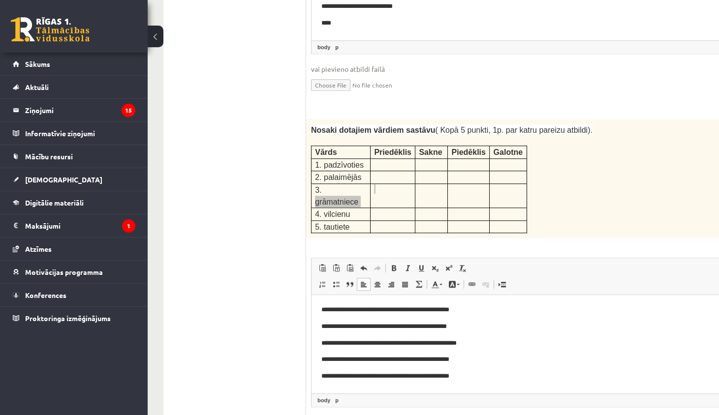
click at [345, 363] on p "**********" at bounding box center [565, 360] width 489 height 10
click at [523, 380] on p "**********" at bounding box center [565, 376] width 489 height 10
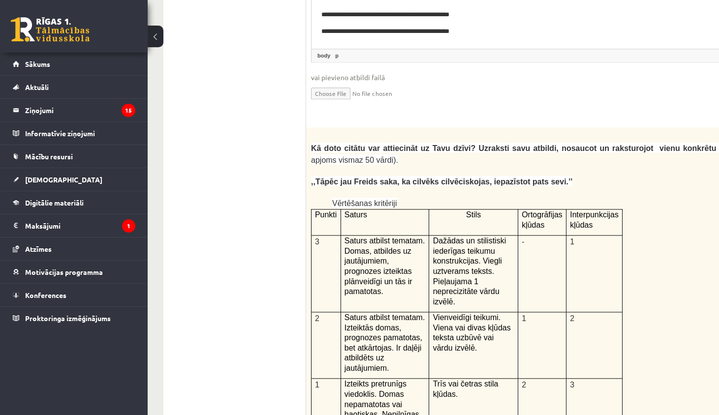
scroll to position [1952, 4]
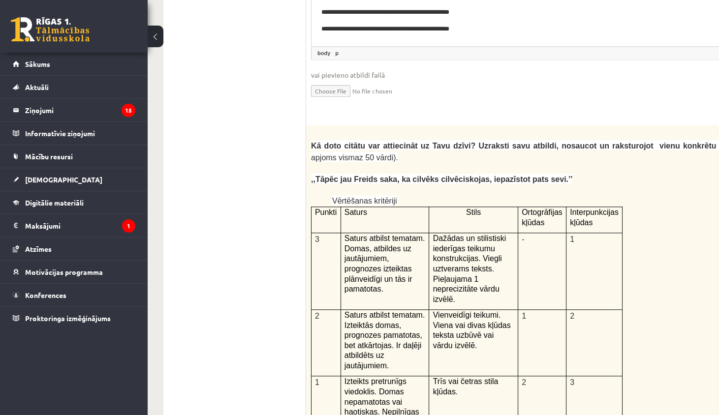
click at [307, 125] on div "Kā doto citātu var attiecināt uz Tavu dzīvi? Uzraksti savu atbildi, nosaucot un…" at bounding box center [569, 380] width 527 height 511
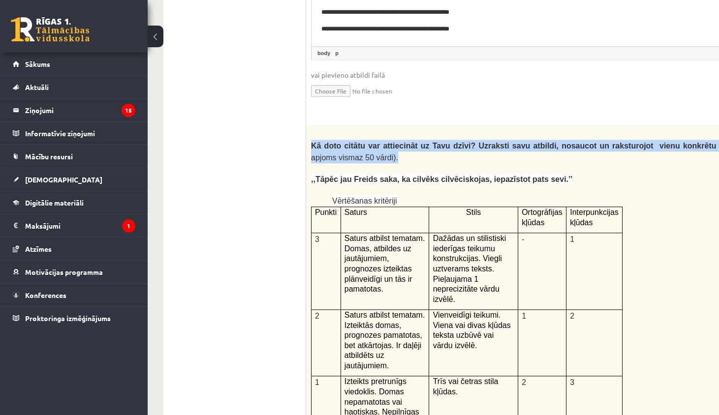
drag, startPoint x: 306, startPoint y: 101, endPoint x: 449, endPoint y: 122, distance: 144.6
click at [440, 125] on div "Kā doto citātu var attiecināt uz Tavu dzīvi? Uzraksti savu atbildi, nosaucot un…" at bounding box center [569, 380] width 527 height 511
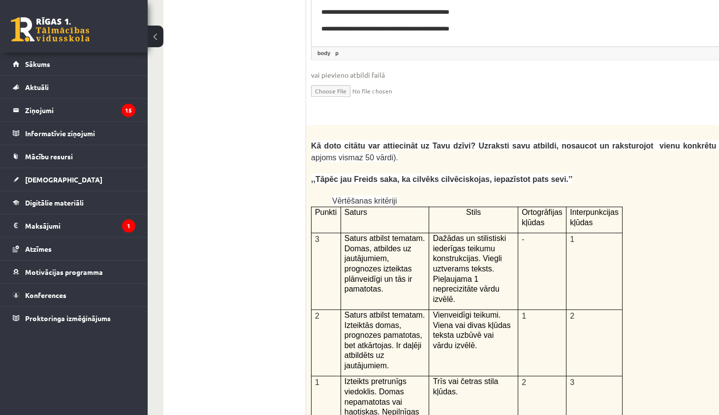
click at [306, 125] on div "Kā doto citātu var attiecināt uz Tavu dzīvi? Uzraksti savu atbildi, nosaucot un…" at bounding box center [569, 380] width 527 height 511
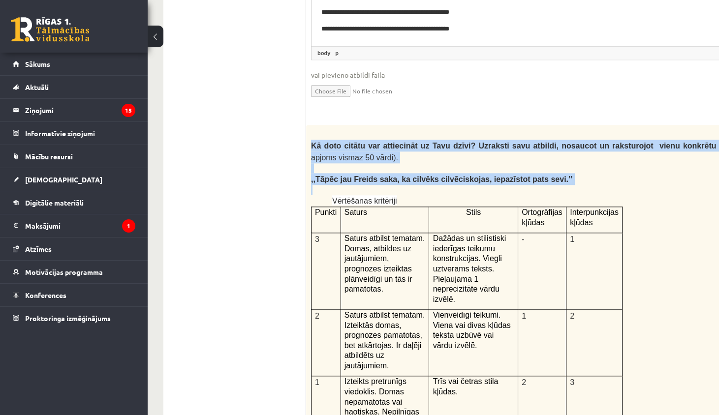
drag, startPoint x: 310, startPoint y: 102, endPoint x: 582, endPoint y: 148, distance: 274.8
click at [583, 149] on div "Kā doto citātu var attiecināt uz Tavu dzīvi? Uzraksti savu atbildi, nosaucot un…" at bounding box center [569, 380] width 527 height 511
copy div "Kā doto citātu var attiecināt uz Tavu dzīvi? Uzraksti savu atbildi, nosaucot un…"
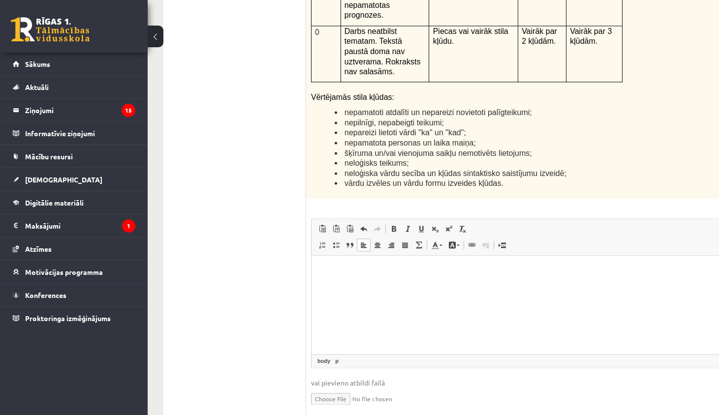
scroll to position [2397, 4]
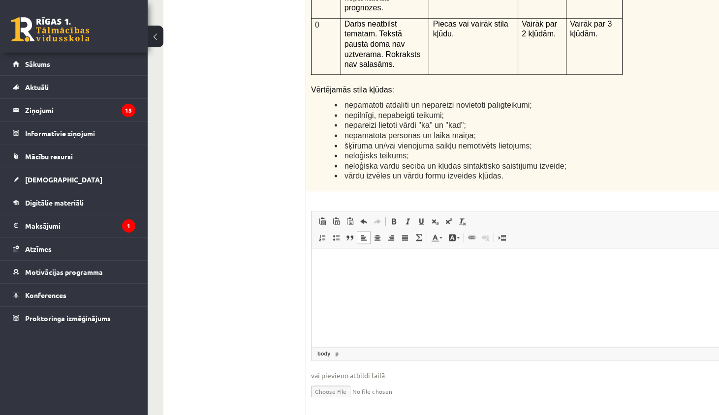
click at [392, 252] on html at bounding box center [569, 263] width 517 height 30
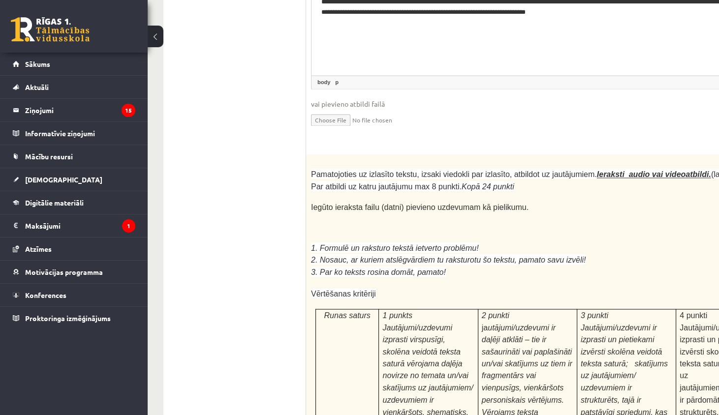
scroll to position [2669, 4]
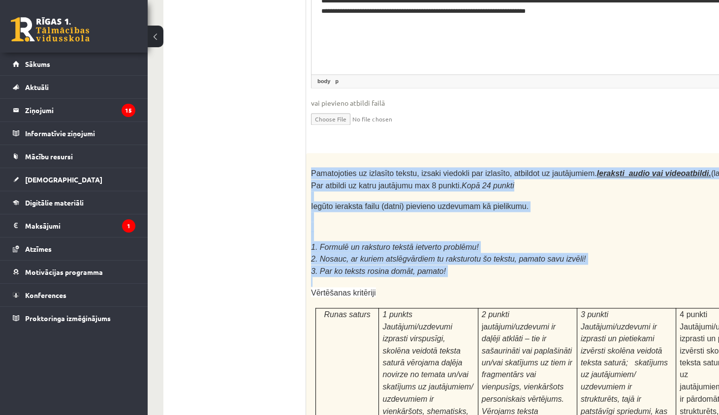
drag, startPoint x: 309, startPoint y: 114, endPoint x: 508, endPoint y: 219, distance: 224.9
click at [508, 220] on div "Pamatojoties uz izlasīto tekstu, izsaki viedokli par izlasīto, atbildot uz jaut…" at bounding box center [569, 420] width 527 height 534
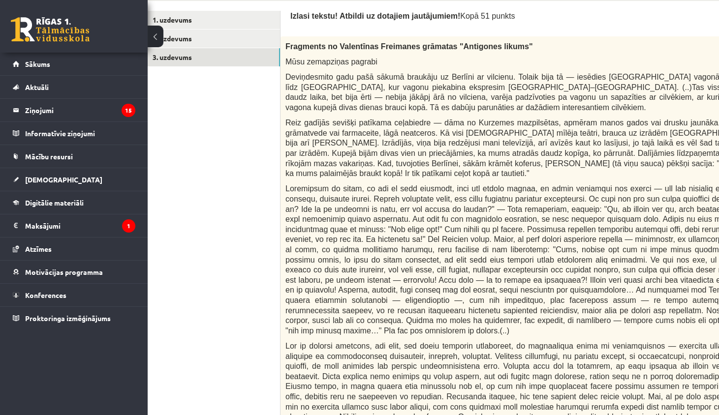
scroll to position [308, 30]
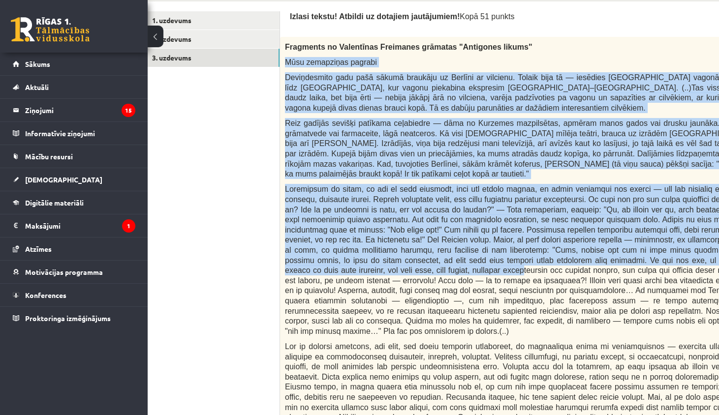
drag, startPoint x: 286, startPoint y: 59, endPoint x: 491, endPoint y: 296, distance: 313.9
click at [490, 273] on div "Fragments no Valentīnas Freimanes grāmatas "Antigones likums" Mūsu zemapziņas p…" at bounding box center [543, 275] width 527 height 477
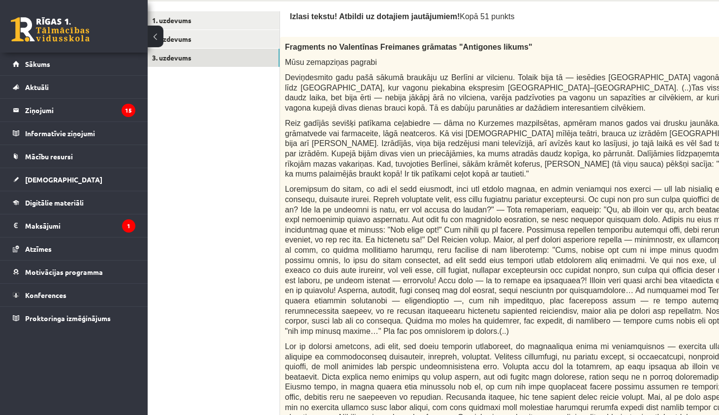
click at [512, 414] on p at bounding box center [519, 386] width 468 height 91
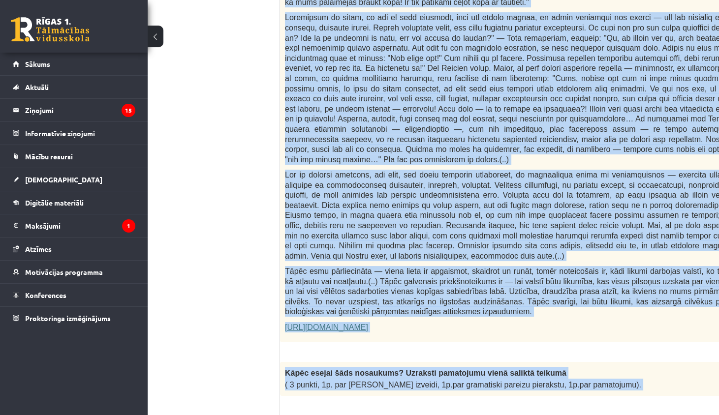
scroll to position [509, 30]
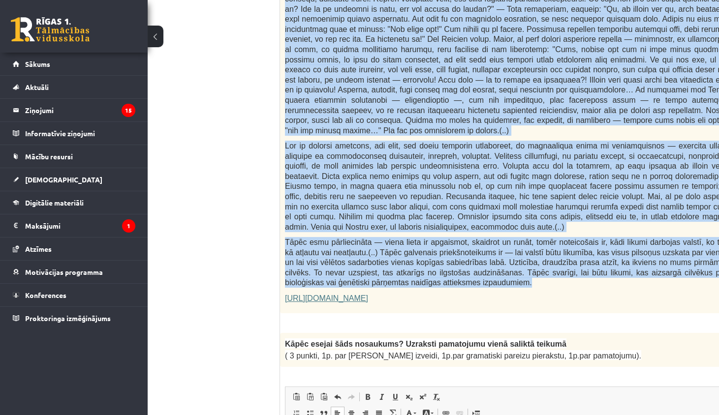
drag, startPoint x: 284, startPoint y: 59, endPoint x: 540, endPoint y: 274, distance: 334.5
click at [541, 275] on div "Fragments no Valentīnas Freimanes grāmatas "Antigones likums" Mūsu zemapziņas p…" at bounding box center [543, 74] width 527 height 477
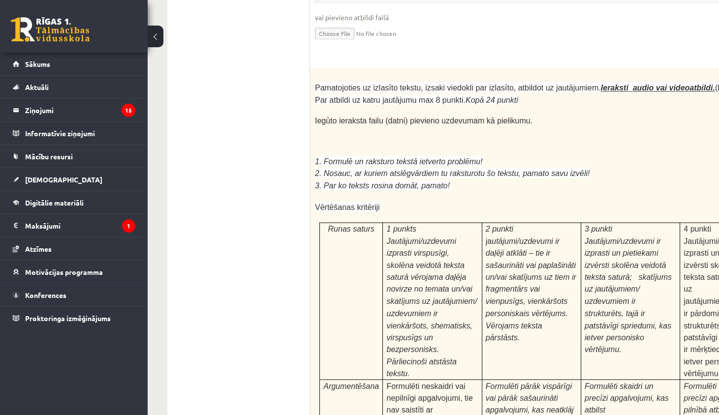
scroll to position [2738, 0]
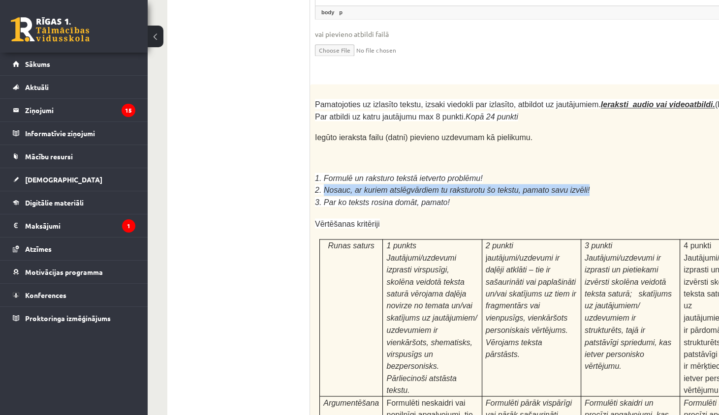
drag, startPoint x: 323, startPoint y: 131, endPoint x: 615, endPoint y: 136, distance: 292.8
click at [616, 184] on p "2. Nosauc, ar kuriem atslēgvārdiem tu raksturotu šo tekstu, pamato savu izvēli!" at bounding box center [549, 190] width 468 height 12
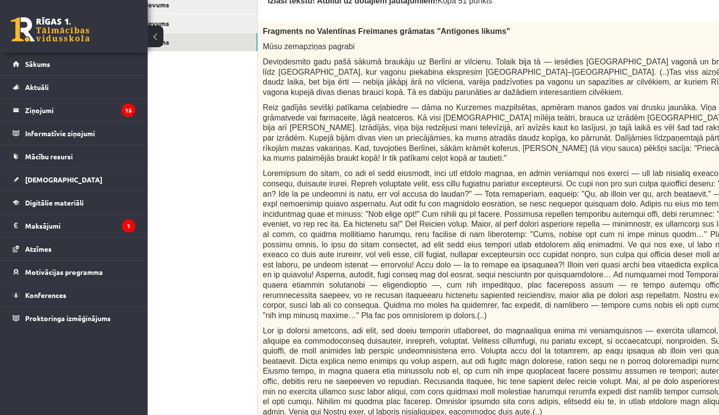
scroll to position [324, 20]
drag, startPoint x: 263, startPoint y: 28, endPoint x: 569, endPoint y: 32, distance: 306.5
click at [571, 32] on p "Fragments no Valentīnas Freimanes grāmatas "Antigones likums"" at bounding box center [497, 31] width 468 height 10
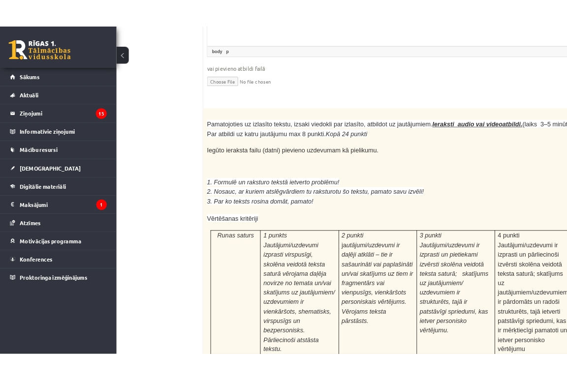
scroll to position [2722, 20]
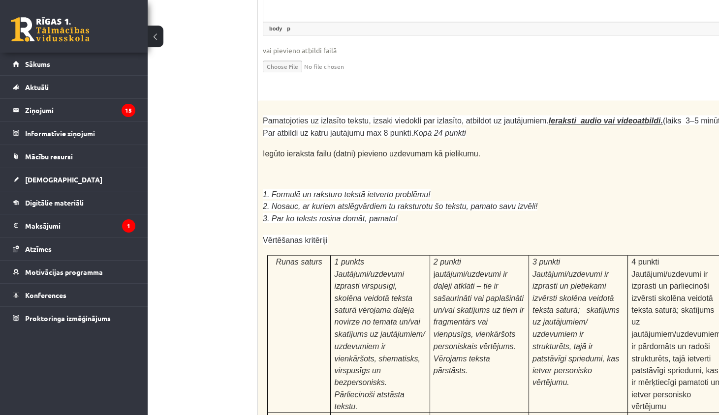
click at [315, 202] on span "2. Nosauc, ar kuriem atslēgvārdiem tu raksturotu šo tekstu, pamato savu izvēli!" at bounding box center [400, 206] width 275 height 8
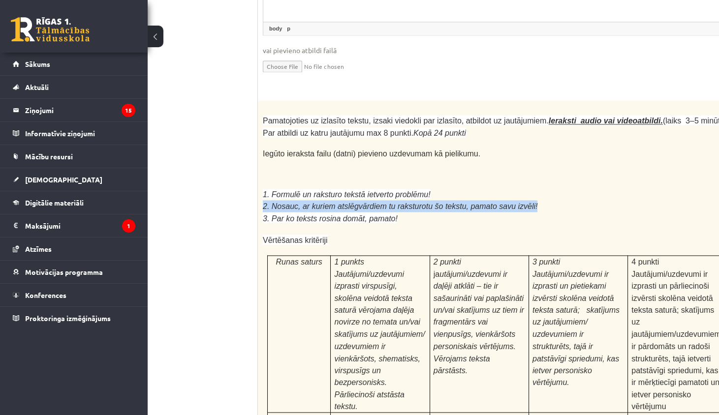
click at [315, 202] on span "2. Nosauc, ar kuriem atslēgvārdiem tu raksturotu šo tekstu, pamato savu izvēli!" at bounding box center [400, 206] width 275 height 8
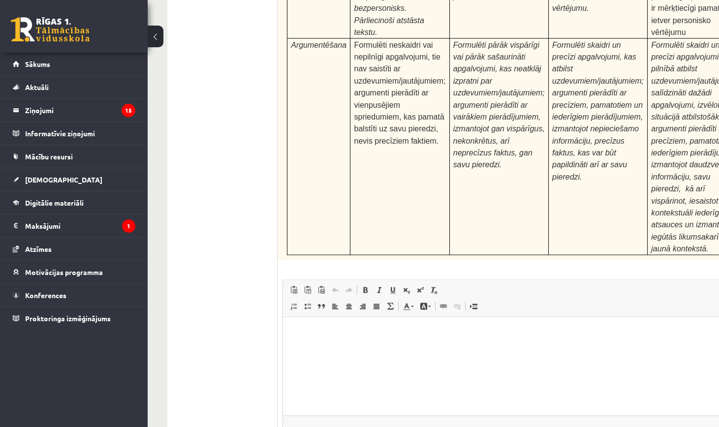
scroll to position [3096, 0]
type input "**********"
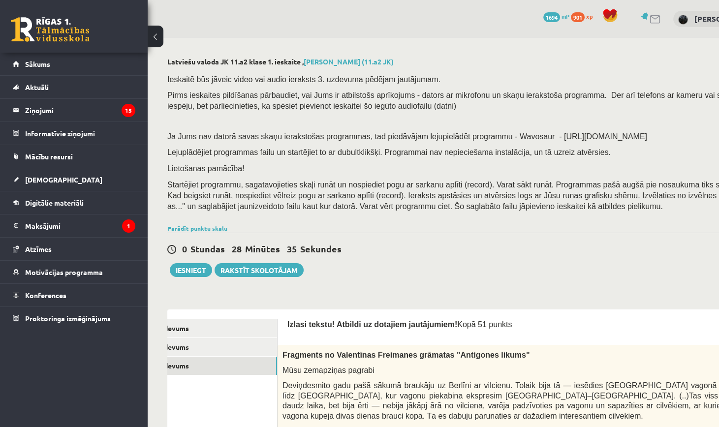
scroll to position [0, 0]
click at [207, 269] on button "Iesniegt" at bounding box center [191, 270] width 42 height 14
click at [272, 324] on link "1. uzdevums" at bounding box center [211, 328] width 132 height 18
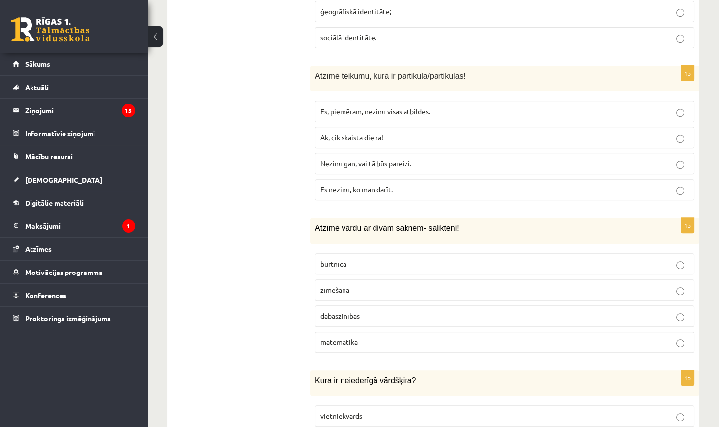
scroll to position [588, 0]
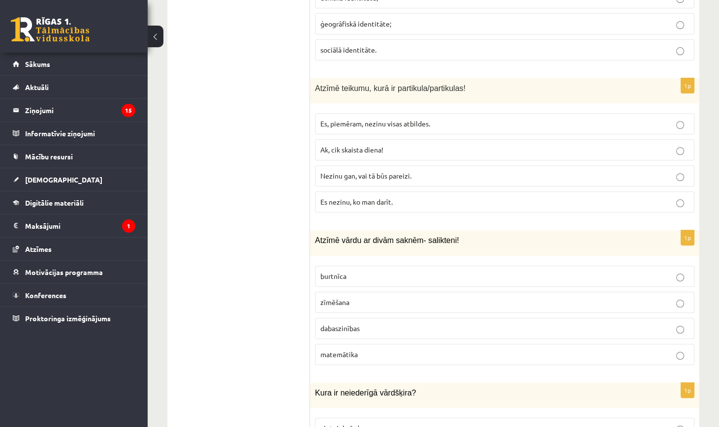
click at [406, 178] on label "Nezinu gan, vai tā būs pareizi." at bounding box center [504, 175] width 379 height 21
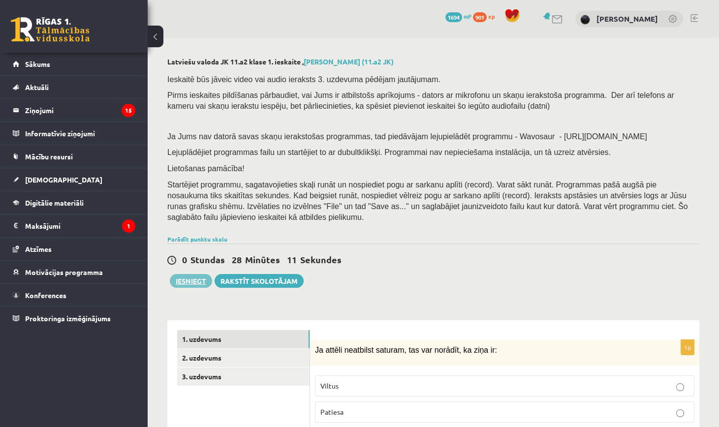
scroll to position [0, 0]
click at [200, 279] on button "Iesniegt" at bounding box center [191, 281] width 42 height 14
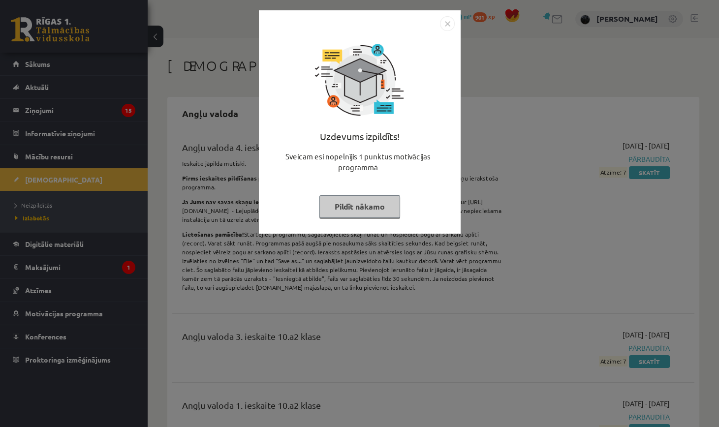
click at [448, 23] on img "Close" at bounding box center [447, 23] width 15 height 15
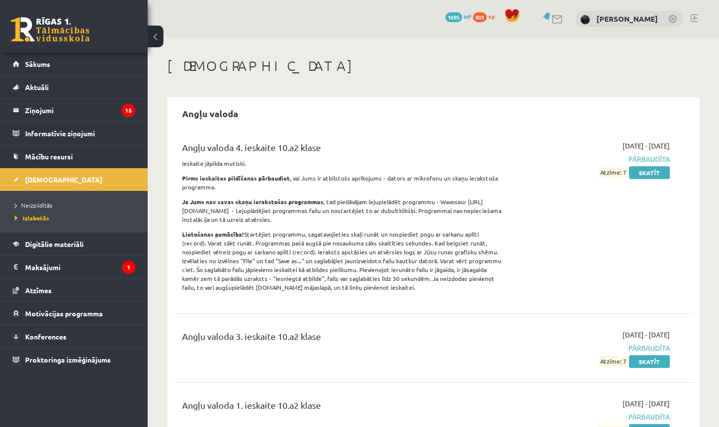
click at [62, 39] on link at bounding box center [50, 29] width 79 height 25
